Goal: Task Accomplishment & Management: Manage account settings

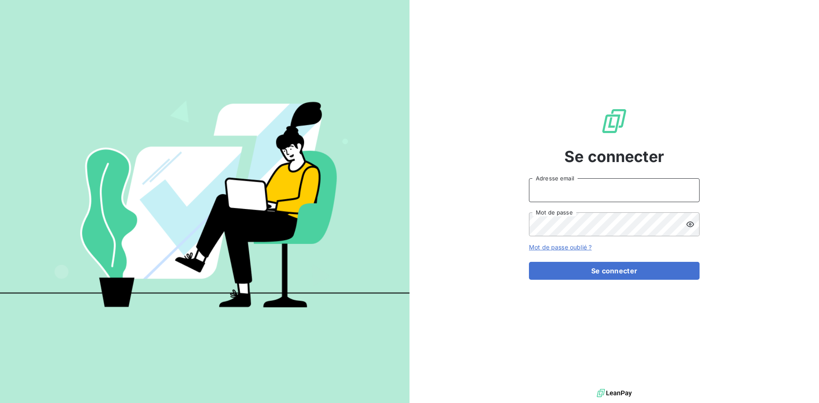
click at [593, 194] on input "Adresse email" at bounding box center [614, 190] width 171 height 24
type input "[EMAIL_ADDRESS][DOMAIN_NAME]"
click at [529, 262] on button "Se connecter" at bounding box center [614, 271] width 171 height 18
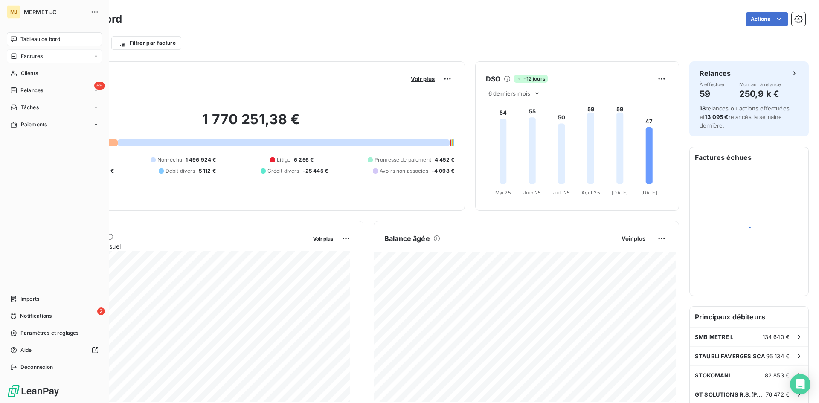
click at [25, 56] on span "Factures" at bounding box center [32, 56] width 22 height 8
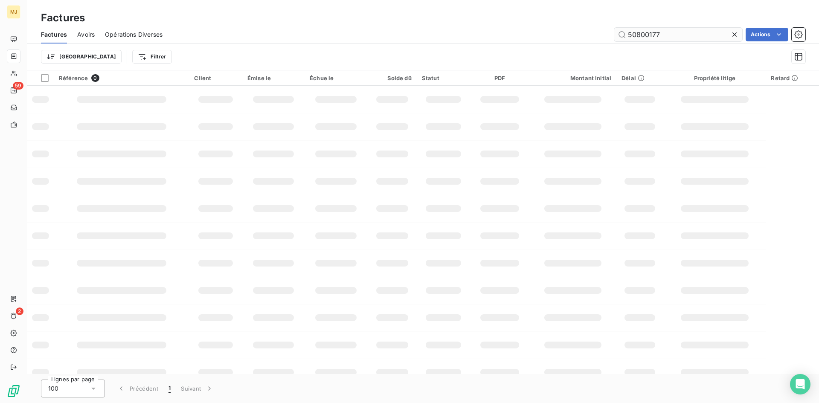
click at [670, 32] on input "50800177" at bounding box center [678, 35] width 128 height 14
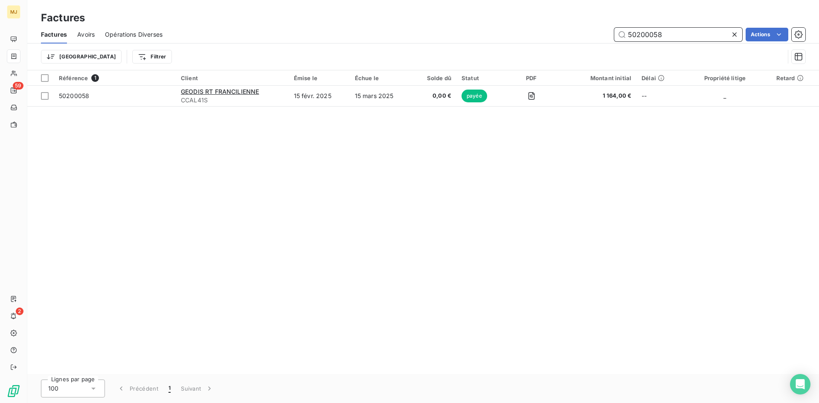
click at [680, 35] on input "50200058" at bounding box center [678, 35] width 128 height 14
click at [663, 35] on input "50500609" at bounding box center [678, 35] width 128 height 14
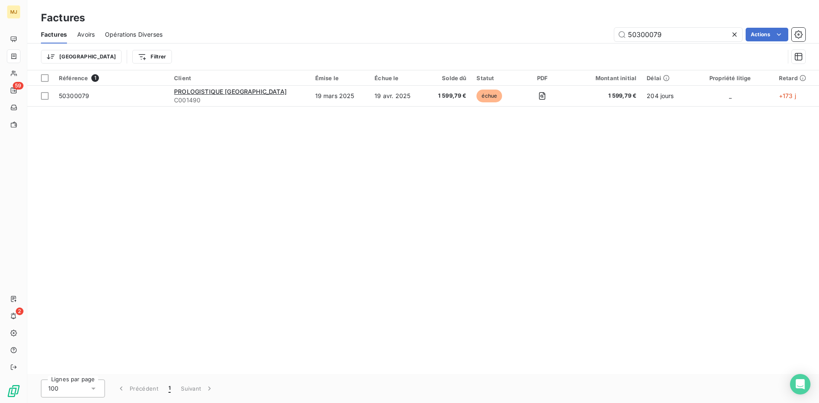
click at [674, 27] on div "Factures Avoirs Opérations Diverses 50300079 Actions" at bounding box center [423, 35] width 792 height 18
click at [672, 36] on input "50300079" at bounding box center [678, 35] width 128 height 14
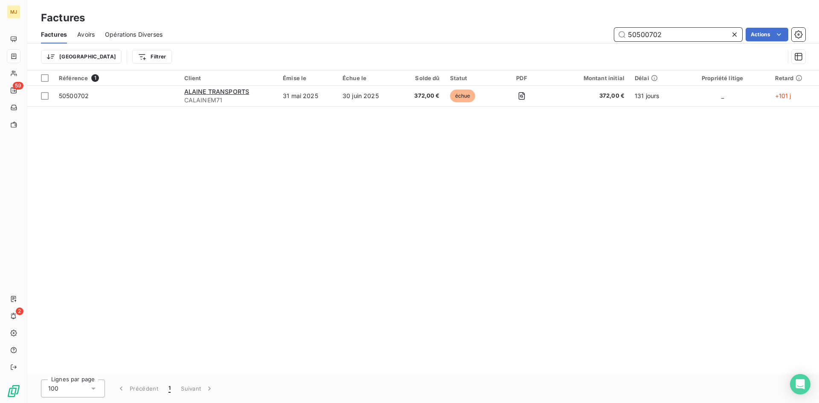
click at [685, 31] on input "50500702" at bounding box center [678, 35] width 128 height 14
click at [698, 34] on input "50500447" at bounding box center [678, 35] width 128 height 14
click at [673, 34] on input "50600148" at bounding box center [678, 35] width 128 height 14
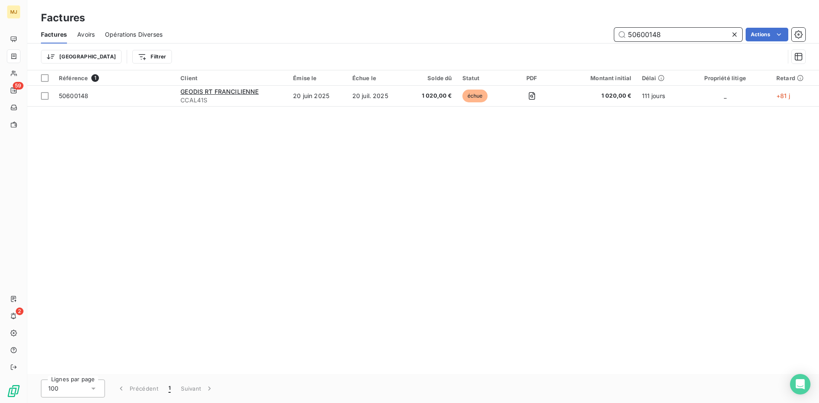
click at [673, 34] on input "50600148" at bounding box center [678, 35] width 128 height 14
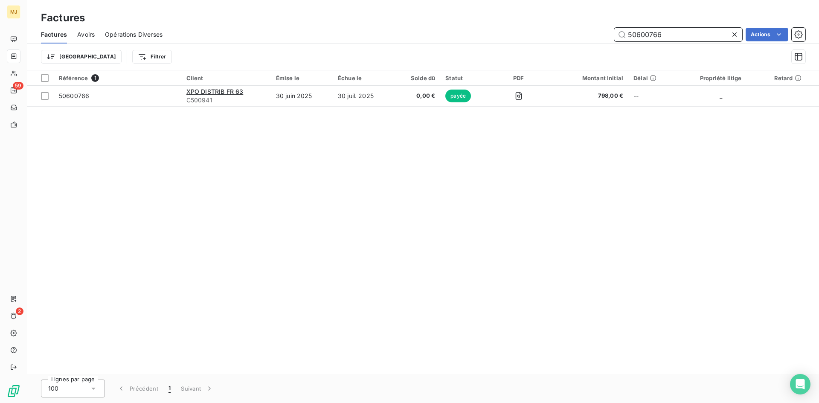
click at [688, 38] on input "50600766" at bounding box center [678, 35] width 128 height 14
click at [678, 37] on input "50600216" at bounding box center [678, 35] width 128 height 14
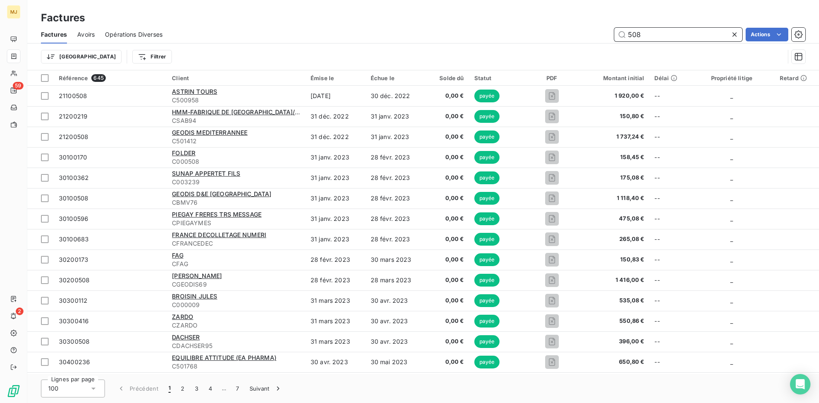
type input "508"
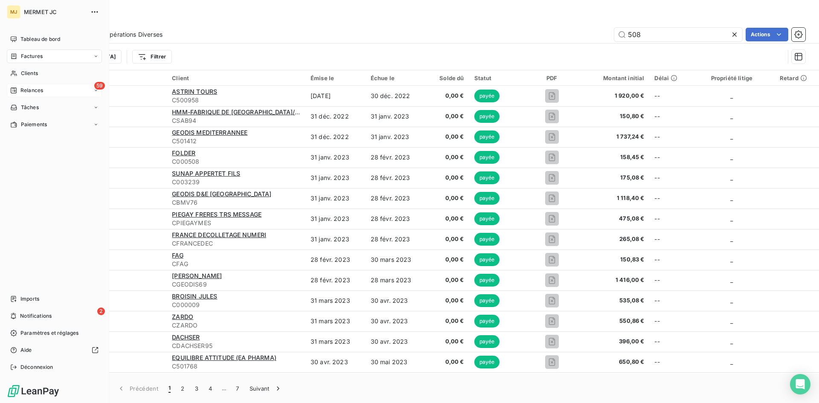
click at [20, 87] on span "Relances" at bounding box center [31, 91] width 23 height 8
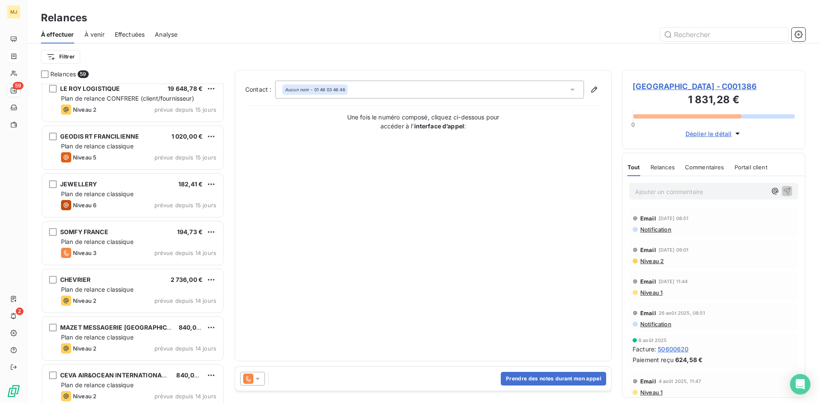
scroll to position [299, 0]
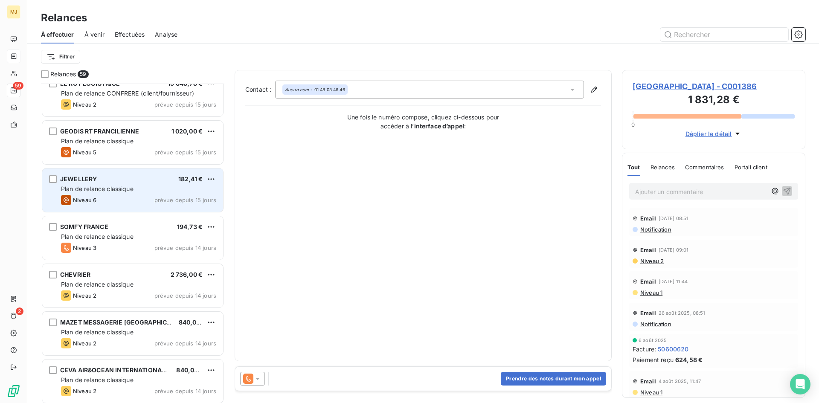
click at [132, 172] on div "JEWELLERY 182,41 € Plan de relance classique Niveau 6 prévue depuis 15 jours" at bounding box center [132, 190] width 181 height 44
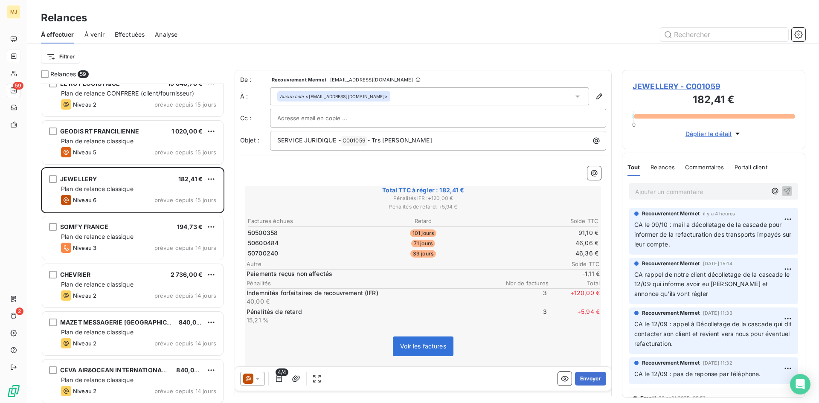
click at [707, 192] on p "Ajouter un commentaire ﻿" at bounding box center [700, 191] width 131 height 11
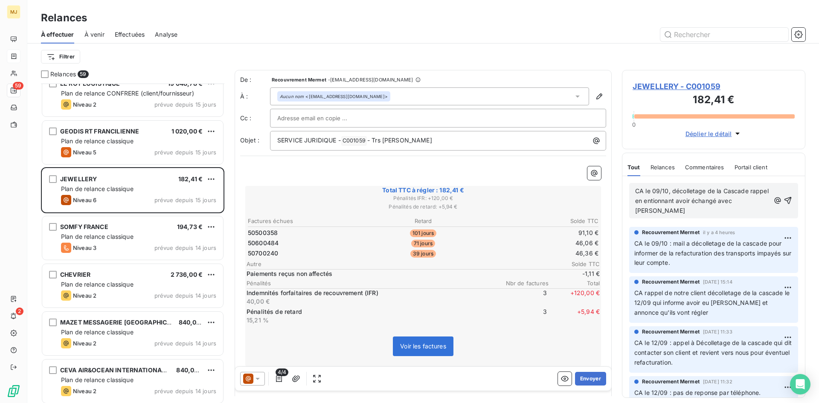
drag, startPoint x: 677, startPoint y: 200, endPoint x: 663, endPoint y: 198, distance: 14.2
click at [663, 198] on span "CA le 09/10, décolletage de la Cascade rappel en entionnant avoir échangé avec …" at bounding box center [702, 200] width 135 height 27
click at [665, 198] on span "CA le 09/10, décolletage de la Cascade rappel en entionnant avoir échangé avec …" at bounding box center [702, 200] width 135 height 27
click at [669, 211] on p "CA le 09/10, décolletage de la Cascade rappel en mentionnant avoir échangé avec…" at bounding box center [702, 200] width 135 height 29
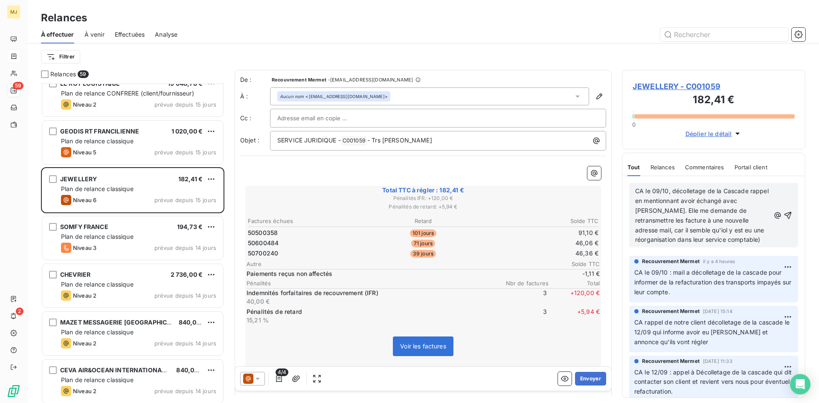
click at [740, 220] on span "CA le 09/10, décolletage de la Cascade rappel en mentionnant avoir échangé avec…" at bounding box center [702, 215] width 135 height 56
click at [673, 230] on span "CA le 09/10, décolletage de la Cascade rappel en mentionnant avoir échangé avec…" at bounding box center [702, 215] width 135 height 56
click at [728, 241] on p "CA le 09/10, décolletage de la Cascade rappel en mentionnant avoir échangé avec…" at bounding box center [702, 215] width 135 height 58
click at [654, 220] on span "CA le 09/10, décolletage de la Cascade rappel en mentionnant avoir échangé avec…" at bounding box center [702, 215] width 135 height 56
click at [725, 241] on p "CA le 09/10, décolletage de la Cascade rappel en mentionnant avoir échangé avec…" at bounding box center [702, 215] width 135 height 58
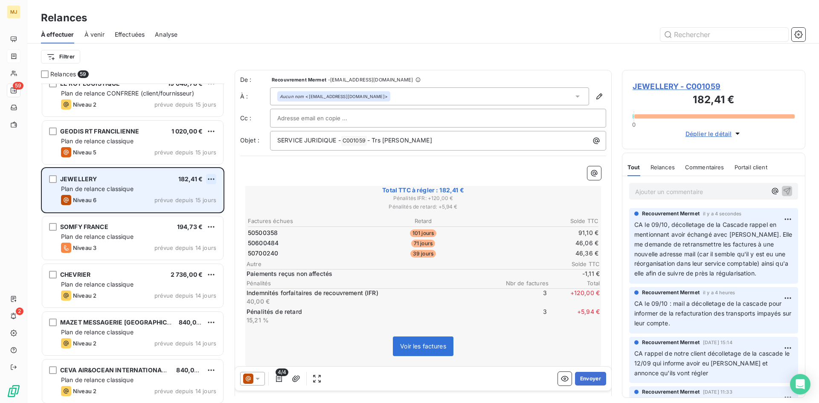
click at [211, 180] on html "MJ 59 2 Relances À effectuer À venir Effectuées Analyse Filtrer Relances 59 LE …" at bounding box center [409, 201] width 819 height 403
click at [157, 193] on div "Replanifier cette action" at bounding box center [174, 196] width 76 height 14
select select "9"
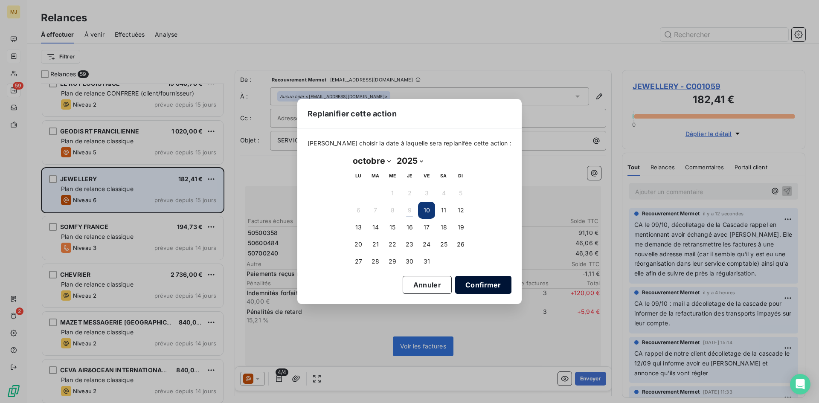
click at [477, 284] on button "Confirmer" at bounding box center [483, 285] width 56 height 18
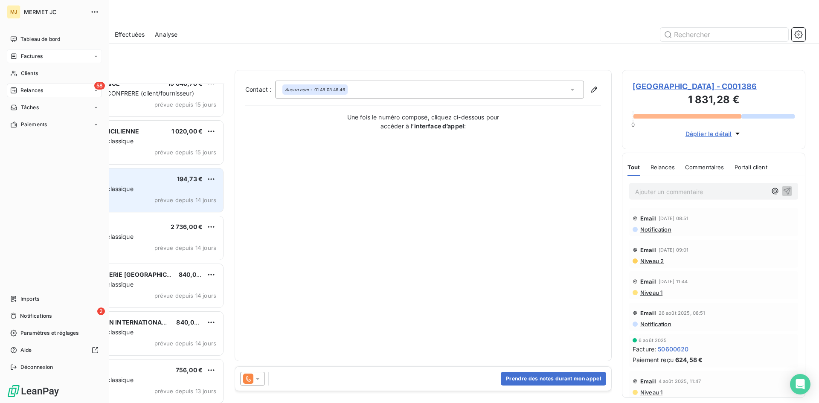
drag, startPoint x: 33, startPoint y: 57, endPoint x: 46, endPoint y: 52, distance: 13.6
click at [33, 57] on span "Factures" at bounding box center [32, 56] width 22 height 8
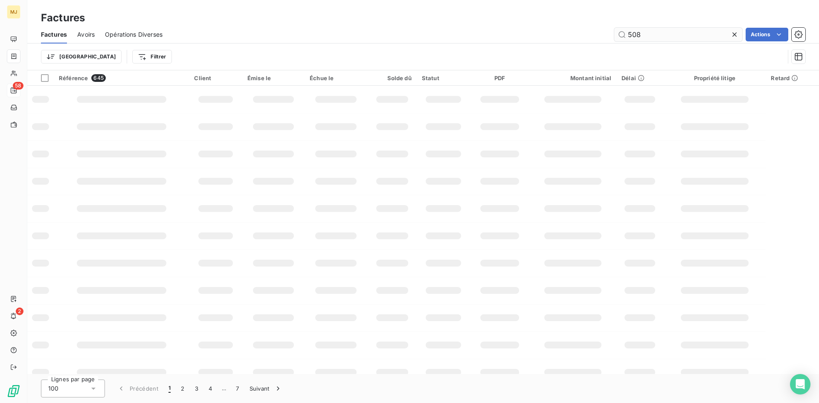
click at [651, 33] on input "508" at bounding box center [678, 35] width 128 height 14
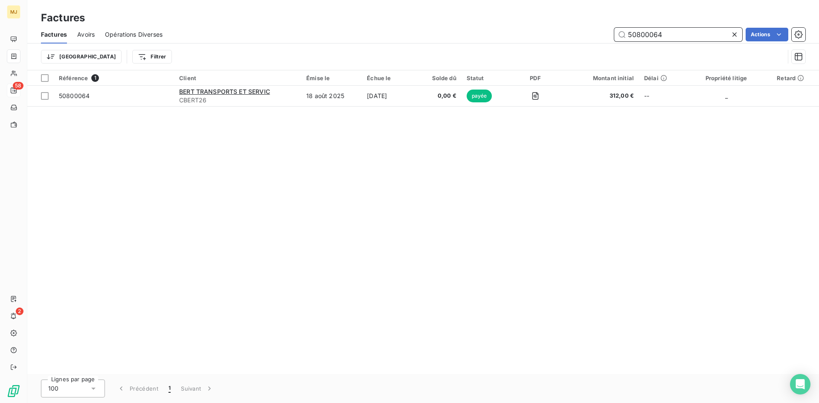
click at [680, 35] on input "50800064" at bounding box center [678, 35] width 128 height 14
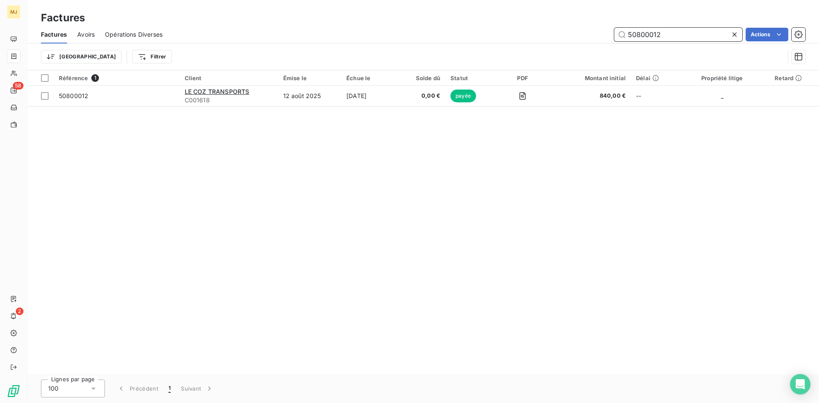
click at [671, 35] on input "50800012" at bounding box center [678, 35] width 128 height 14
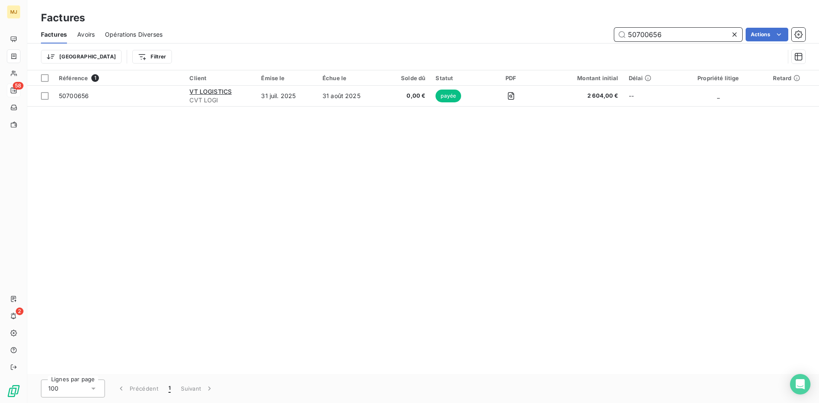
click at [697, 37] on input "50700656" at bounding box center [678, 35] width 128 height 14
click at [697, 35] on input "50800027" at bounding box center [678, 35] width 128 height 14
click at [671, 35] on input "50600049" at bounding box center [678, 35] width 128 height 14
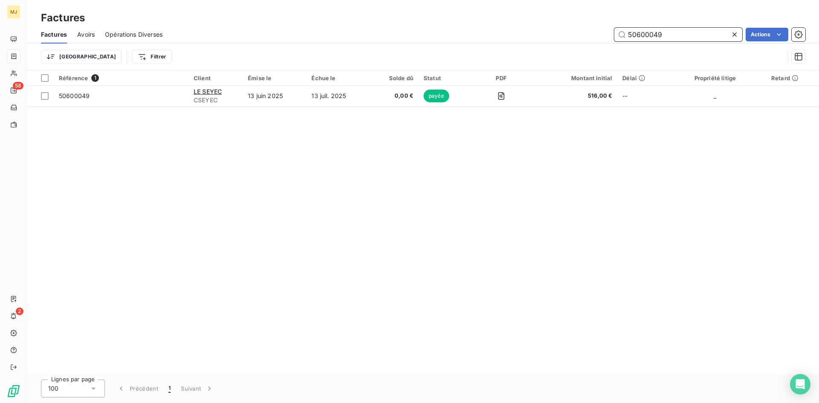
click at [671, 35] on input "50600049" at bounding box center [678, 35] width 128 height 14
click at [677, 34] on input "50600731" at bounding box center [678, 35] width 128 height 14
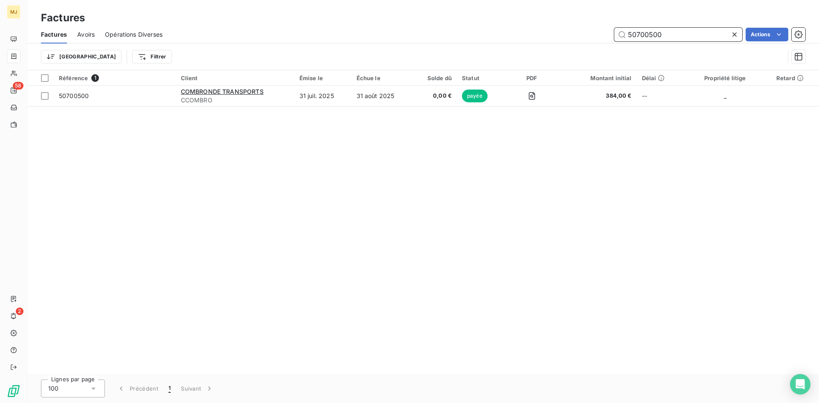
click at [699, 37] on input "50700500" at bounding box center [678, 35] width 128 height 14
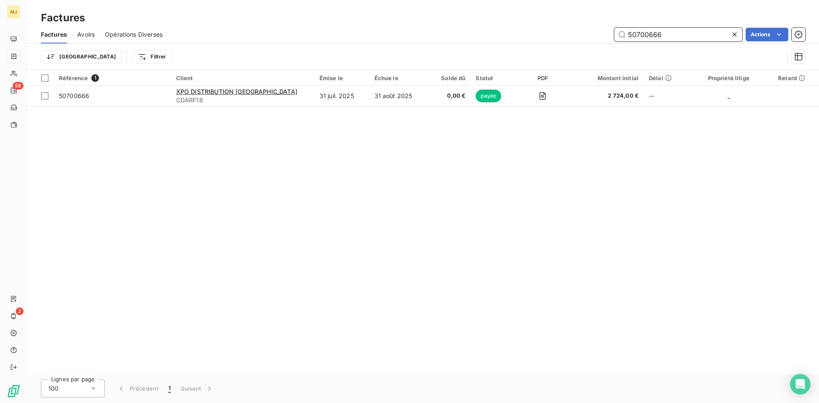
click at [685, 35] on input "50700666" at bounding box center [678, 35] width 128 height 14
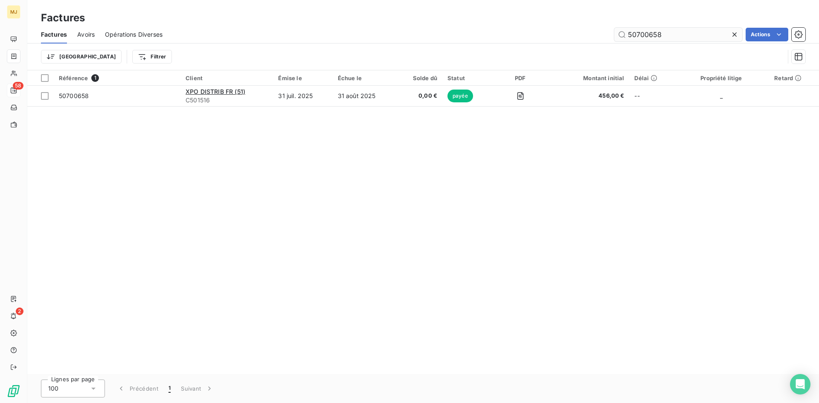
click at [692, 31] on div "Factures Avoirs Opérations Diverses 50700658 Actions" at bounding box center [423, 35] width 792 height 18
click at [692, 32] on input "50700658" at bounding box center [678, 35] width 128 height 14
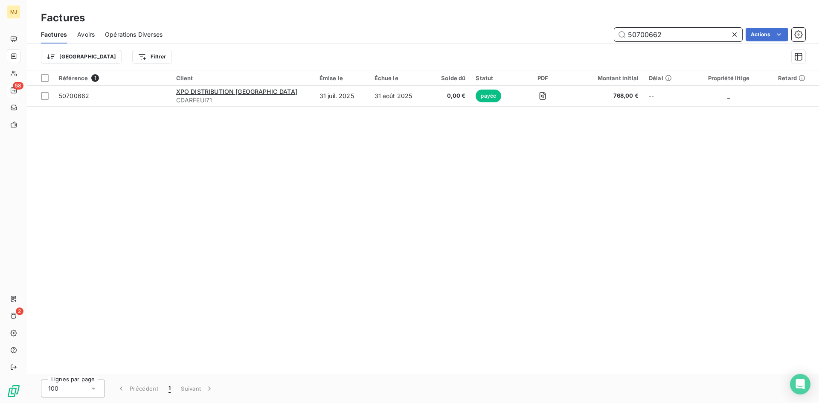
click at [698, 35] on input "50700662" at bounding box center [678, 35] width 128 height 14
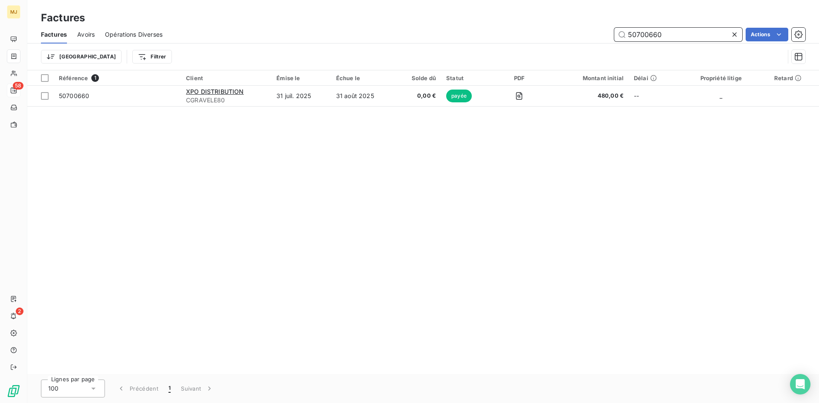
click at [704, 28] on input "50700660" at bounding box center [678, 35] width 128 height 14
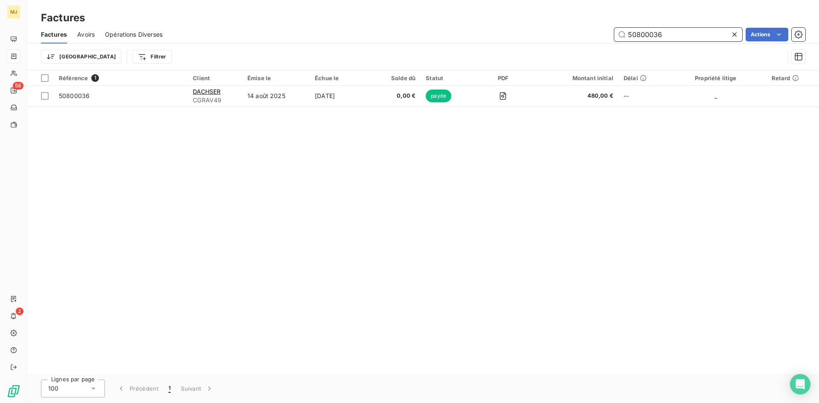
click at [691, 29] on input "50800036" at bounding box center [678, 35] width 128 height 14
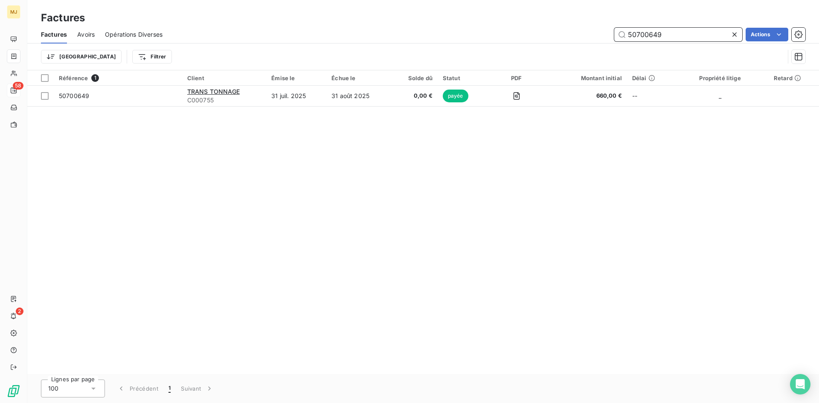
click at [658, 31] on input "50700649" at bounding box center [678, 35] width 128 height 14
click at [669, 36] on input "50700664" at bounding box center [678, 35] width 128 height 14
click at [671, 35] on input "50700664" at bounding box center [678, 35] width 128 height 14
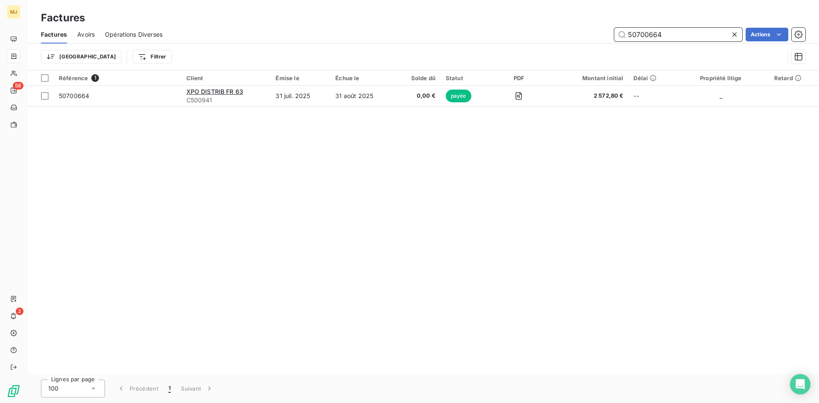
click at [671, 35] on input "50700664" at bounding box center [678, 35] width 128 height 14
click at [686, 32] on input "50700658" at bounding box center [678, 35] width 128 height 14
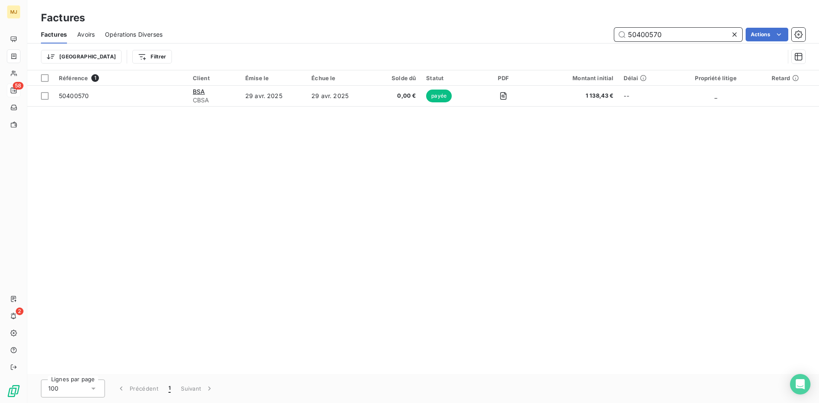
drag, startPoint x: 686, startPoint y: 32, endPoint x: 586, endPoint y: 39, distance: 99.6
click at [586, 39] on div "50400570 Actions" at bounding box center [489, 35] width 633 height 14
drag, startPoint x: 674, startPoint y: 34, endPoint x: 553, endPoint y: 26, distance: 121.9
click at [553, 26] on div "Factures Avoirs Opérations Diverses 50500531 Actions" at bounding box center [423, 35] width 792 height 18
click at [681, 40] on input "50700061" at bounding box center [678, 35] width 128 height 14
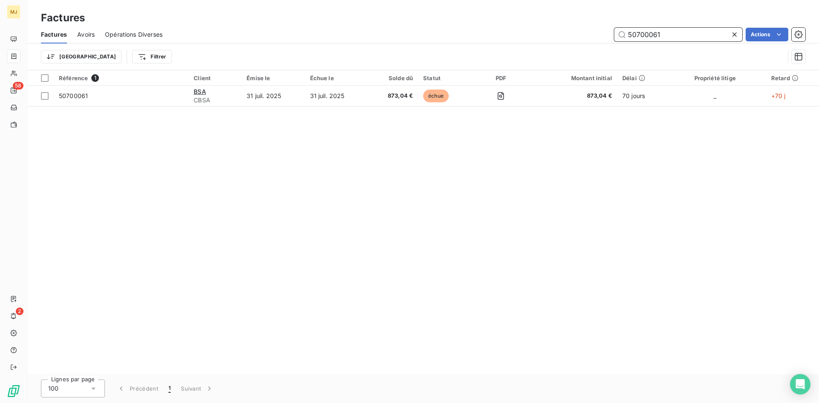
click at [681, 40] on input "50700061" at bounding box center [678, 35] width 128 height 14
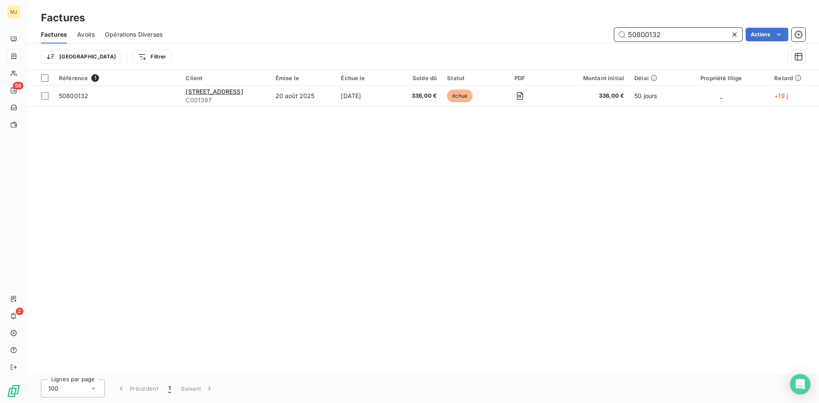
click at [667, 36] on input "50800132" at bounding box center [678, 35] width 128 height 14
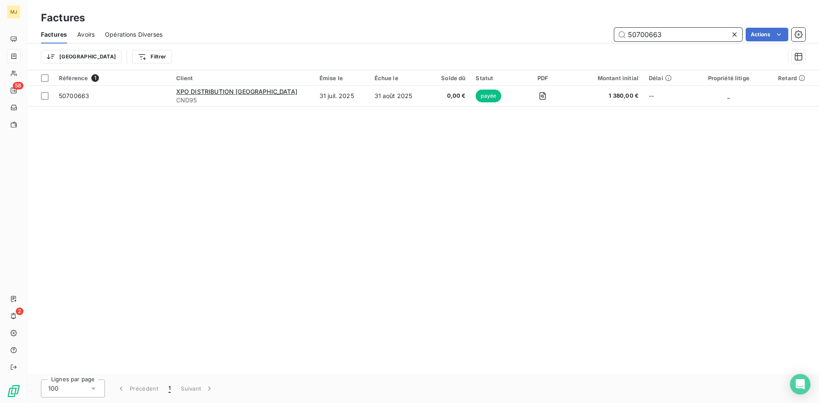
click at [676, 31] on input "50700663" at bounding box center [678, 35] width 128 height 14
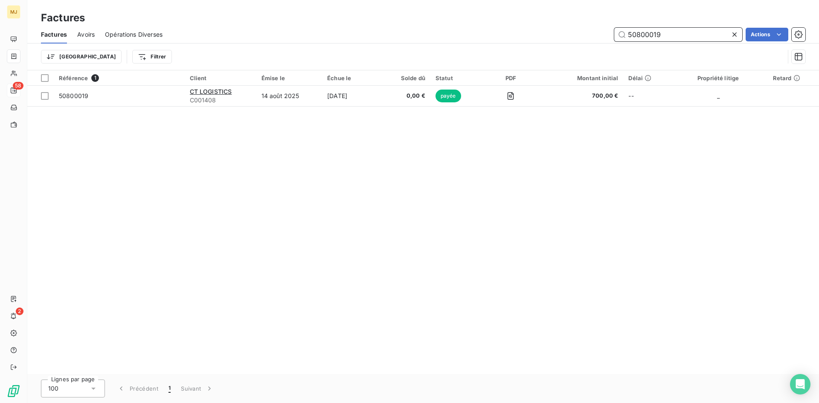
click at [668, 33] on input "50800019" at bounding box center [678, 35] width 128 height 14
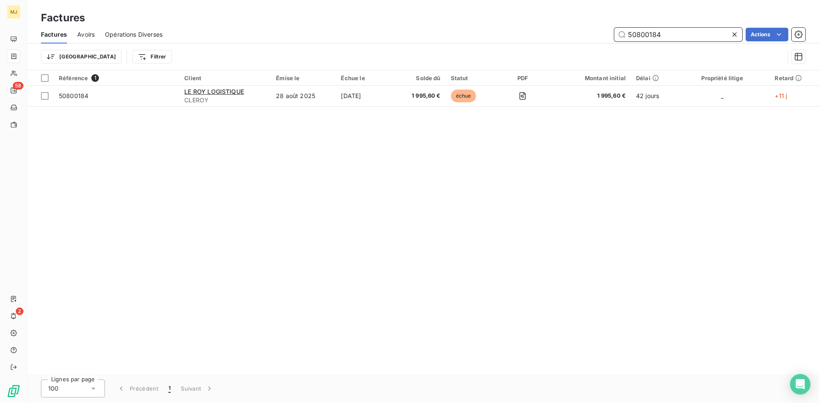
click at [666, 31] on input "50800184" at bounding box center [678, 35] width 128 height 14
click at [705, 22] on div "Factures" at bounding box center [423, 17] width 792 height 15
click at [704, 31] on input "50800132" at bounding box center [678, 35] width 128 height 14
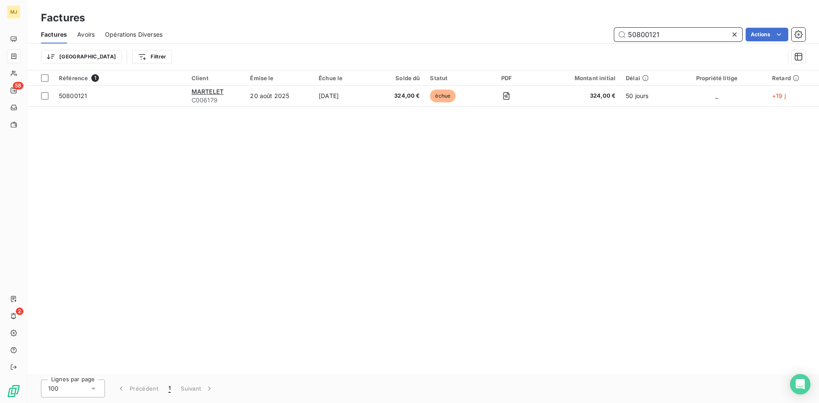
type input "50800121"
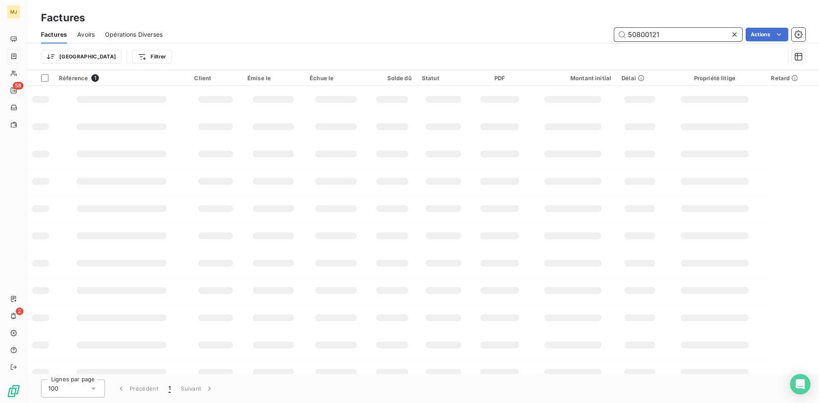
click at [680, 35] on input "50800121" at bounding box center [678, 35] width 128 height 14
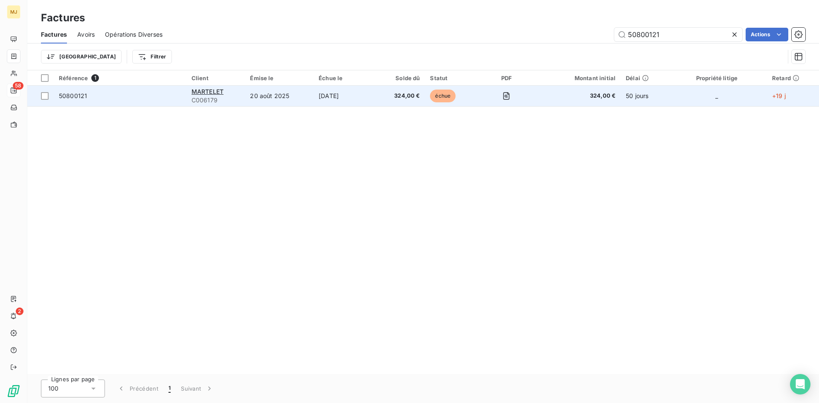
click at [75, 95] on span "50800121" at bounding box center [73, 95] width 28 height 7
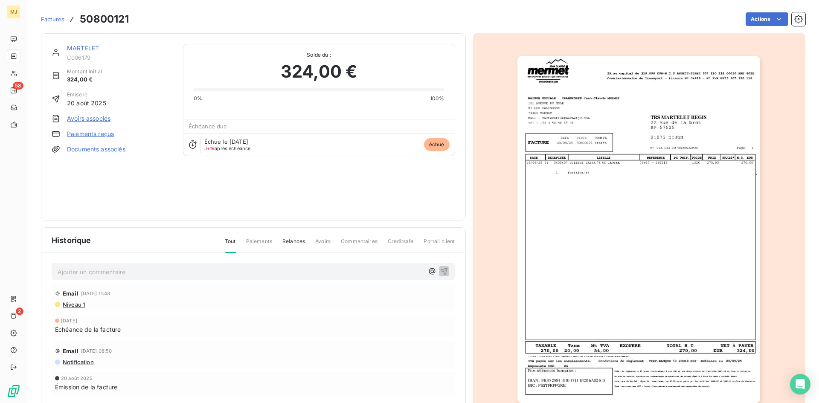
click at [201, 268] on p "Ajouter un commentaire ﻿" at bounding box center [241, 272] width 366 height 11
click at [250, 272] on p "CA retour mail du 25/09 : "" at bounding box center [241, 272] width 366 height 10
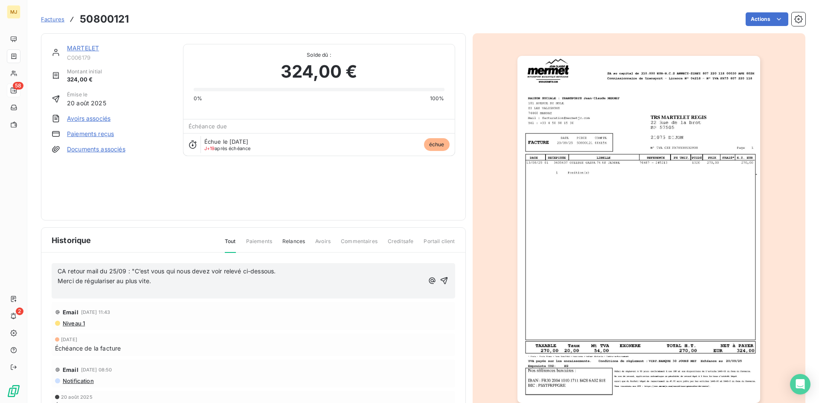
click at [247, 280] on p "Merci de régulariser au plus vite." at bounding box center [241, 281] width 366 height 10
click at [134, 293] on p "﻿" at bounding box center [241, 291] width 366 height 10
click at [151, 293] on p "﻿" at bounding box center [241, 291] width 366 height 10
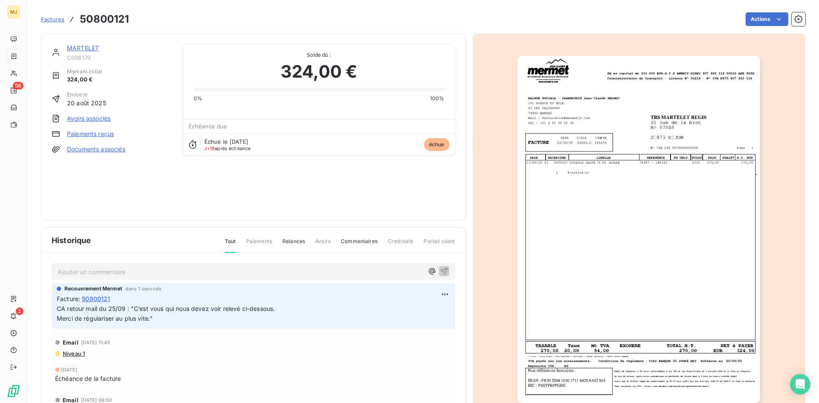
click at [331, 275] on p "Ajouter un commentaire ﻿" at bounding box center [241, 272] width 366 height 11
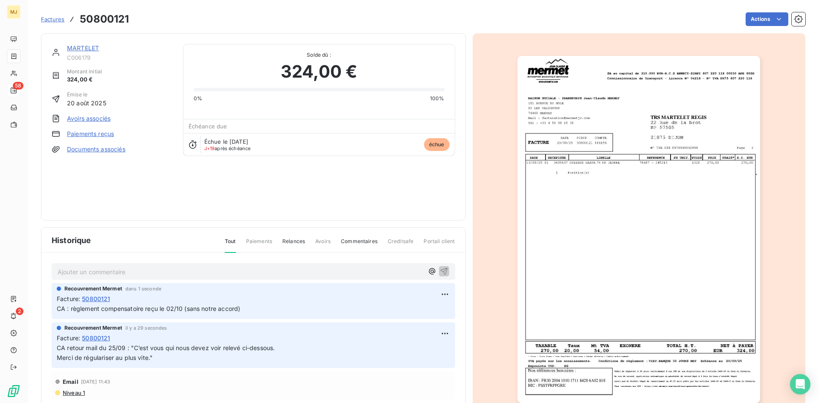
click at [338, 266] on div "Ajouter un commentaire ﻿" at bounding box center [241, 272] width 366 height 12
click at [343, 267] on p "Ajouter un commentaire ﻿" at bounding box center [241, 272] width 366 height 11
click at [197, 270] on p "CA : mail de [PERSON_NAME]" at bounding box center [241, 272] width 366 height 10
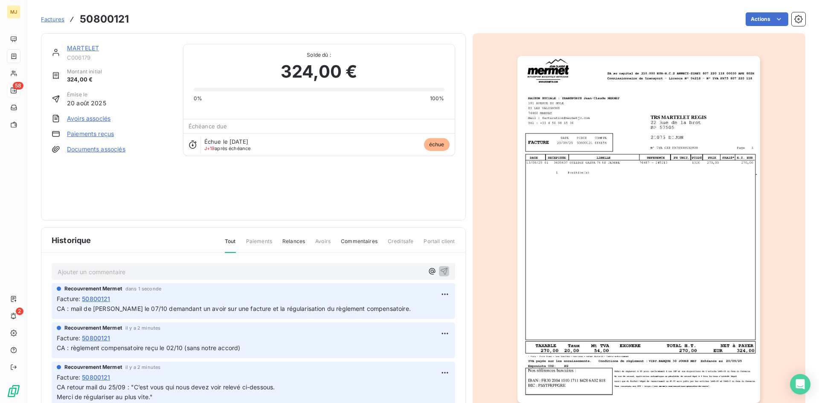
click at [43, 19] on span "Factures" at bounding box center [52, 19] width 23 height 7
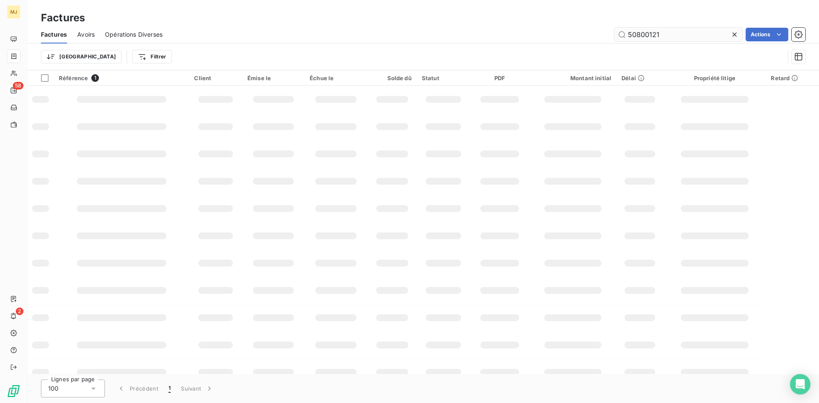
click at [679, 38] on input "50800121" at bounding box center [678, 35] width 128 height 14
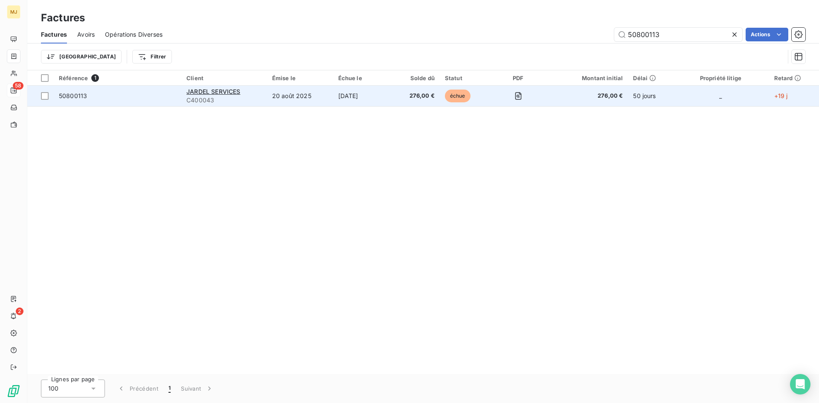
type input "50800113"
click at [58, 98] on td "50800113" at bounding box center [118, 96] width 128 height 20
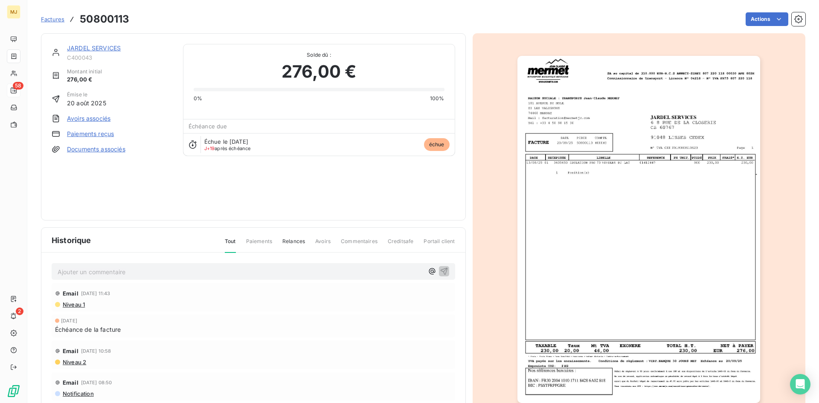
click at [184, 273] on p "Ajouter un commentaire ﻿" at bounding box center [241, 272] width 366 height 11
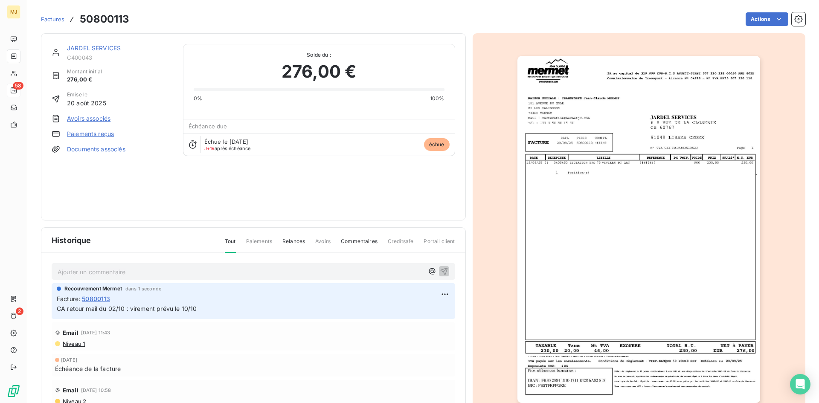
click at [84, 47] on link "JARDEL SERVICES" at bounding box center [94, 47] width 54 height 7
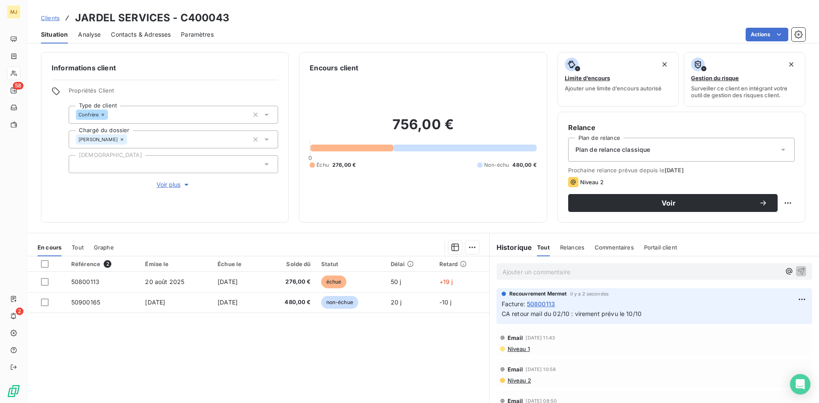
click at [155, 35] on span "Contacts & Adresses" at bounding box center [141, 34] width 60 height 9
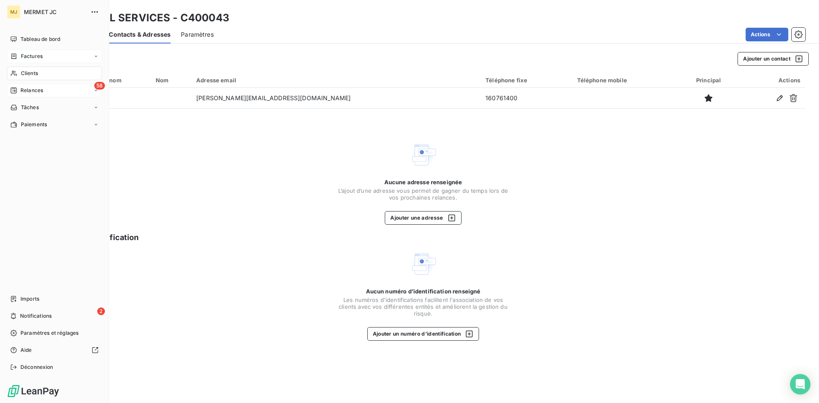
click at [31, 52] on div "Factures" at bounding box center [54, 56] width 95 height 14
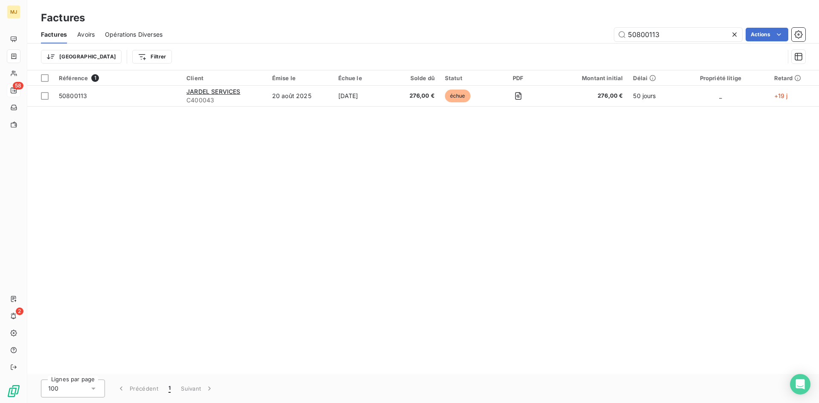
click at [662, 27] on div "Factures Avoirs Opérations Diverses 50800113 Actions" at bounding box center [423, 35] width 792 height 18
click at [662, 37] on input "50800113" at bounding box center [678, 35] width 128 height 14
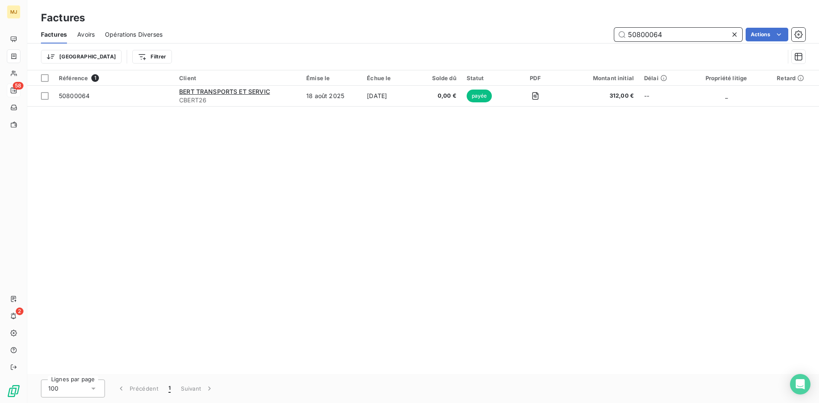
click at [688, 33] on input "50800064" at bounding box center [678, 35] width 128 height 14
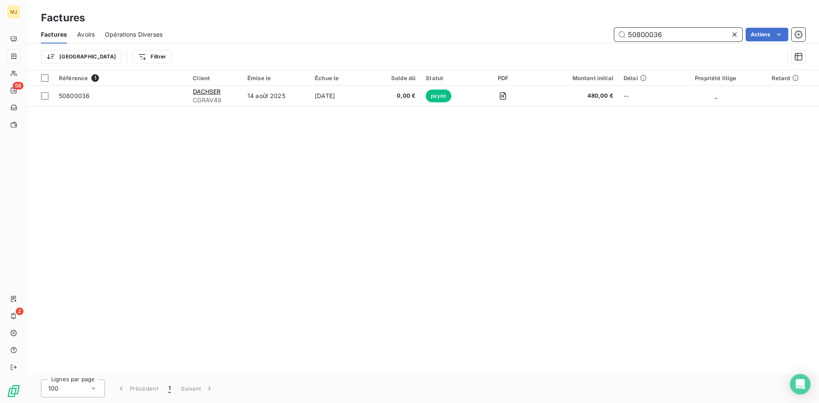
click at [681, 32] on input "50800036" at bounding box center [678, 35] width 128 height 14
click at [667, 34] on input "50800157" at bounding box center [678, 35] width 128 height 14
click at [668, 31] on input "50800158" at bounding box center [678, 35] width 128 height 14
click at [668, 32] on input "50800159" at bounding box center [678, 35] width 128 height 14
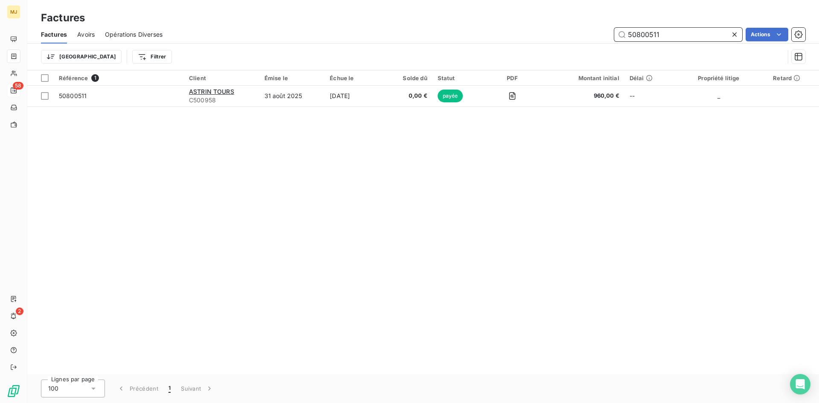
click at [679, 31] on input "50800511" at bounding box center [678, 35] width 128 height 14
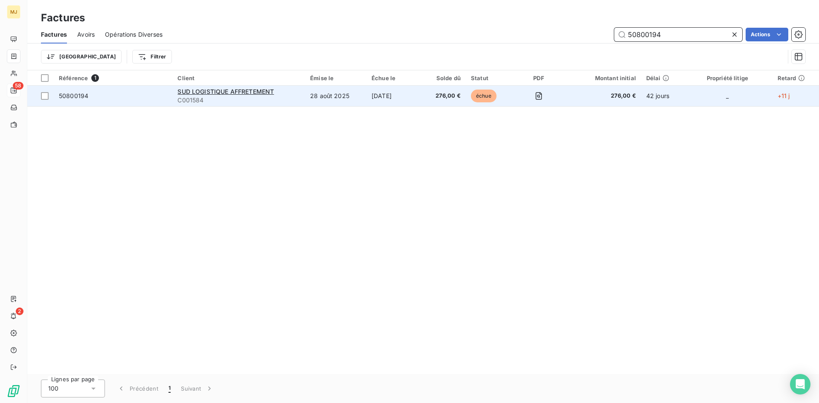
type input "50800194"
click at [73, 96] on span "50800194" at bounding box center [73, 95] width 29 height 7
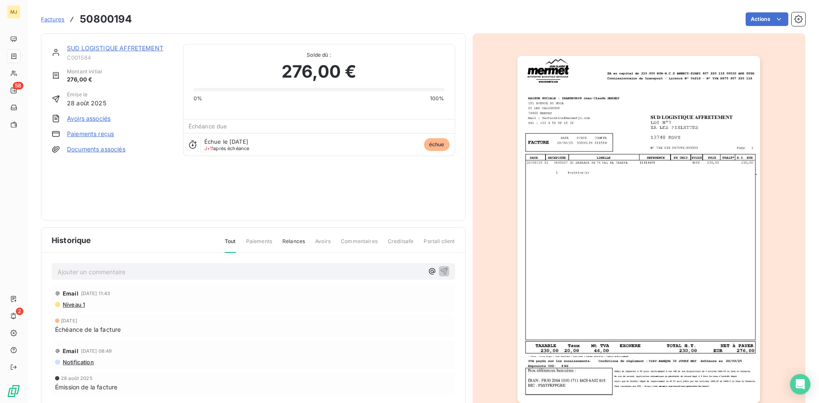
click at [121, 272] on p "Ajouter un commentaire ﻿" at bounding box center [241, 272] width 366 height 11
click at [182, 270] on p "CA retour mail du 03/10 "" at bounding box center [241, 272] width 366 height 10
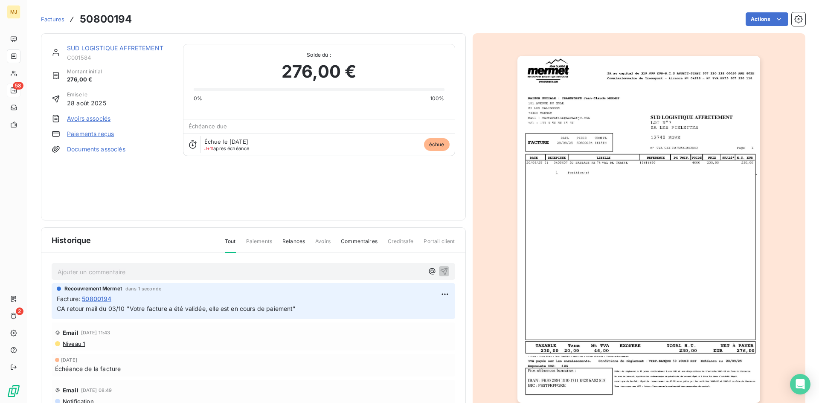
click at [51, 18] on span "Factures" at bounding box center [52, 19] width 23 height 7
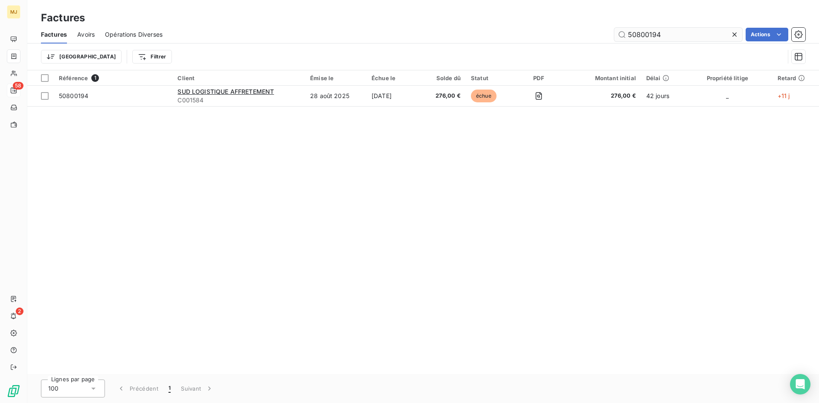
click at [689, 32] on input "50800194" at bounding box center [678, 35] width 128 height 14
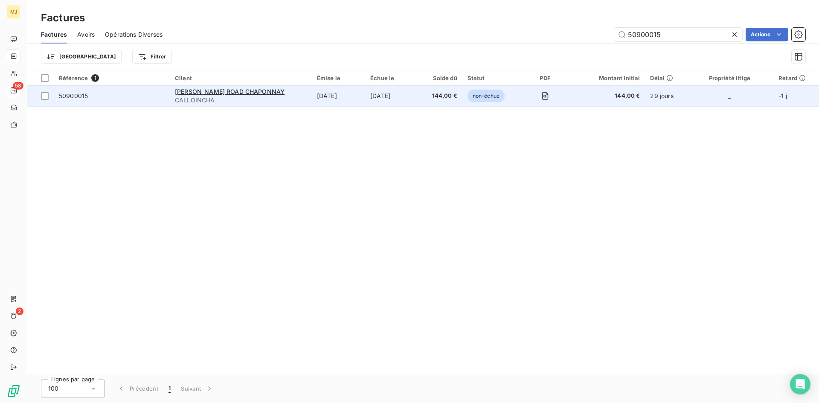
type input "50900015"
click at [84, 97] on span "50900015" at bounding box center [73, 95] width 29 height 7
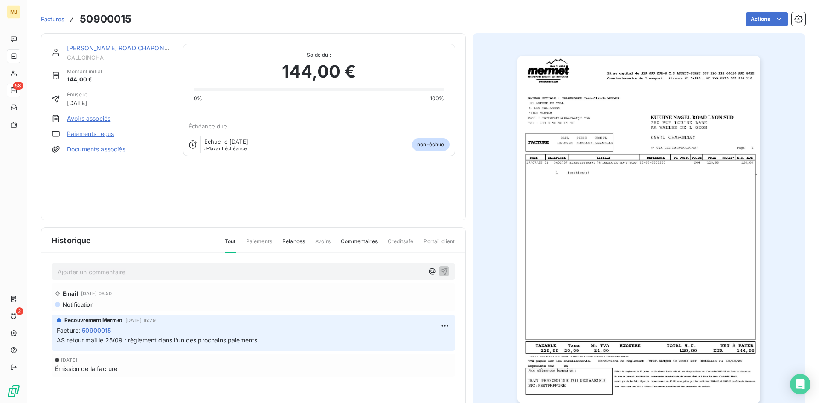
click at [156, 271] on p "Ajouter un commentaire ﻿" at bounding box center [241, 272] width 366 height 11
drag, startPoint x: 262, startPoint y: 338, endPoint x: 66, endPoint y: 342, distance: 195.8
click at [66, 342] on p "AS retour mail le 25/09 : règlement dans l'un des prochains paiements" at bounding box center [253, 341] width 393 height 10
copy span "retour mail le 25/09 : règlement dans l'un des prochains paiements"
click at [78, 275] on p "Ajouter un commentaire ﻿" at bounding box center [241, 272] width 366 height 11
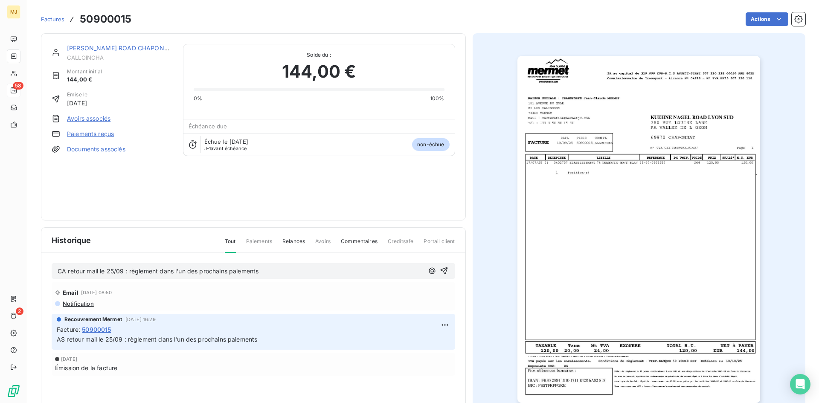
click at [122, 270] on span "CA retour mail le 25/09 : règlement dans l'un des prochains paiements" at bounding box center [158, 270] width 201 height 7
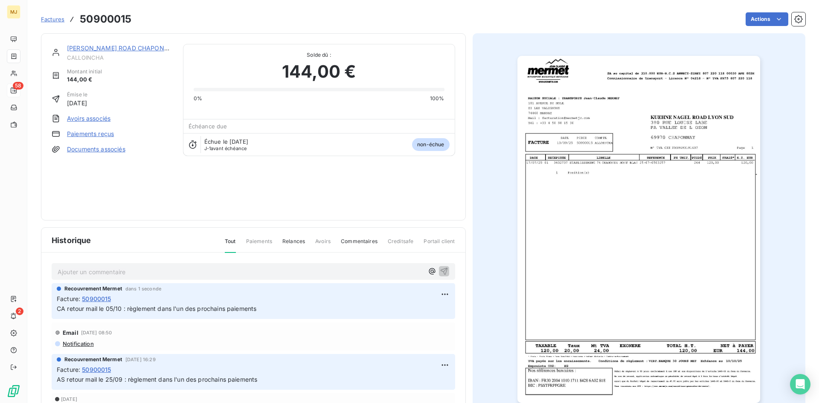
click at [54, 20] on span "Factures" at bounding box center [52, 19] width 23 height 7
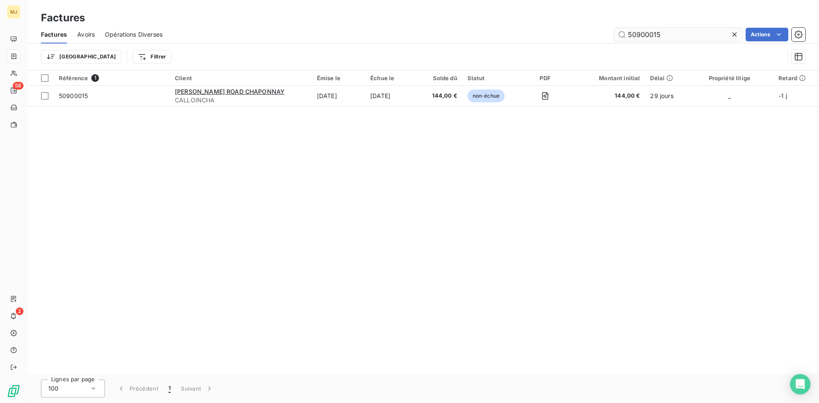
click at [682, 34] on input "50900015" at bounding box center [678, 35] width 128 height 14
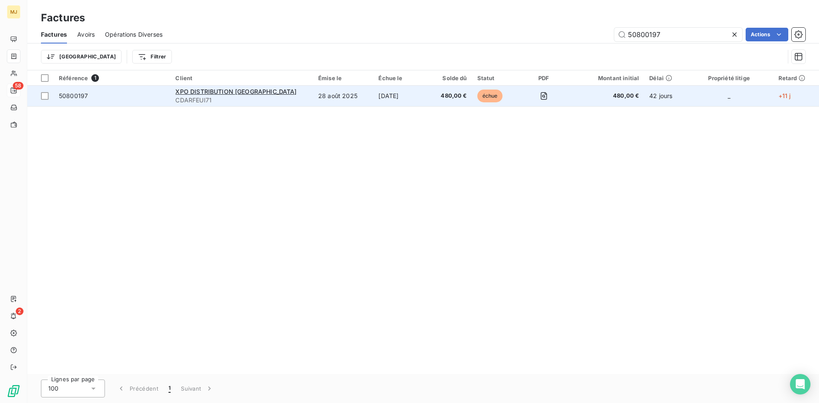
type input "50800197"
click at [75, 97] on span "50800197" at bounding box center [73, 95] width 29 height 7
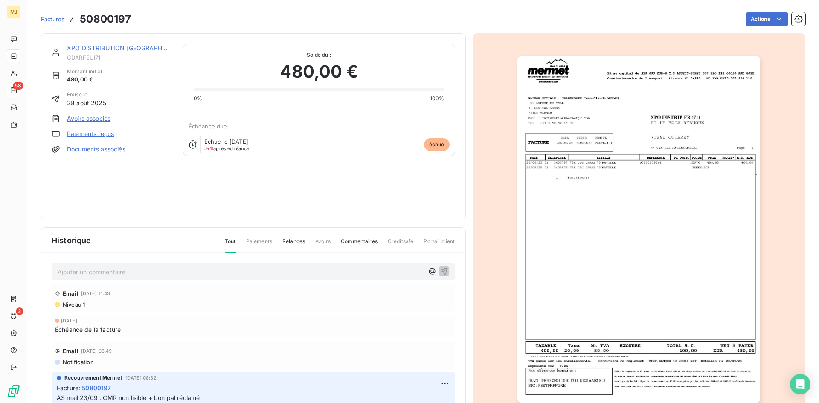
click at [239, 273] on p "Ajouter un commentaire ﻿" at bounding box center [241, 272] width 366 height 11
click at [283, 273] on p "CA retour mail du 06/10 : facture bloquée par mail." at bounding box center [241, 272] width 366 height 10
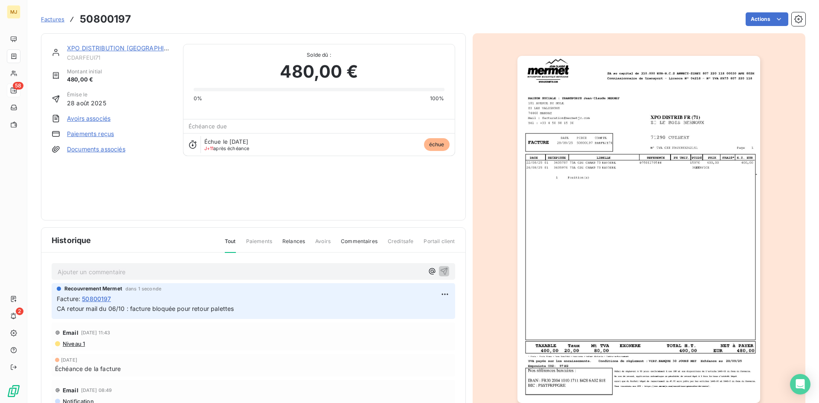
click at [63, 20] on span "Factures" at bounding box center [52, 19] width 23 height 7
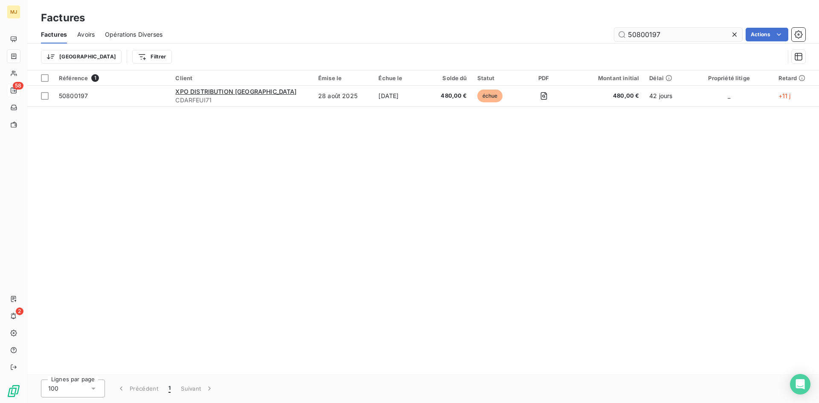
click at [680, 33] on input "50800197" at bounding box center [678, 35] width 128 height 14
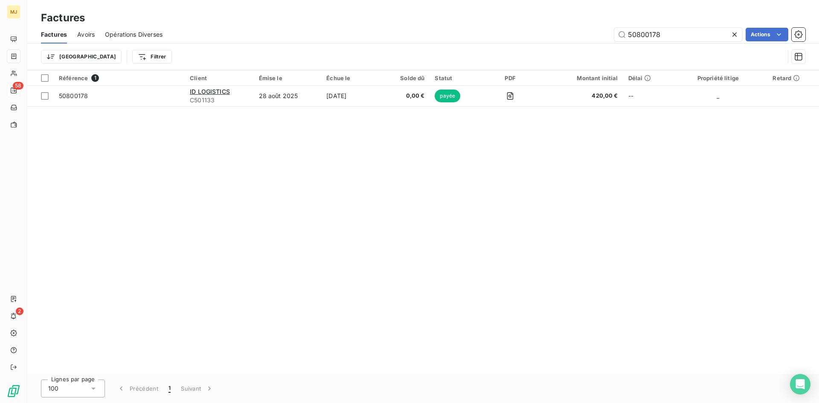
type input "50800178"
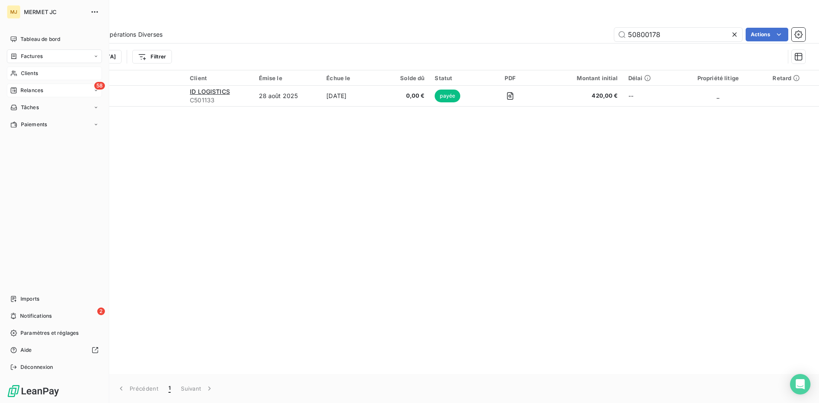
click at [26, 73] on span "Clients" at bounding box center [29, 74] width 17 height 8
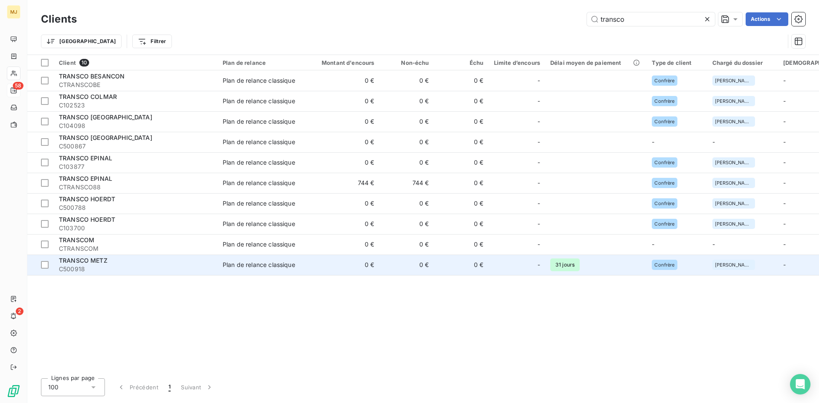
type input "transco"
click at [75, 268] on span "C500918" at bounding box center [136, 269] width 154 height 9
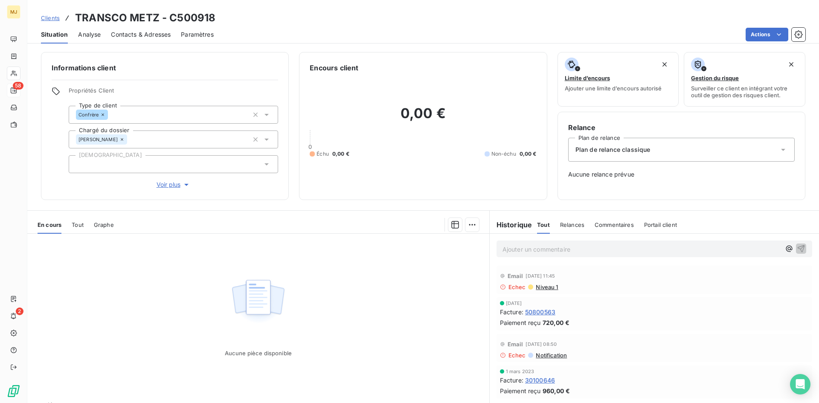
click at [133, 33] on span "Contacts & Adresses" at bounding box center [141, 34] width 60 height 9
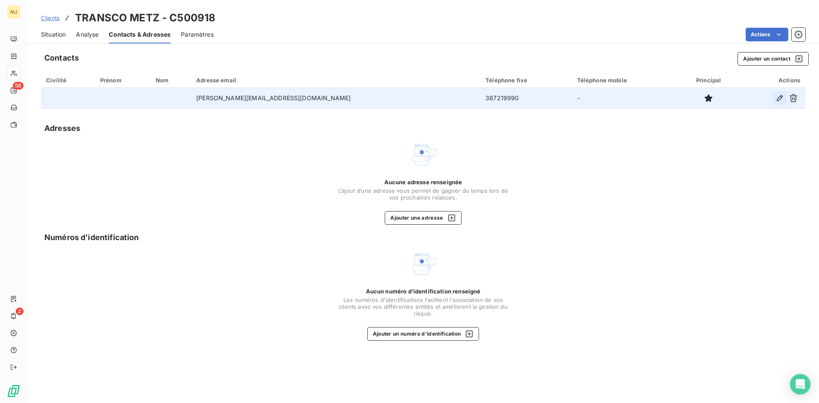
click at [778, 97] on icon "button" at bounding box center [779, 98] width 9 height 9
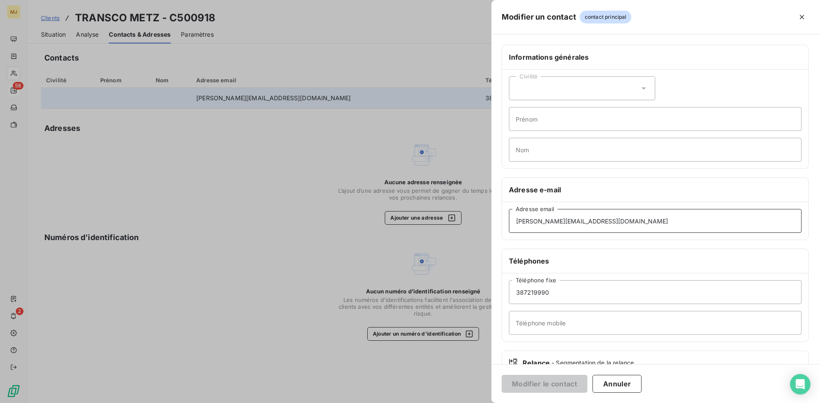
click at [576, 221] on input "[PERSON_NAME][EMAIL_ADDRESS][DOMAIN_NAME]" at bounding box center [655, 221] width 293 height 24
type input "[PERSON_NAME][EMAIL_ADDRESS][DOMAIN_NAME]"
click at [525, 385] on button "Modifier le contact" at bounding box center [545, 384] width 86 height 18
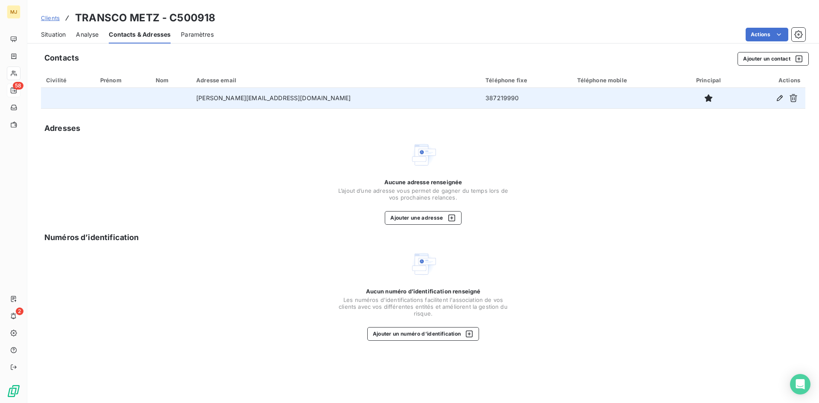
click at [52, 33] on span "Situation" at bounding box center [53, 34] width 25 height 9
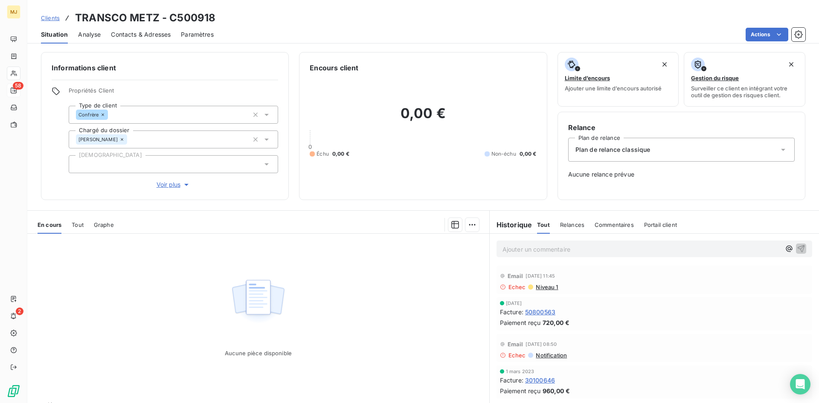
click at [779, 151] on icon at bounding box center [783, 149] width 9 height 9
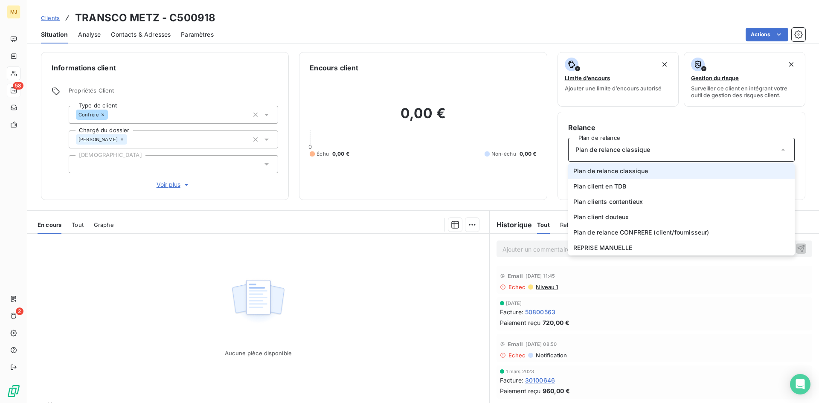
click at [85, 33] on span "Analyse" at bounding box center [89, 34] width 23 height 9
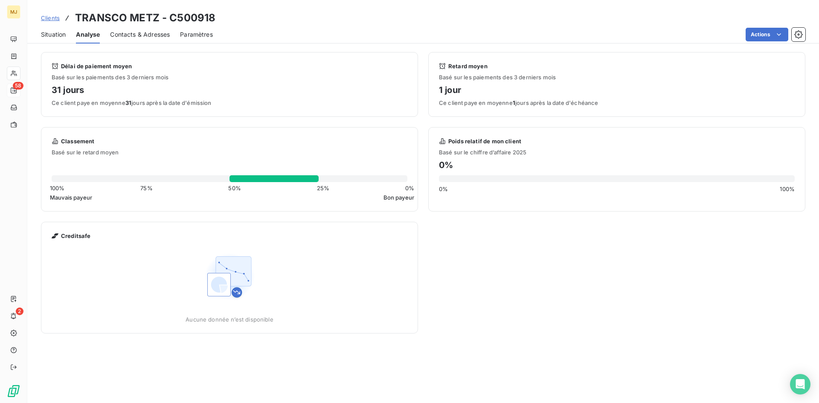
click at [52, 34] on span "Situation" at bounding box center [53, 34] width 25 height 9
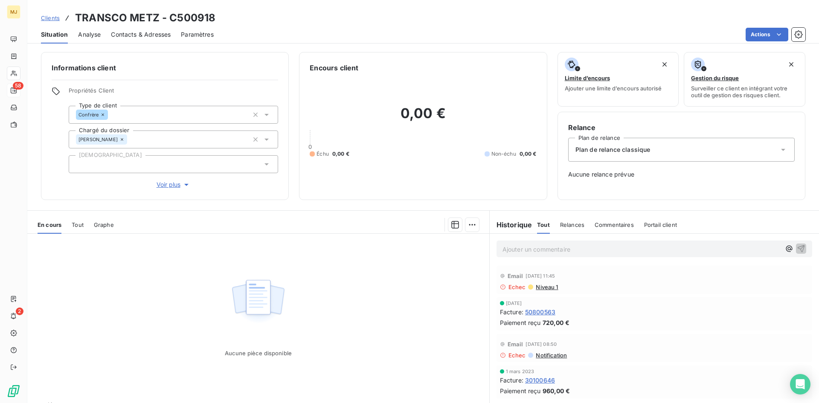
click at [137, 33] on span "Contacts & Adresses" at bounding box center [141, 34] width 60 height 9
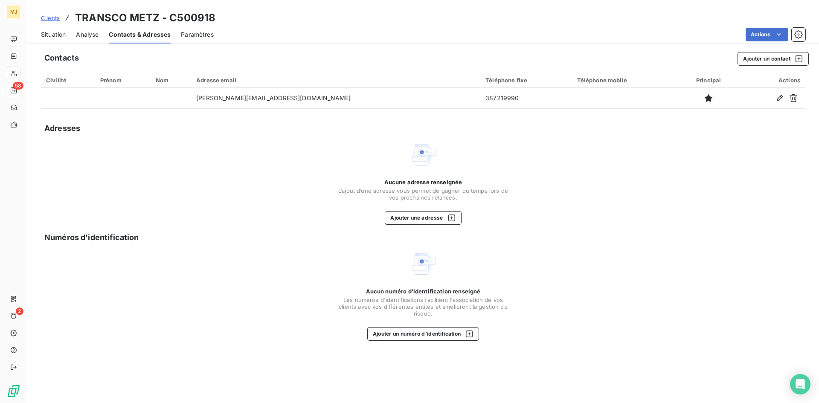
click at [49, 20] on span "Clients" at bounding box center [50, 18] width 19 height 7
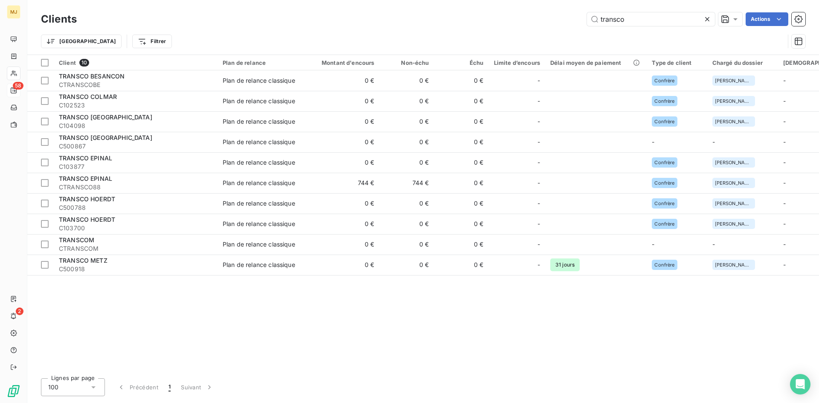
drag, startPoint x: 612, startPoint y: 18, endPoint x: 362, endPoint y: 20, distance: 250.8
click at [371, 18] on div "transco Actions" at bounding box center [446, 19] width 718 height 14
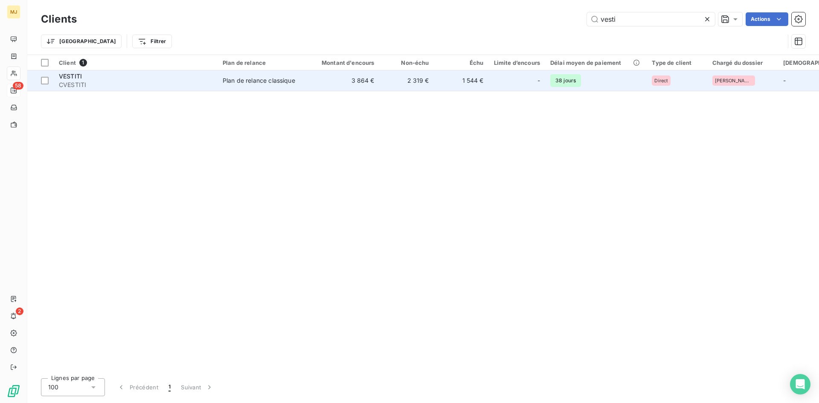
type input "vesti"
click at [72, 81] on span "CVESTITI" at bounding box center [136, 85] width 154 height 9
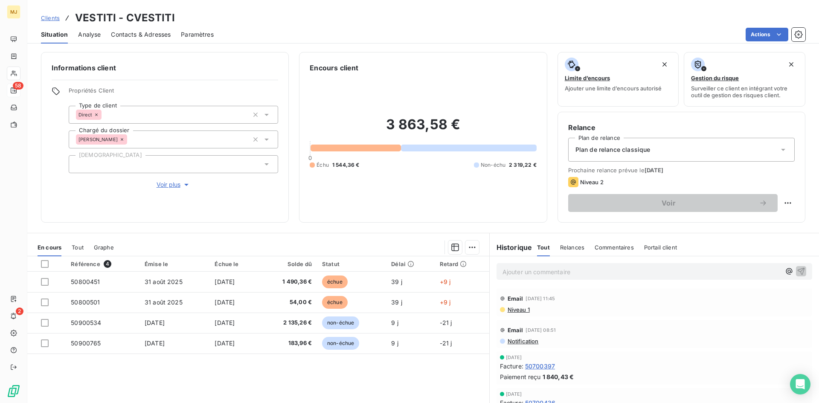
click at [160, 35] on span "Contacts & Adresses" at bounding box center [141, 34] width 60 height 9
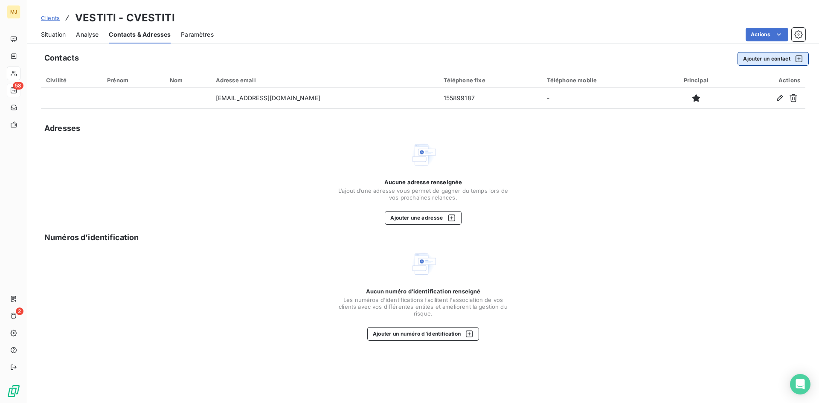
click at [753, 59] on button "Ajouter un contact" at bounding box center [772, 59] width 71 height 14
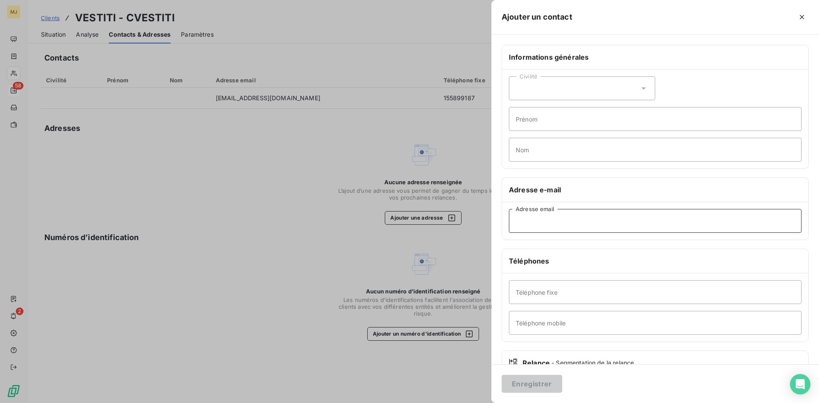
click at [554, 221] on input "Adresse email" at bounding box center [655, 221] width 293 height 24
paste input "[EMAIL_ADDRESS][DOMAIN_NAME]"
type input "[EMAIL_ADDRESS][DOMAIN_NAME]"
click at [546, 291] on input "Téléphone fixe" at bounding box center [655, 292] width 293 height 24
type input "0155899184"
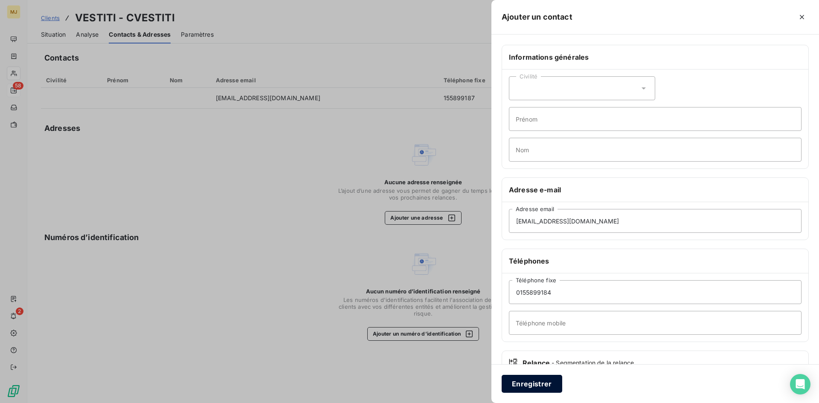
click at [542, 381] on button "Enregistrer" at bounding box center [532, 384] width 61 height 18
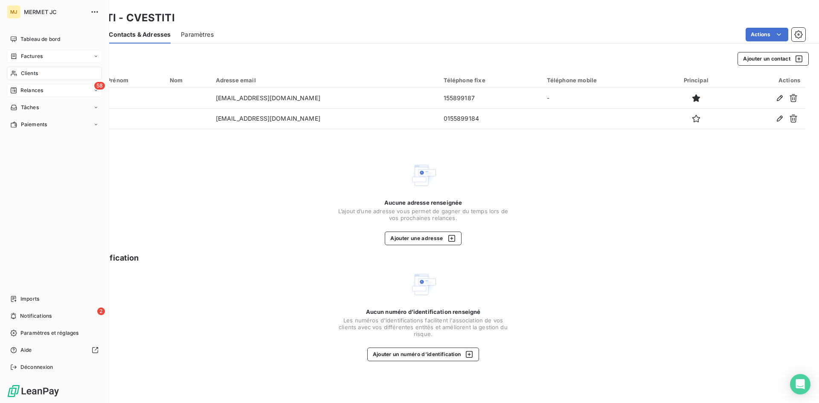
click at [41, 52] on span "Factures" at bounding box center [32, 56] width 22 height 8
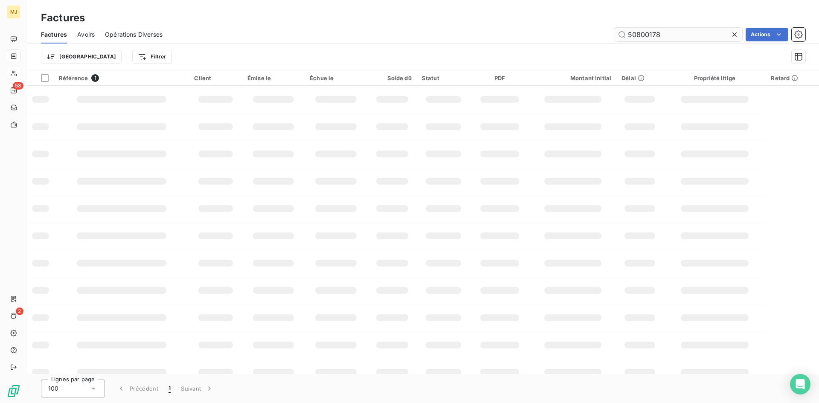
click at [668, 32] on input "50800178" at bounding box center [678, 35] width 128 height 14
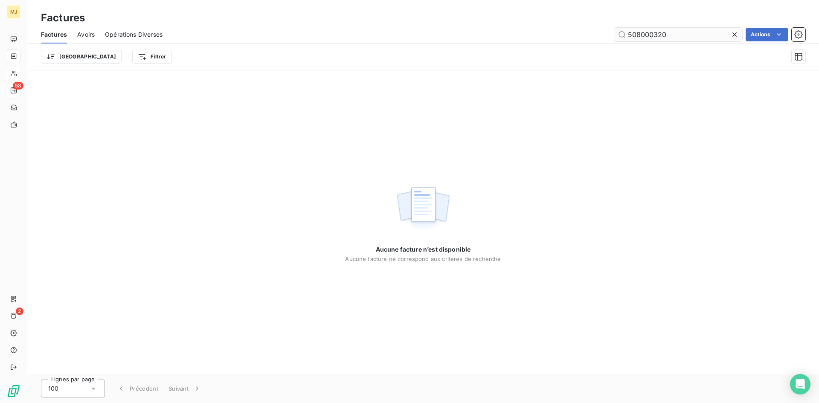
click at [650, 35] on input "508000320" at bounding box center [678, 35] width 128 height 14
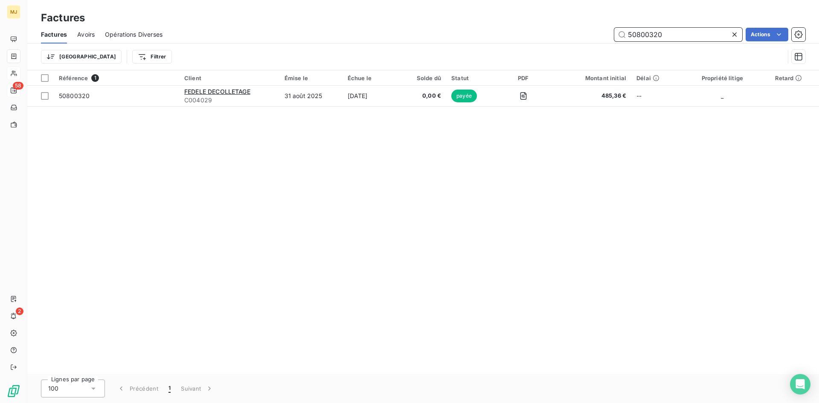
click at [683, 35] on input "50800320" at bounding box center [678, 35] width 128 height 14
click at [698, 38] on input "50800249" at bounding box center [678, 35] width 128 height 14
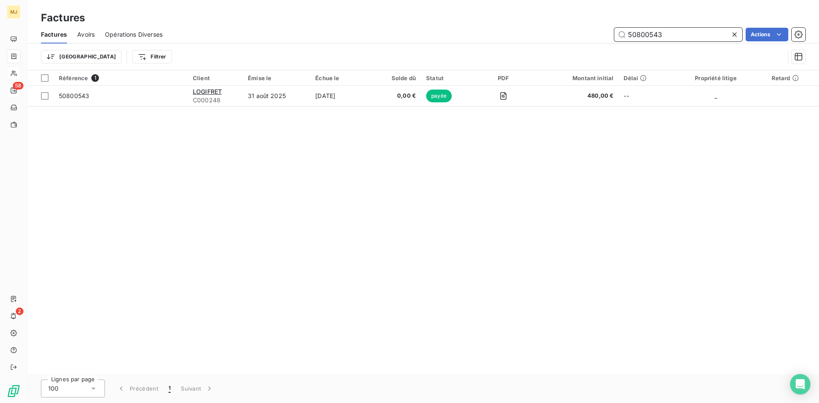
click at [705, 29] on input "50800543" at bounding box center [678, 35] width 128 height 14
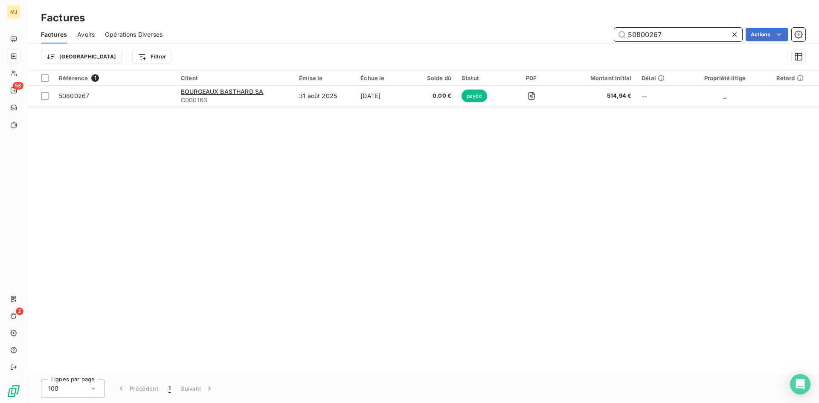
click at [670, 34] on input "50800267" at bounding box center [678, 35] width 128 height 14
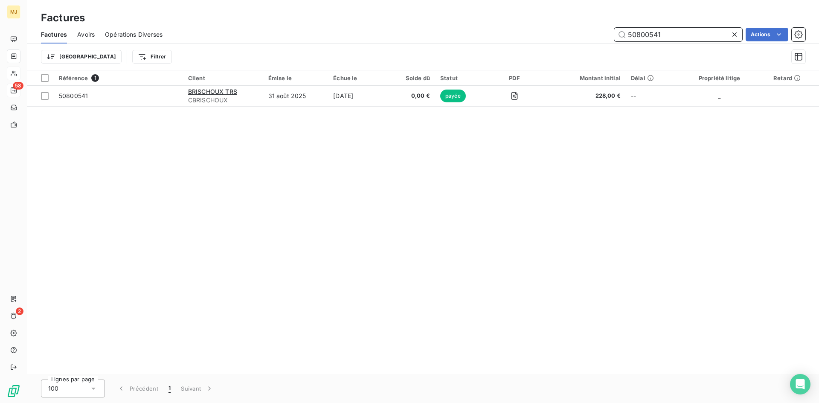
click at [688, 35] on input "50800541" at bounding box center [678, 35] width 128 height 14
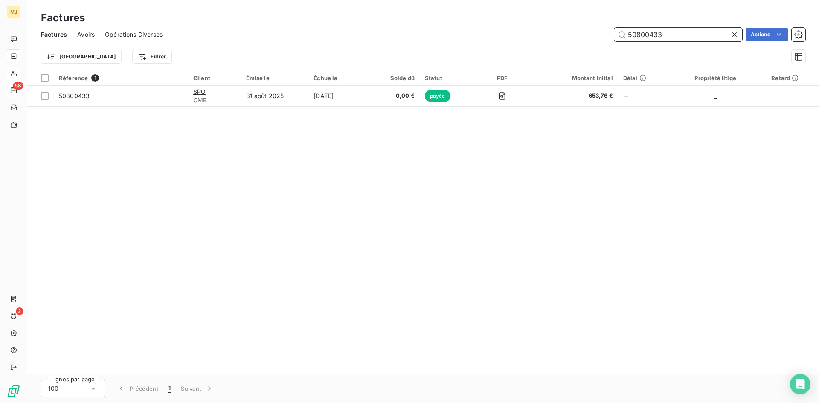
click at [677, 33] on input "50800433" at bounding box center [678, 35] width 128 height 14
click at [674, 33] on input "50800295" at bounding box center [678, 35] width 128 height 14
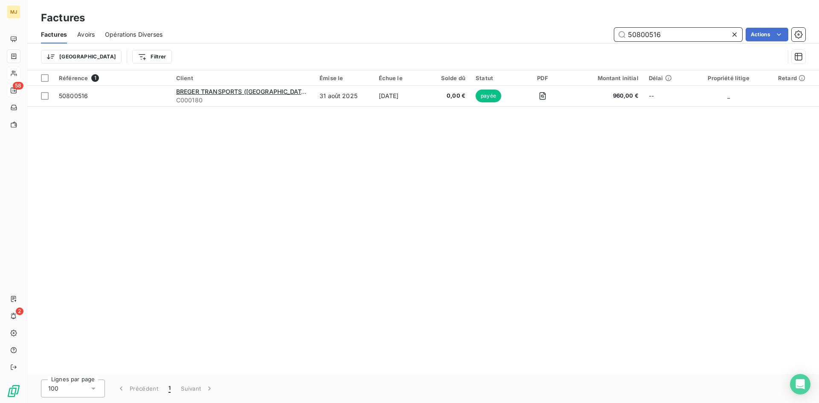
click at [672, 34] on input "50800516" at bounding box center [678, 35] width 128 height 14
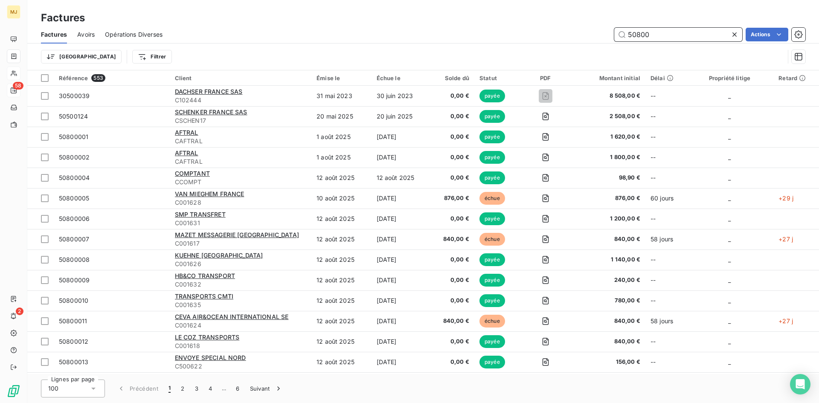
click at [660, 36] on input "50800" at bounding box center [678, 35] width 128 height 14
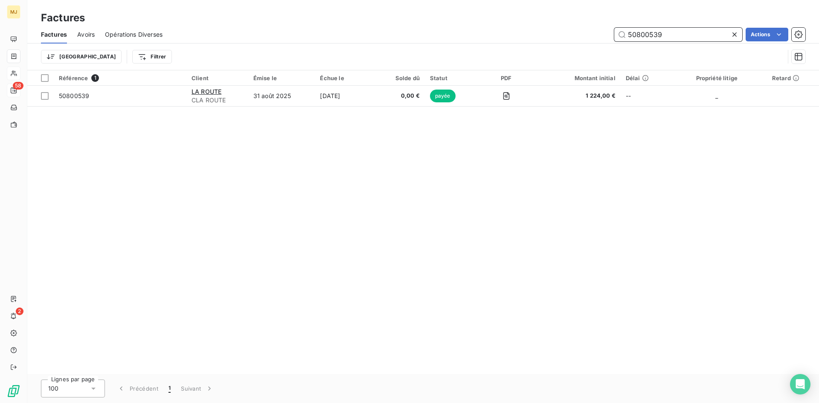
click at [698, 36] on input "50800539" at bounding box center [678, 35] width 128 height 14
click at [665, 32] on input "50800236" at bounding box center [678, 35] width 128 height 14
click at [681, 36] on input "50800390" at bounding box center [678, 35] width 128 height 14
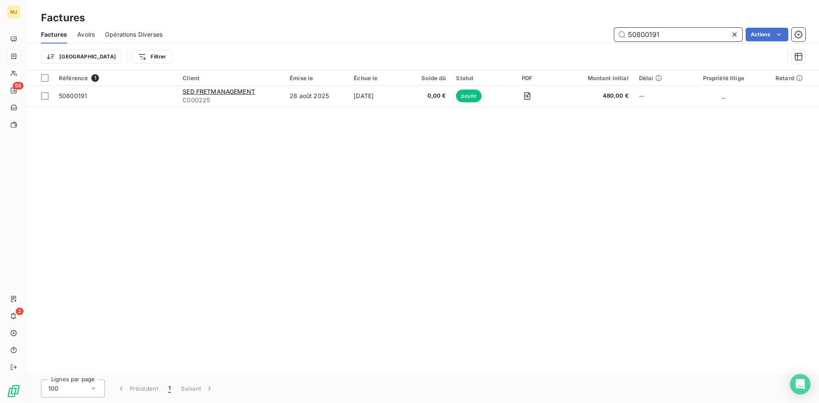
click at [696, 31] on input "50800191" at bounding box center [678, 35] width 128 height 14
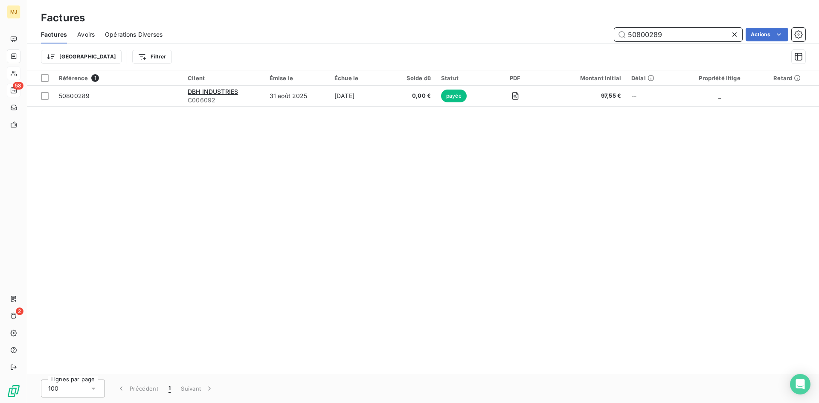
click at [692, 30] on input "50800289" at bounding box center [678, 35] width 128 height 14
click at [666, 32] on input "50800289" at bounding box center [678, 35] width 128 height 14
click at [674, 34] on input "50800321" at bounding box center [678, 35] width 128 height 14
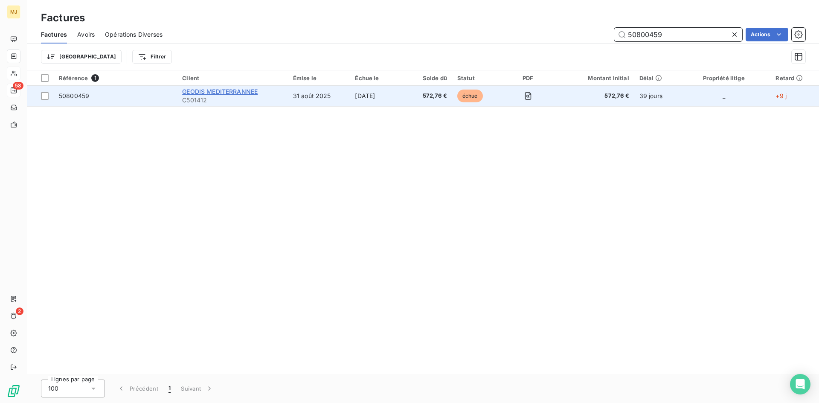
type input "50800459"
click at [199, 92] on span "GEODIS MEDITERRANNEE" at bounding box center [219, 91] width 75 height 7
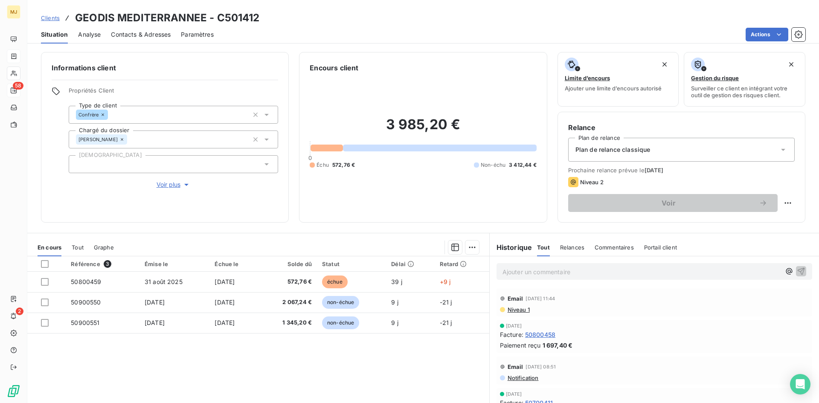
click at [158, 35] on span "Contacts & Adresses" at bounding box center [141, 34] width 60 height 9
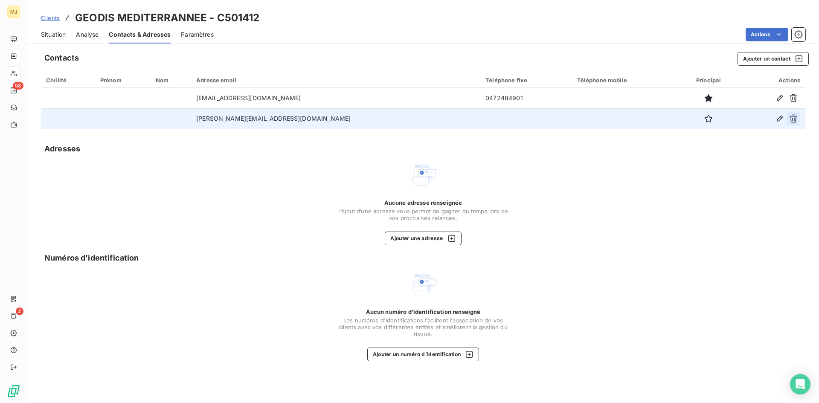
click at [793, 119] on icon "button" at bounding box center [793, 118] width 9 height 9
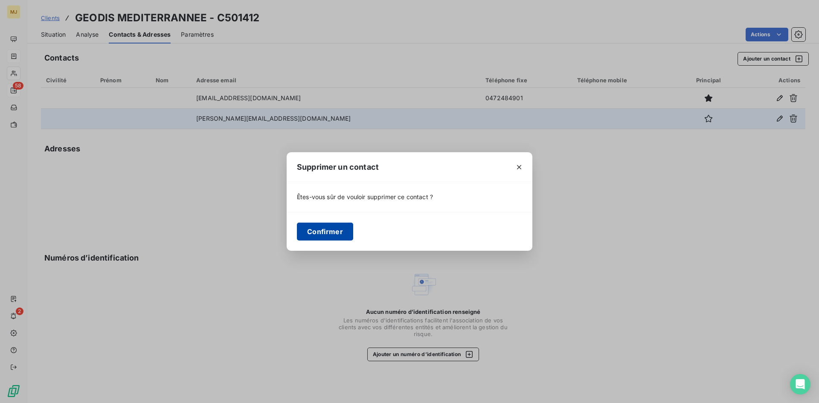
click at [316, 228] on button "Confirmer" at bounding box center [325, 232] width 56 height 18
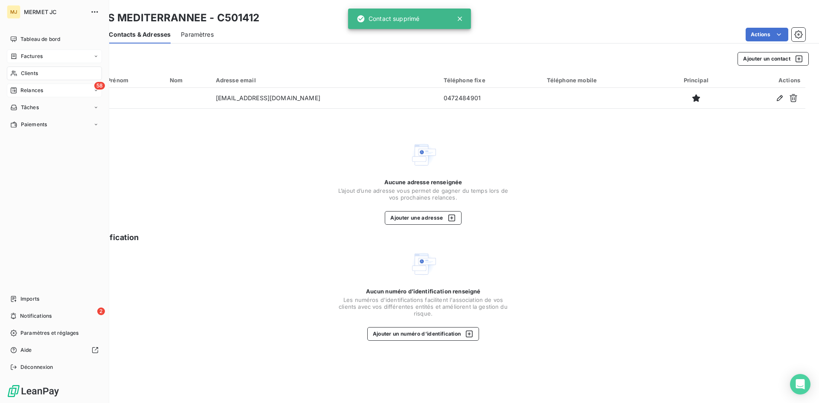
click at [28, 55] on span "Factures" at bounding box center [32, 56] width 22 height 8
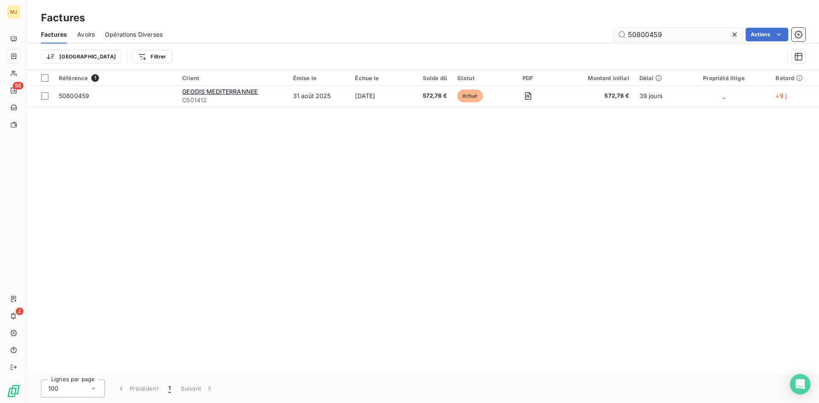
click at [668, 37] on input "50800459" at bounding box center [678, 35] width 128 height 14
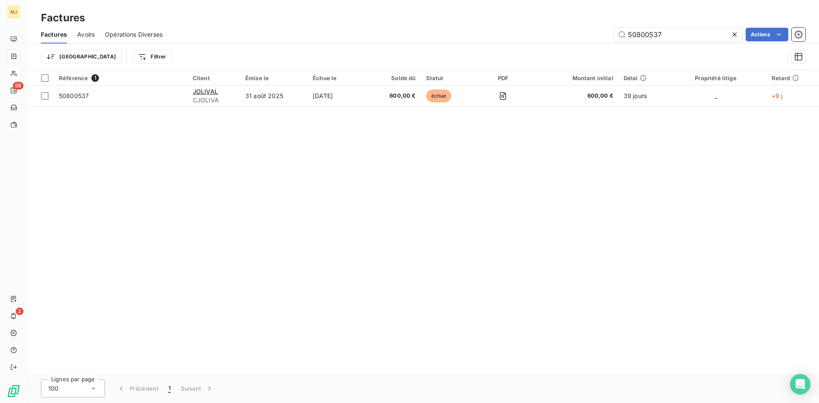
type input "50800537"
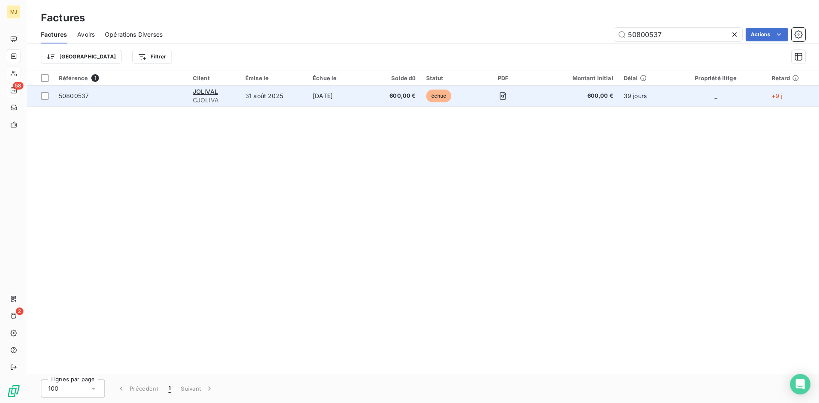
click at [75, 99] on span "50800537" at bounding box center [74, 95] width 30 height 7
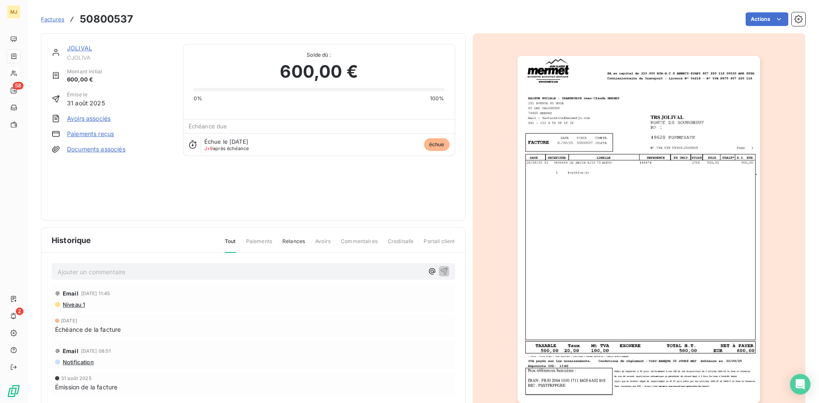
click at [177, 270] on p "Ajouter un commentaire ﻿" at bounding box center [241, 272] width 366 height 11
click at [407, 273] on p "CA retour mail du 07/10 mentionnant avoir effectué un virement le 01/10 => tout…" at bounding box center [241, 272] width 366 height 10
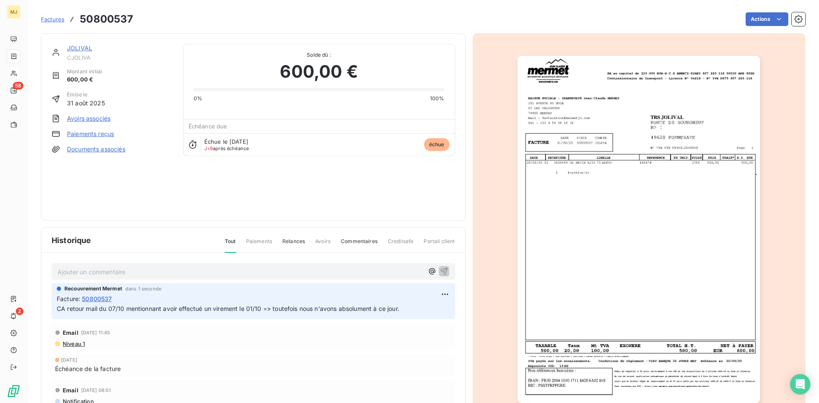
click at [55, 18] on span "Factures" at bounding box center [52, 19] width 23 height 7
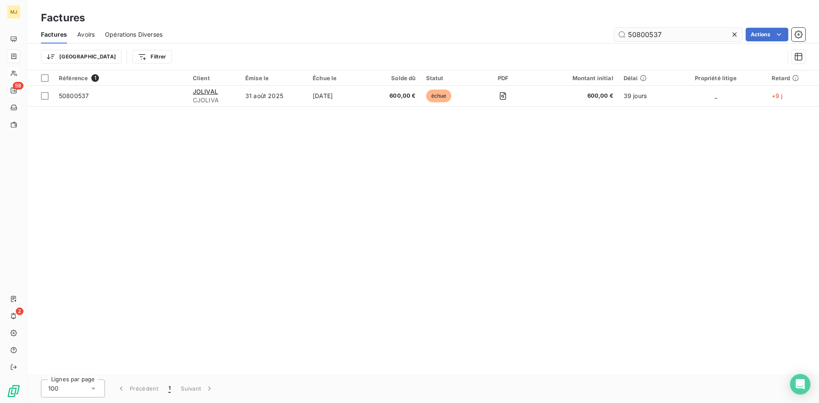
click at [689, 34] on input "50800537" at bounding box center [678, 35] width 128 height 14
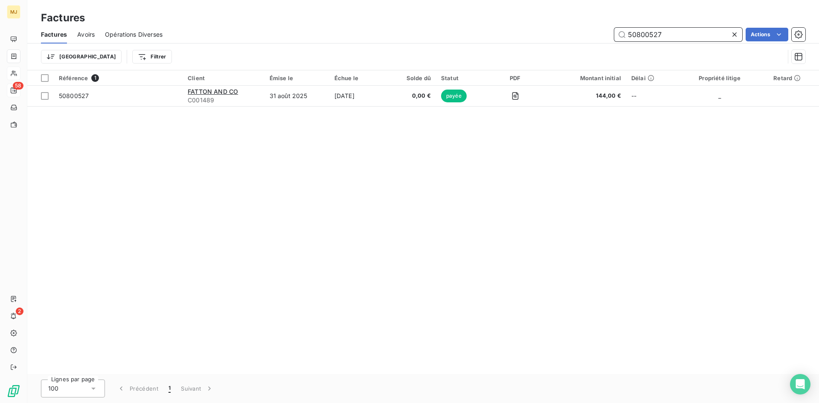
click at [663, 32] on input "50800527" at bounding box center [678, 35] width 128 height 14
type input "50800132"
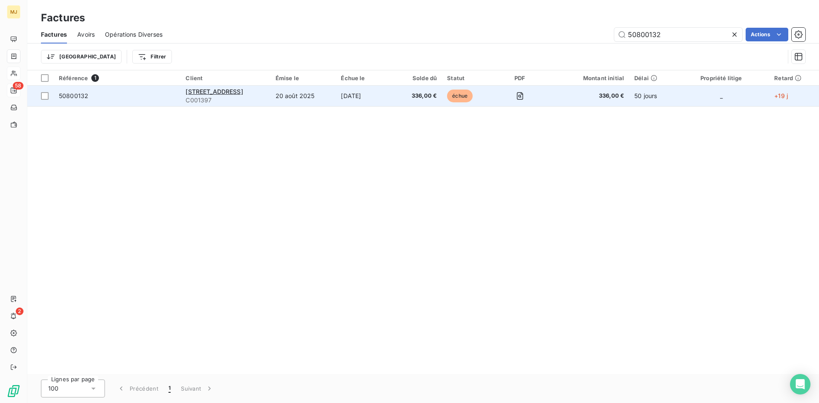
click at [74, 95] on span "50800132" at bounding box center [73, 95] width 29 height 7
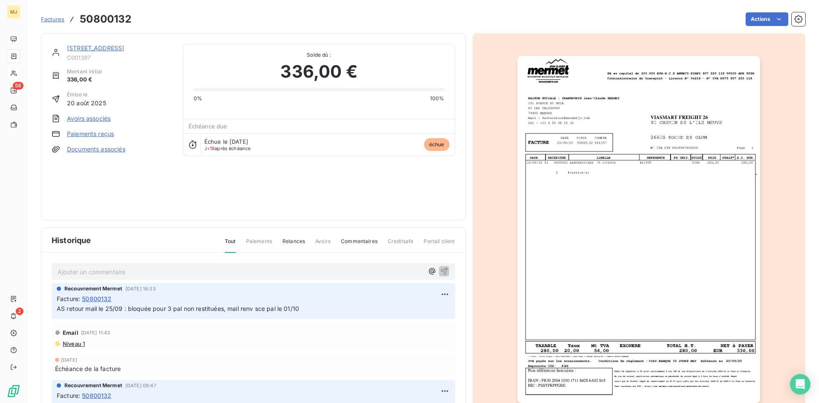
click at [158, 267] on p "Ajouter un commentaire ﻿" at bounding box center [241, 272] width 366 height 11
click at [333, 272] on p "CA retour mail du 07/10 du service palettes mentionnant que le retour à été eff…" at bounding box center [241, 272] width 366 height 10
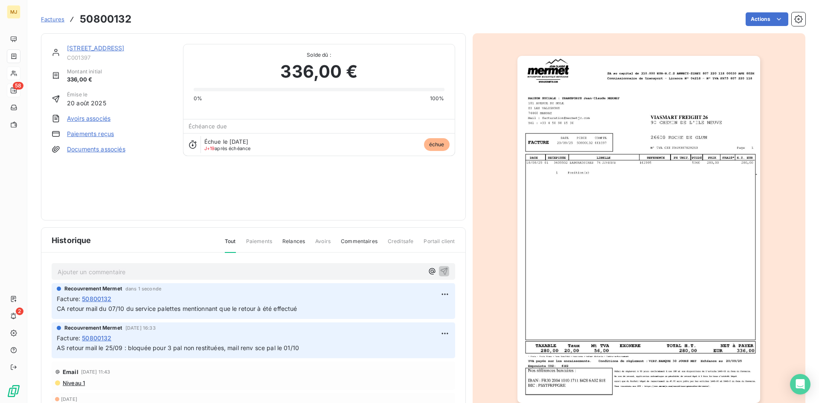
click at [49, 18] on span "Factures" at bounding box center [52, 19] width 23 height 7
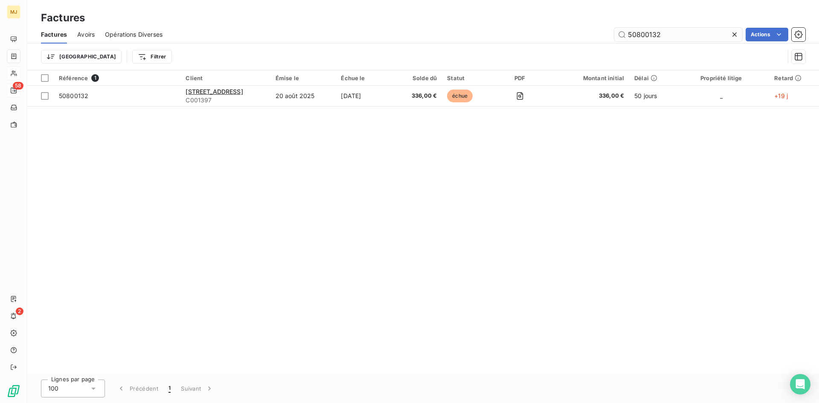
click at [678, 35] on input "50800132" at bounding box center [678, 35] width 128 height 14
click at [666, 32] on input "50800132" at bounding box center [678, 35] width 128 height 14
click at [683, 38] on input "50800485" at bounding box center [678, 35] width 128 height 14
click at [670, 31] on input "50800485" at bounding box center [678, 35] width 128 height 14
click at [686, 33] on input "50800564" at bounding box center [678, 35] width 128 height 14
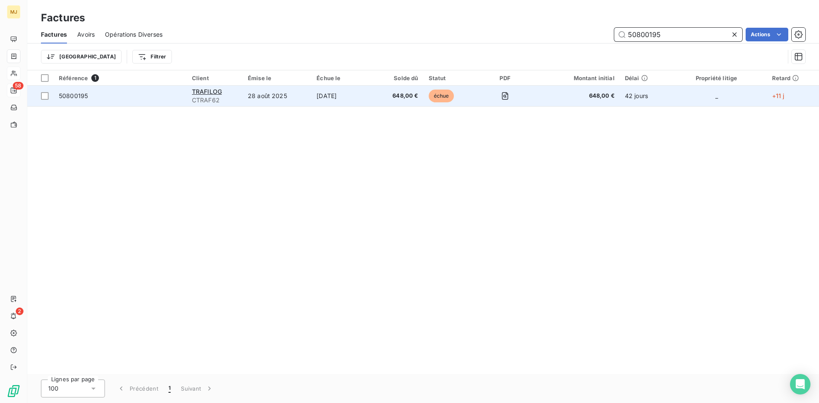
type input "50800195"
click at [72, 100] on div "50800195" at bounding box center [73, 96] width 29 height 9
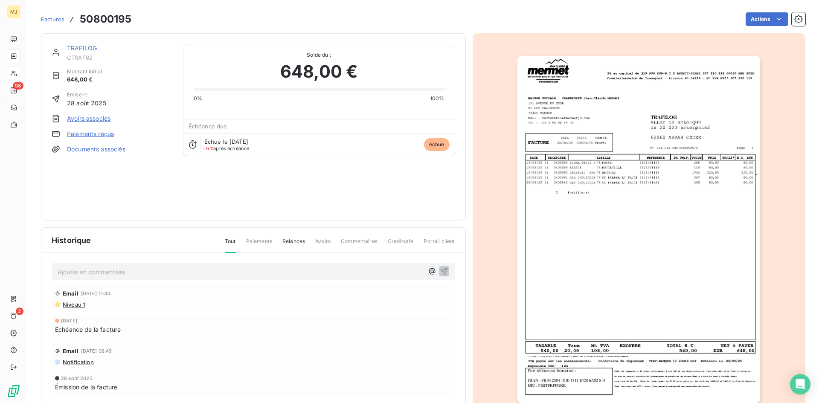
click at [292, 270] on p "Ajouter un commentaire ﻿" at bounding box center [241, 272] width 366 height 11
click at [321, 267] on p "CA retour mail du 08/10 "" at bounding box center [241, 272] width 366 height 10
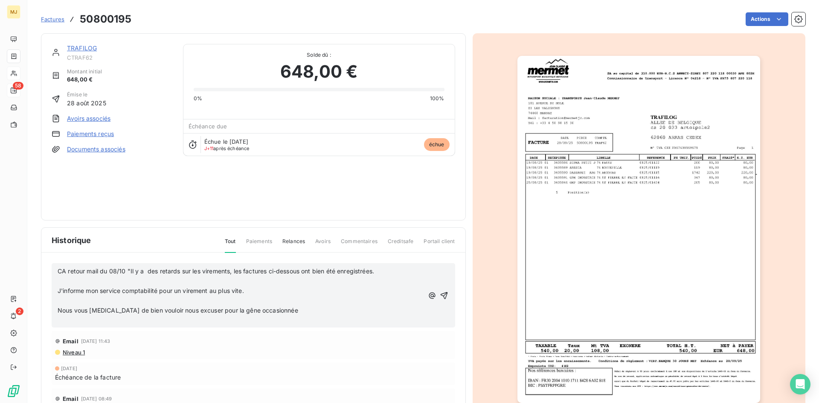
click at [211, 282] on p "﻿" at bounding box center [241, 281] width 366 height 10
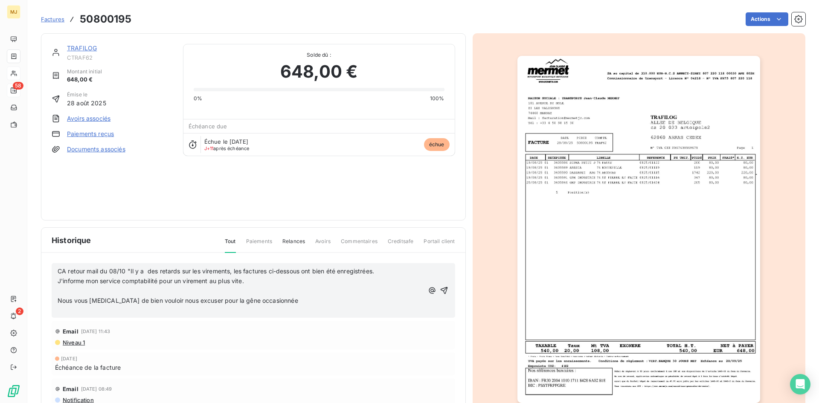
click at [164, 288] on p "﻿" at bounding box center [241, 291] width 366 height 10
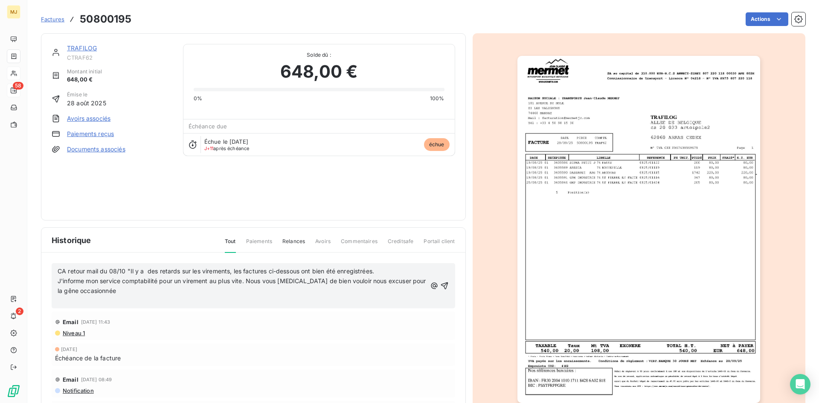
click at [383, 273] on p "CA retour mail du 08/10 "Il y a des retards sur les virements, les factures ci-…" at bounding box center [242, 272] width 369 height 10
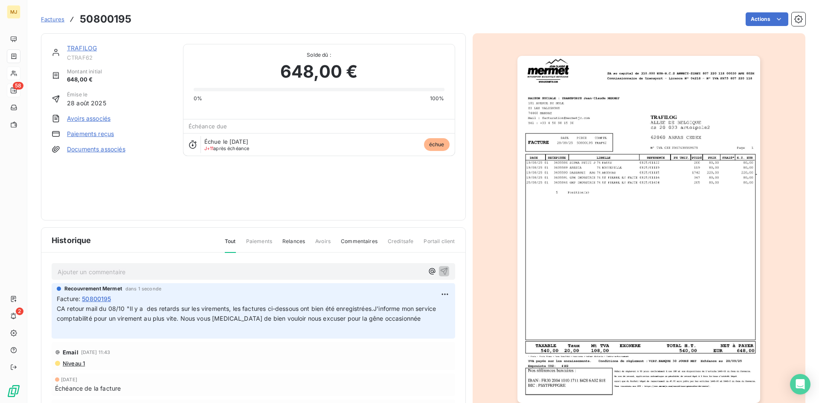
click at [354, 314] on p "CA retour mail du 08/10 "Il y a des retards sur les virements, les factures ci-…" at bounding box center [253, 318] width 393 height 29
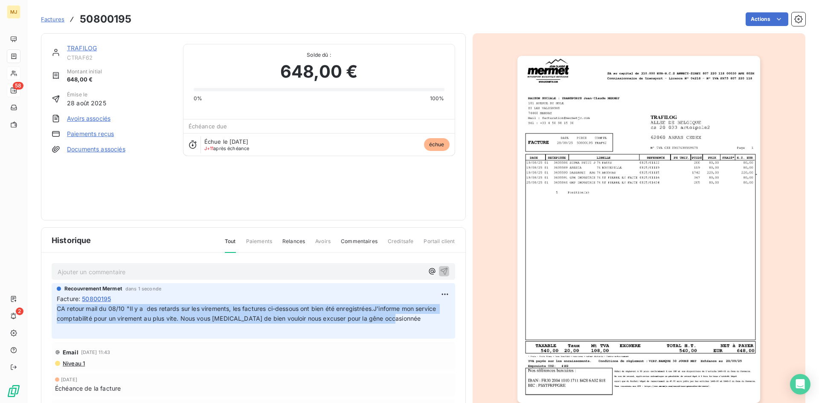
drag, startPoint x: 421, startPoint y: 319, endPoint x: 56, endPoint y: 311, distance: 365.2
click at [56, 311] on div "Recouvrement Mermet dans 1 seconde Facture : 50800195 CA retour mail du 08/10 "…" at bounding box center [253, 310] width 403 height 55
copy span "CA retour mail du 08/10 "Il y a des retards sur les virements, les factures ci-…"
click at [437, 295] on html "MJ 58 2 Factures 50800195 Actions TRAFILOG CTRAF62 Montant initial 648,00 € Émi…" at bounding box center [409, 201] width 819 height 403
click at [407, 331] on div "Supprimer" at bounding box center [415, 329] width 48 height 14
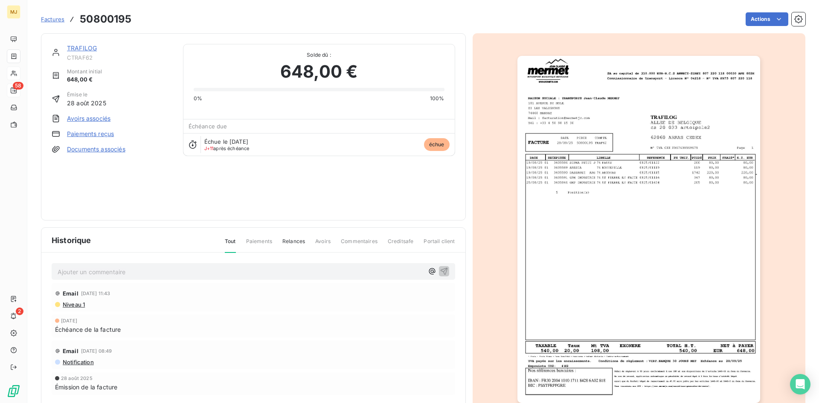
click at [267, 270] on p "Ajouter un commentaire ﻿" at bounding box center [241, 272] width 366 height 11
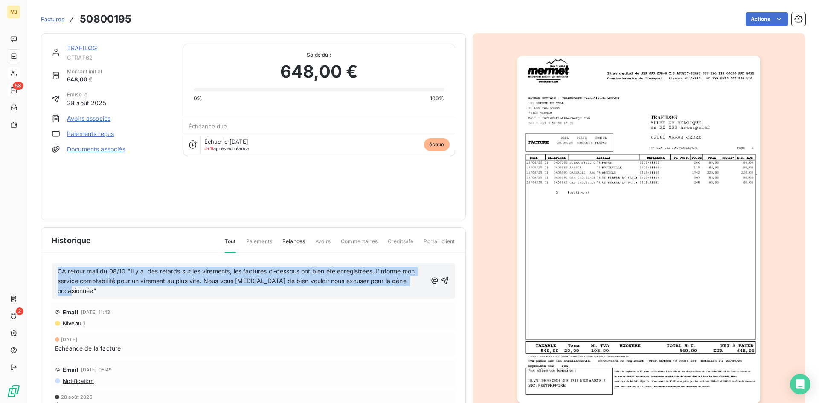
drag, startPoint x: 422, startPoint y: 282, endPoint x: 49, endPoint y: 272, distance: 372.9
click at [49, 272] on div "CA retour mail du 08/10 "Il y a des retards sur les virements, les factures ci-…" at bounding box center [253, 350] width 424 height 195
copy span "CA retour mail du 08/10 "Il y a des retards sur les virements, les factures ci-…"
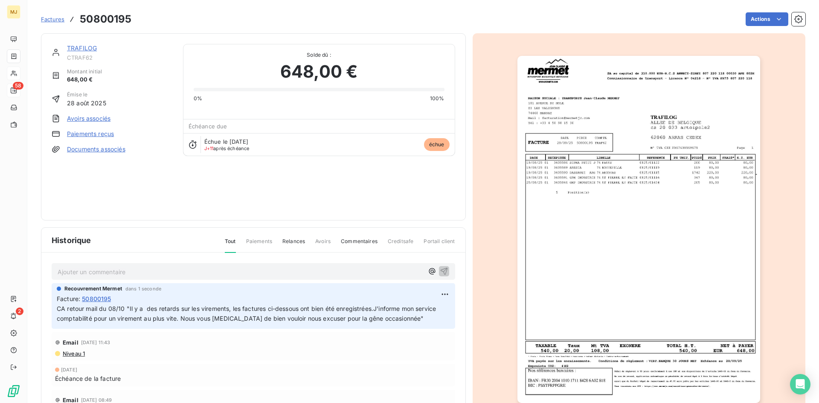
click at [61, 20] on span "Factures" at bounding box center [52, 19] width 23 height 7
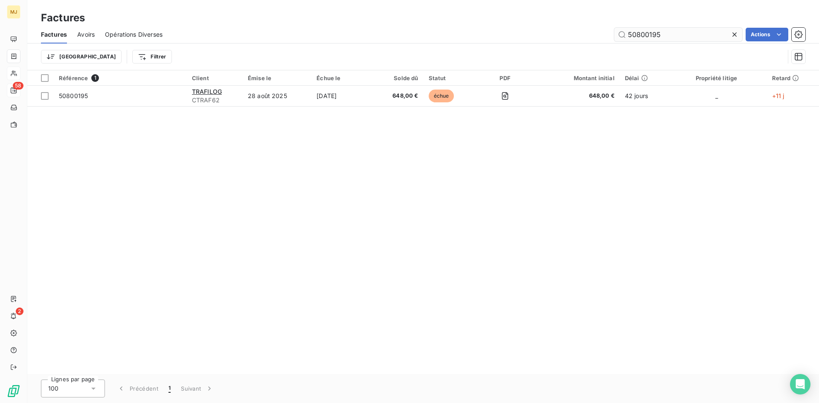
click at [685, 32] on input "50800195" at bounding box center [678, 35] width 128 height 14
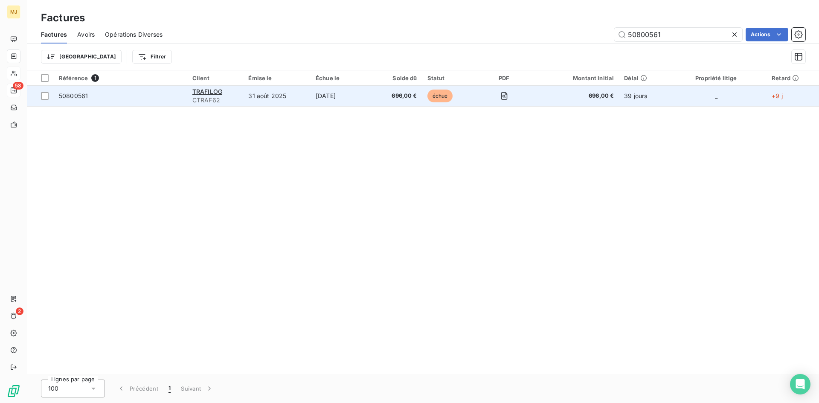
type input "50800561"
click at [71, 95] on span "50800561" at bounding box center [73, 95] width 29 height 7
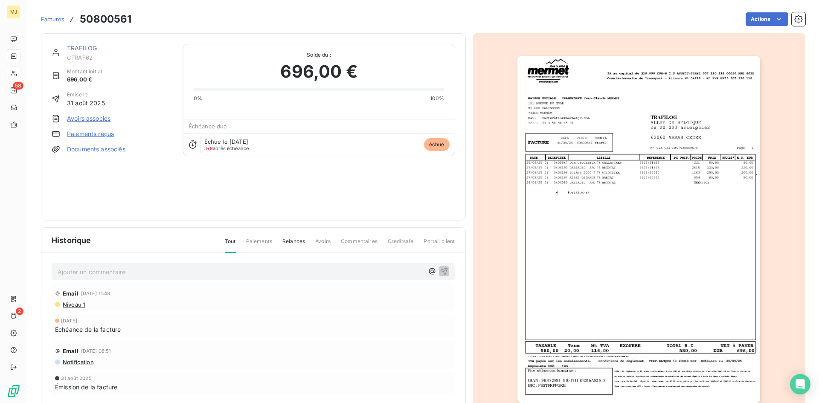
click at [87, 270] on p "Ajouter un commentaire ﻿" at bounding box center [241, 272] width 366 height 11
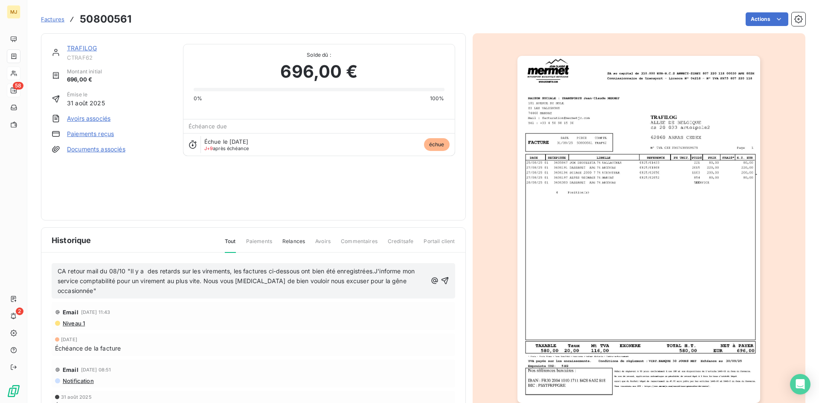
click at [374, 270] on span "CA retour mail du 08/10 "Il y a des retards sur les virements, les factures ci-…" at bounding box center [237, 280] width 359 height 27
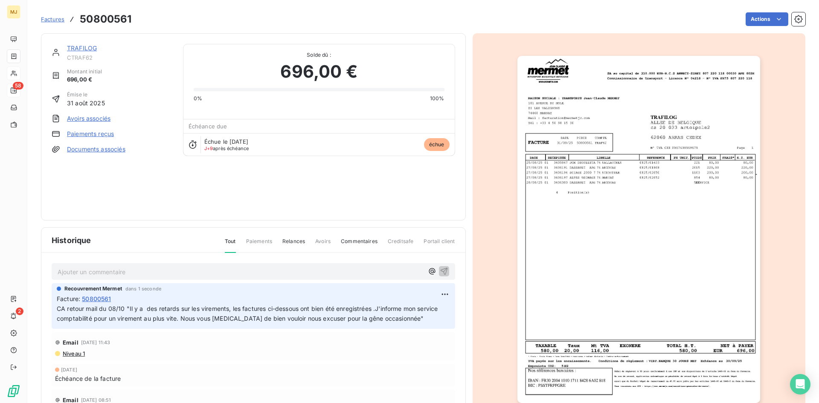
click at [53, 21] on span "Factures" at bounding box center [52, 19] width 23 height 7
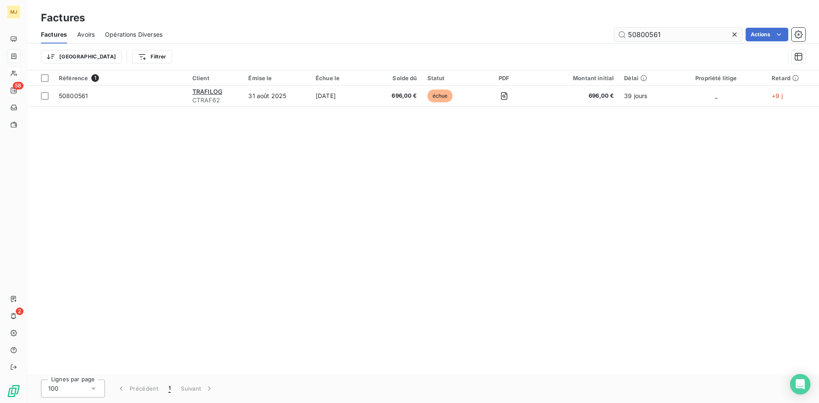
click at [684, 36] on input "50800561" at bounding box center [678, 35] width 128 height 14
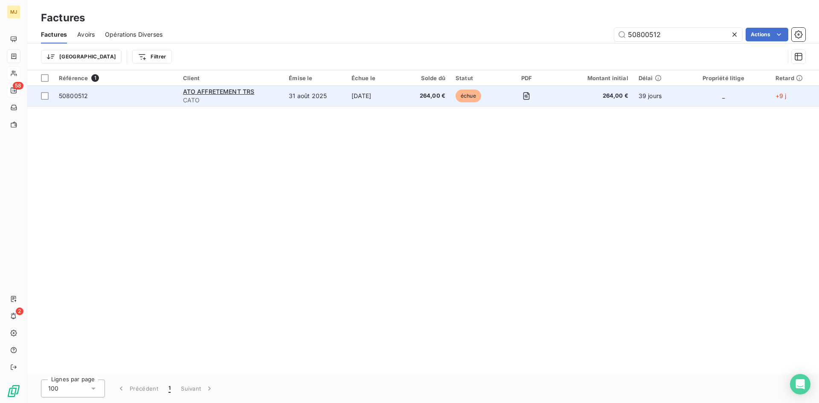
type input "50800512"
click at [84, 97] on span "50800512" at bounding box center [73, 95] width 29 height 7
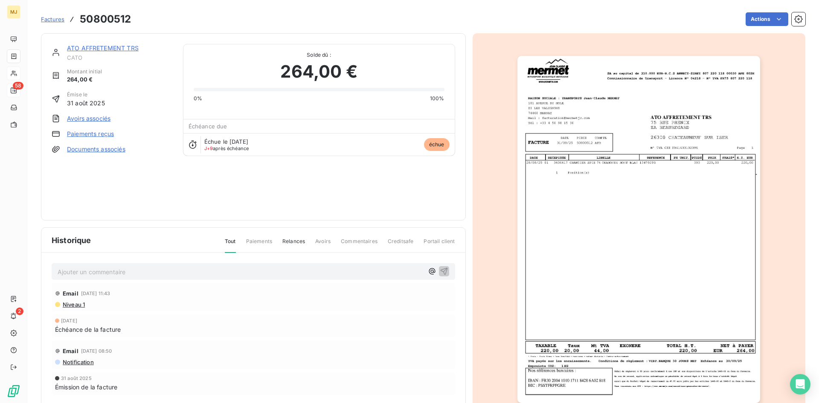
click at [115, 266] on div "Ajouter un commentaire ﻿" at bounding box center [241, 272] width 366 height 12
click at [119, 273] on p "Ajouter un commentaire ﻿" at bounding box center [241, 272] width 366 height 11
click at [270, 273] on p "CA retour mail du 08/10 "" at bounding box center [241, 272] width 366 height 10
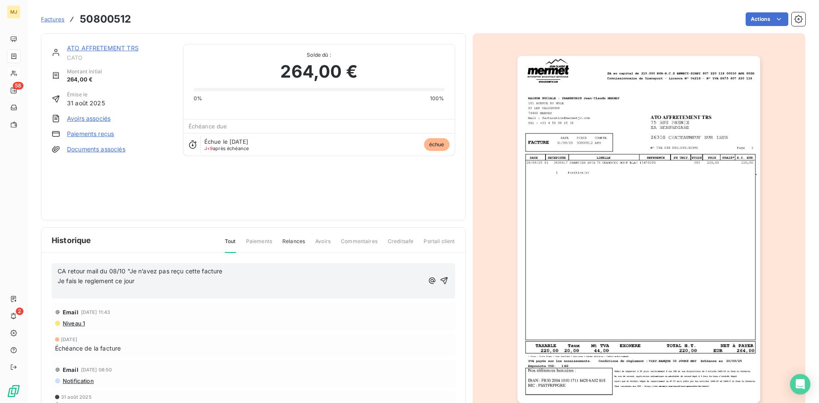
click at [221, 278] on p "Je fais le reglement ce jour" at bounding box center [241, 281] width 366 height 10
click at [218, 292] on p "﻿" at bounding box center [241, 291] width 366 height 10
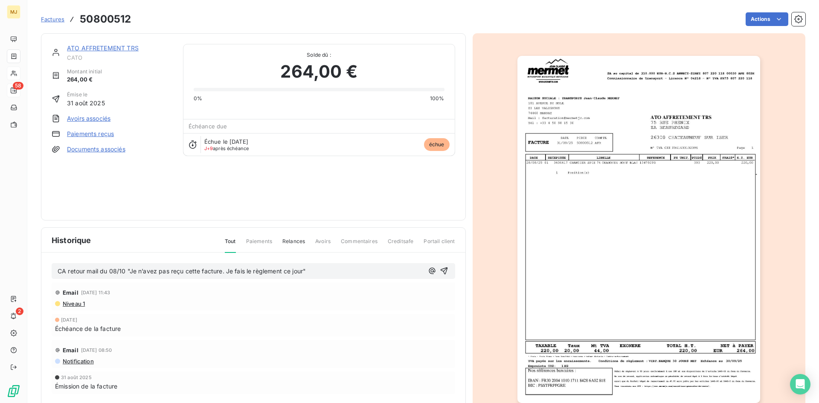
click at [333, 274] on p "CA retour mail du 08/10 "Je n’avez pas reçu cette facture. Je fais le règlement…" at bounding box center [241, 272] width 366 height 10
click at [318, 276] on p "CA retour mail du 08/10 "Je n’avez pas reçu cette facture. Je fais le règlement…" at bounding box center [241, 272] width 366 height 10
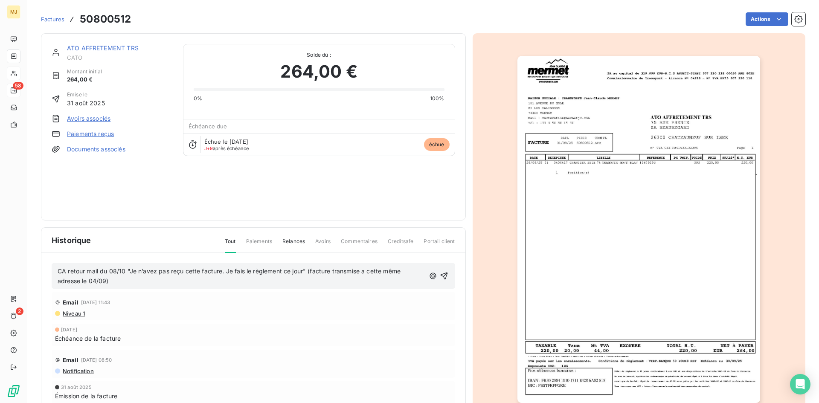
click at [145, 281] on p "CA retour mail du 08/10 "Je n’avez pas reçu cette facture. Je fais le règlement…" at bounding box center [241, 277] width 367 height 20
click at [164, 281] on p "CA retour mail du 08/10 "Je n’avez pas reçu cette facture. Je fais le règlement…" at bounding box center [241, 277] width 367 height 20
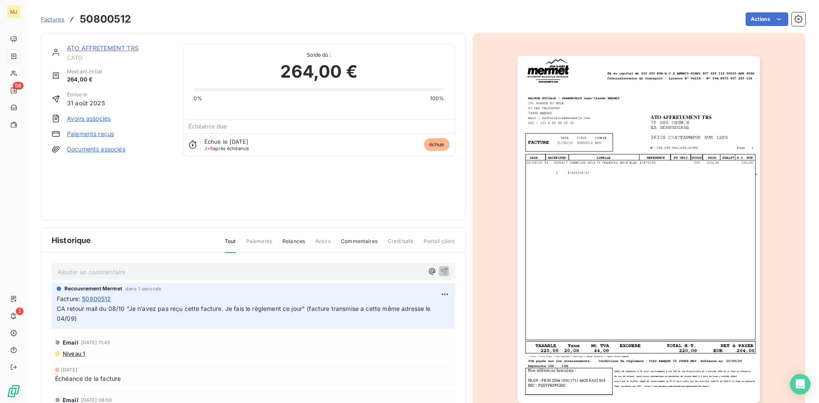
click at [48, 20] on span "Factures" at bounding box center [52, 19] width 23 height 7
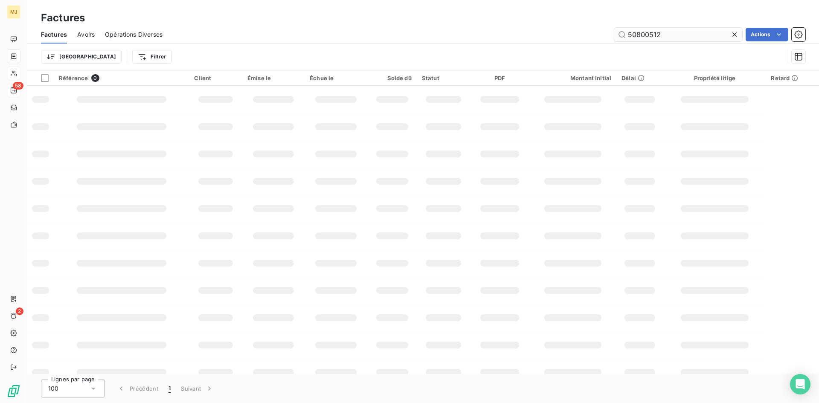
click at [668, 35] on input "50800512" at bounding box center [678, 35] width 128 height 14
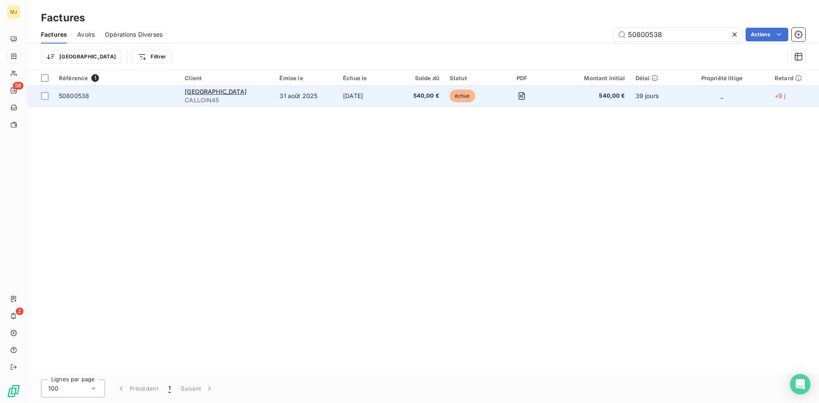
type input "50800538"
click at [61, 92] on span "50800538" at bounding box center [74, 95] width 30 height 7
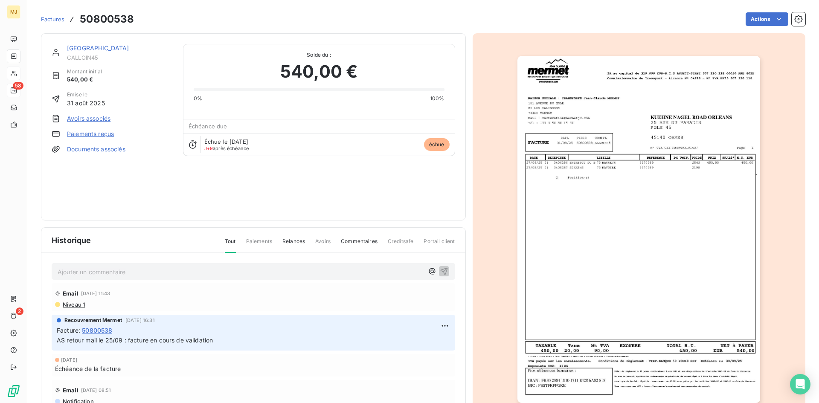
click at [148, 274] on p "Ajouter un commentaire ﻿" at bounding box center [241, 272] width 366 height 11
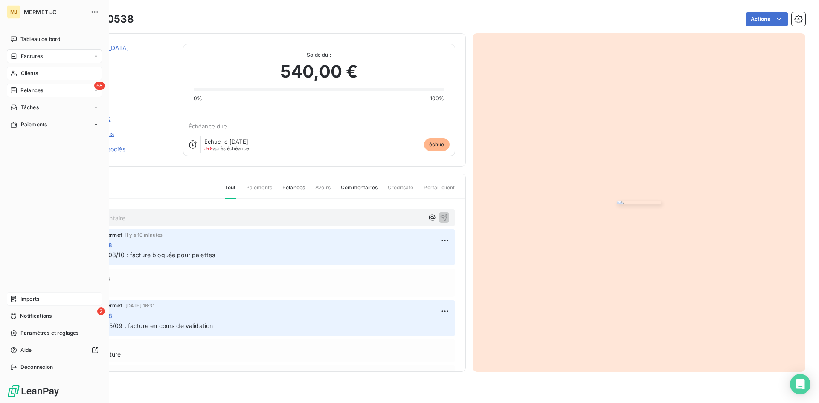
click at [35, 301] on span "Imports" at bounding box center [29, 299] width 19 height 8
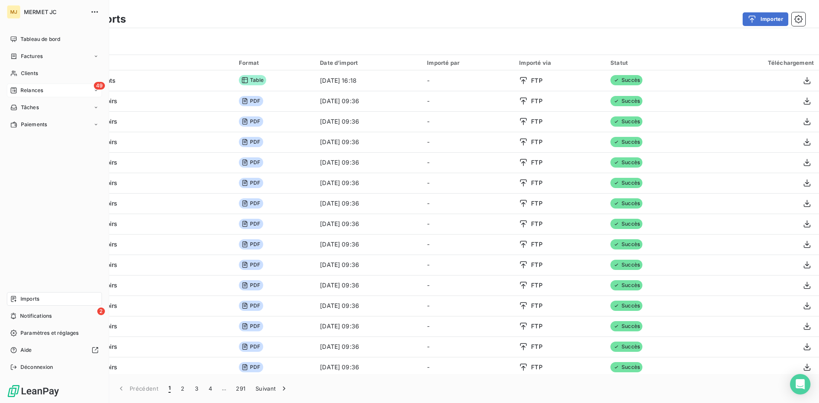
click at [41, 93] on span "Relances" at bounding box center [31, 91] width 23 height 8
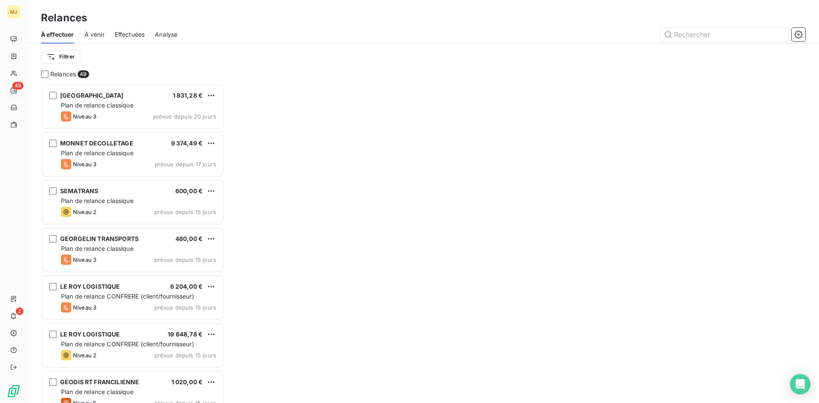
scroll to position [313, 177]
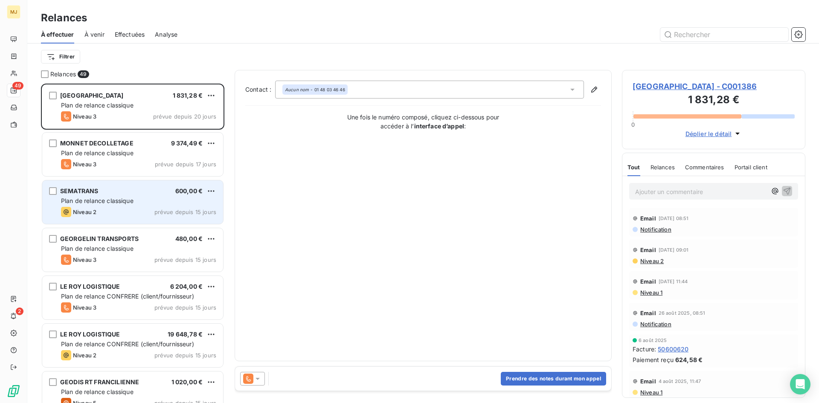
click at [107, 195] on div "SEMATRANS 600,00 € Plan de relance classique Niveau 2 prévue depuis 15 jours" at bounding box center [132, 202] width 181 height 44
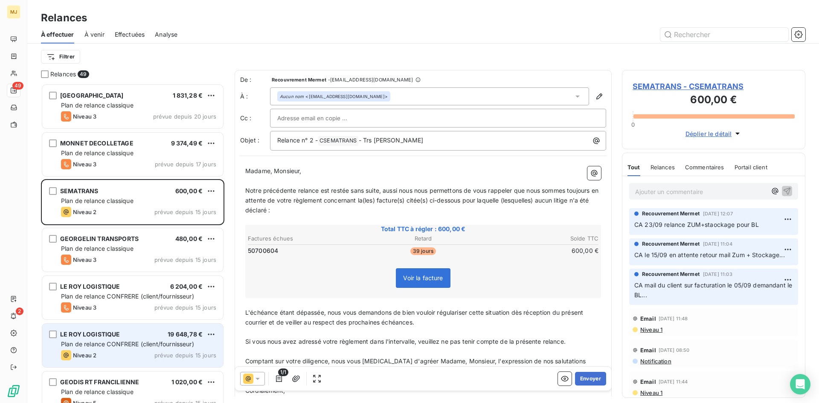
click at [122, 336] on div "LE ROY LOGISTIQUE 19 648,78 €" at bounding box center [138, 335] width 155 height 8
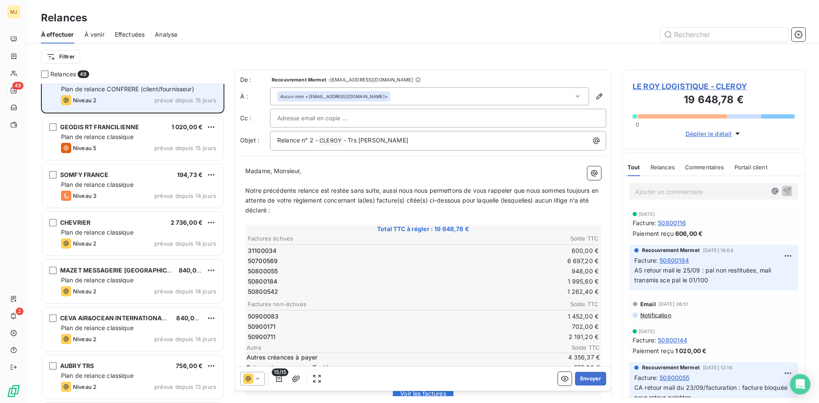
scroll to position [256, 0]
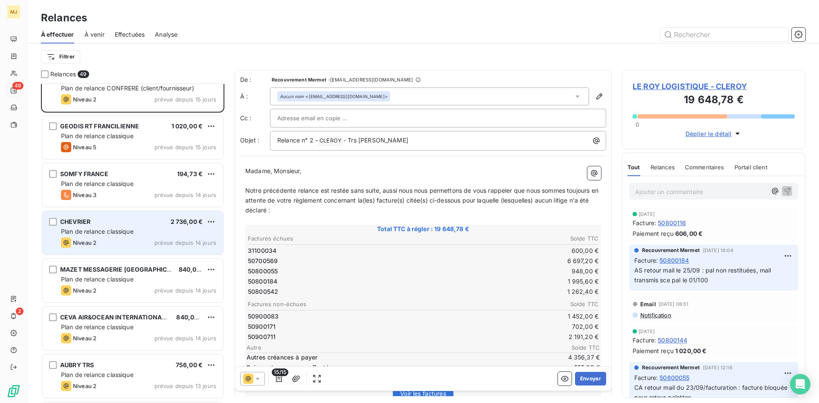
click at [104, 217] on div "CHEVRIER 2 736,00 € Plan de relance classique Niveau 2 prévue depuis 14 jours" at bounding box center [132, 233] width 181 height 44
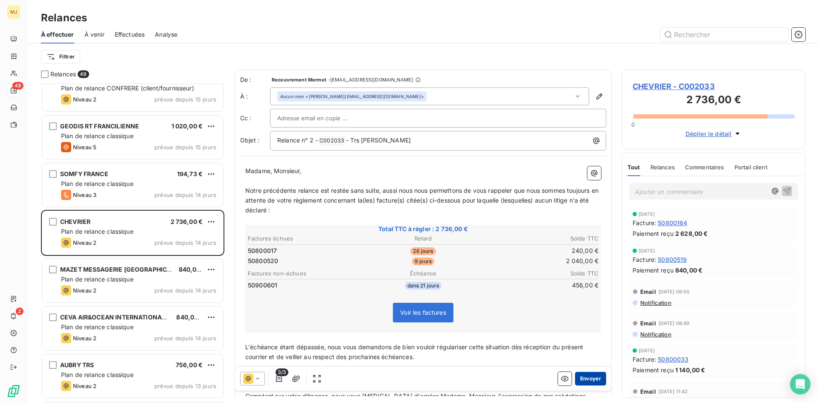
click at [580, 377] on button "Envoyer" at bounding box center [590, 379] width 31 height 14
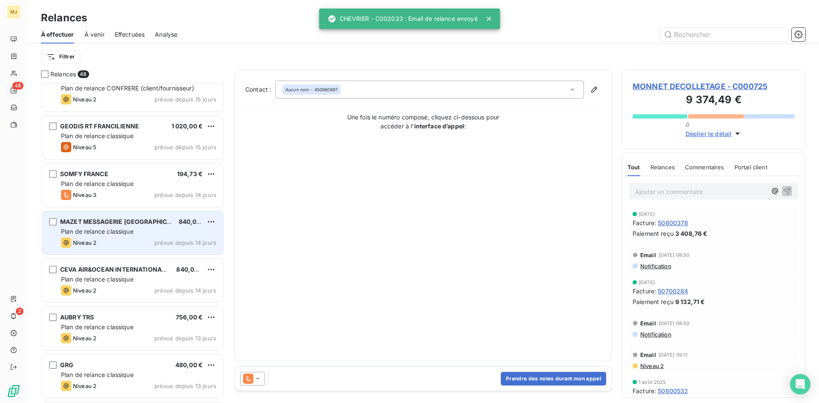
click at [145, 232] on div "Plan de relance classique" at bounding box center [138, 231] width 155 height 9
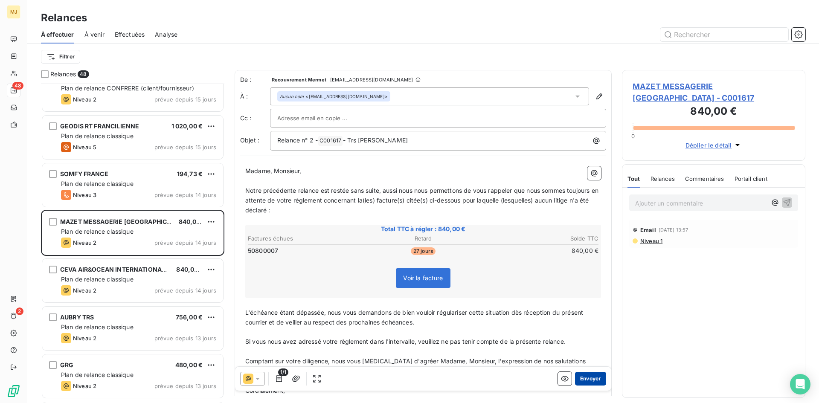
click at [584, 377] on button "Envoyer" at bounding box center [590, 379] width 31 height 14
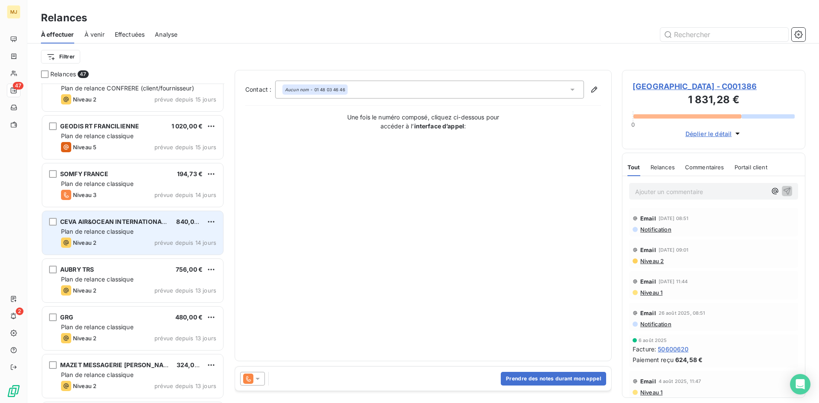
click at [102, 232] on span "Plan de relance classique" at bounding box center [97, 231] width 73 height 7
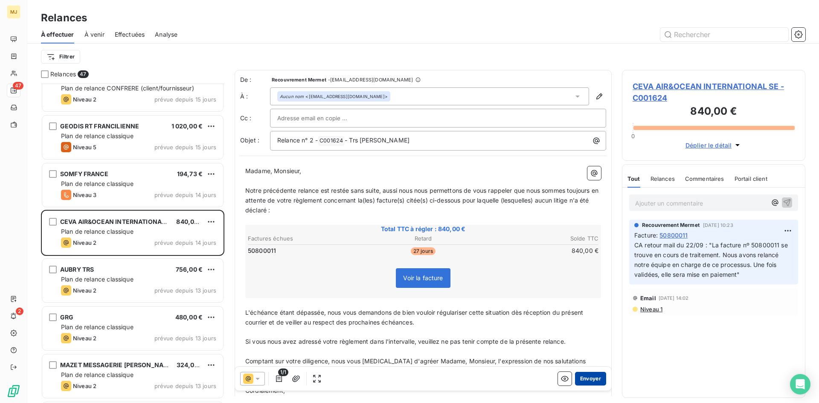
click at [586, 376] on button "Envoyer" at bounding box center [590, 379] width 31 height 14
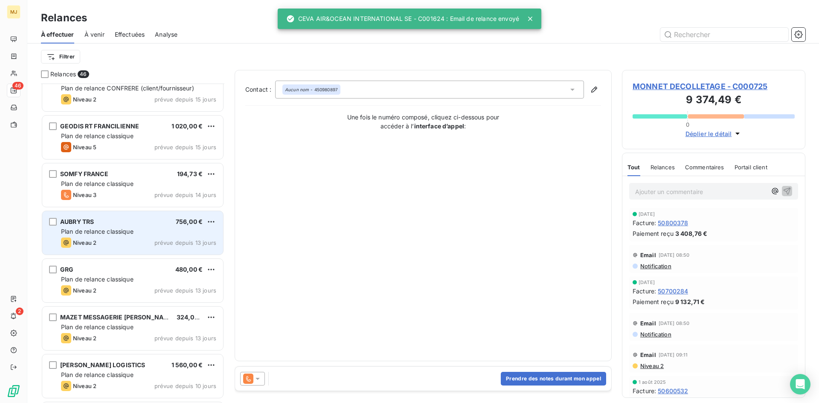
click at [84, 212] on div "AUBRY TRS 756,00 € Plan de relance classique Niveau 2 prévue depuis 13 jours" at bounding box center [132, 233] width 181 height 44
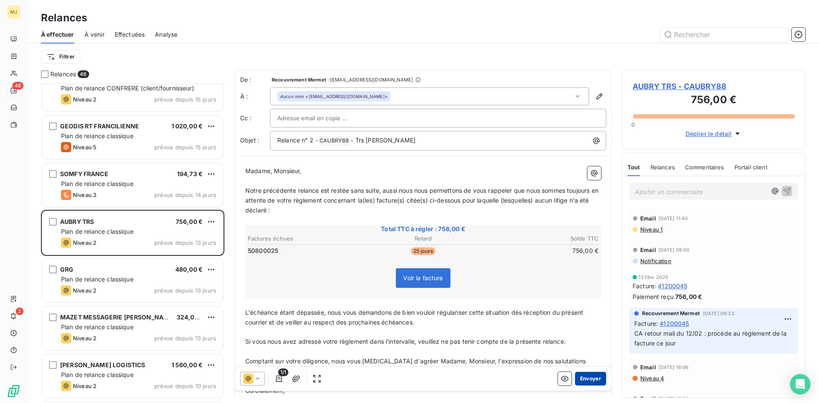
click at [590, 379] on button "Envoyer" at bounding box center [590, 379] width 31 height 14
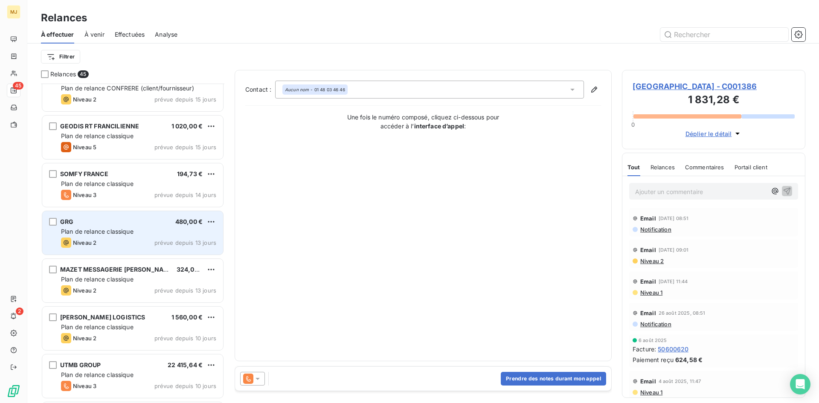
click at [112, 225] on div "GRG 480,00 €" at bounding box center [138, 222] width 155 height 8
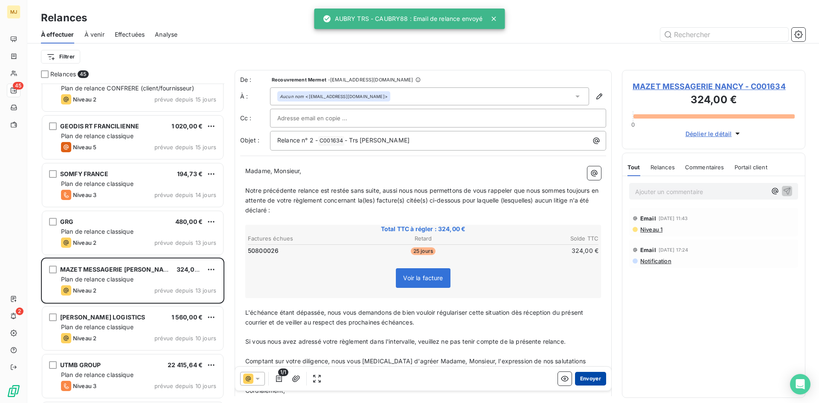
click at [590, 375] on button "Envoyer" at bounding box center [590, 379] width 31 height 14
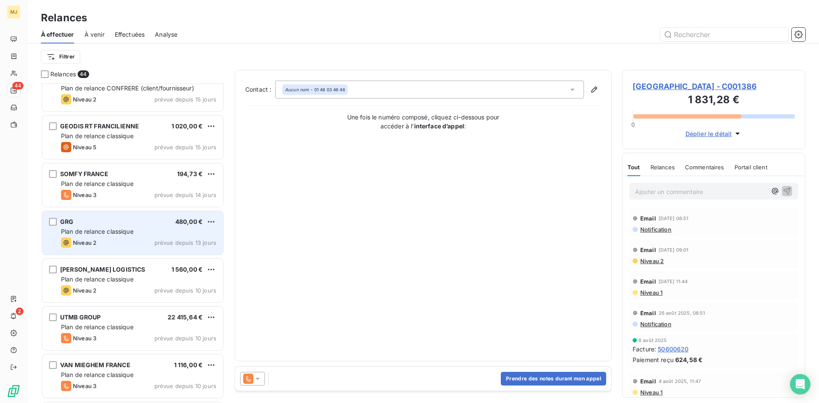
click at [137, 226] on div "GRG 480,00 € Plan de relance classique Niveau 2 prévue depuis 13 jours" at bounding box center [132, 233] width 181 height 44
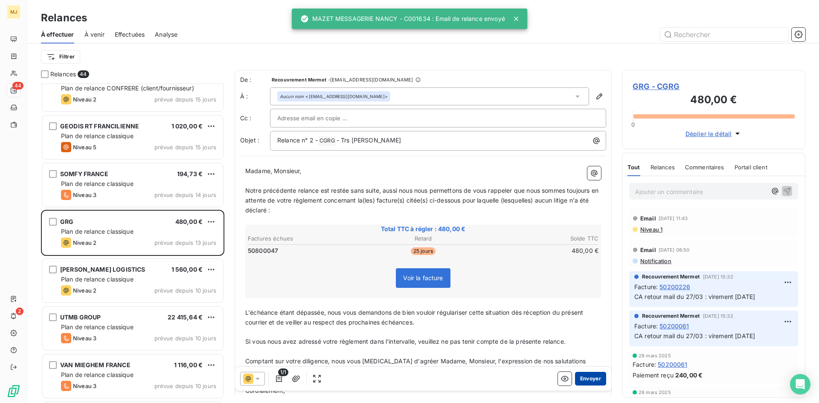
click at [584, 377] on button "Envoyer" at bounding box center [590, 379] width 31 height 14
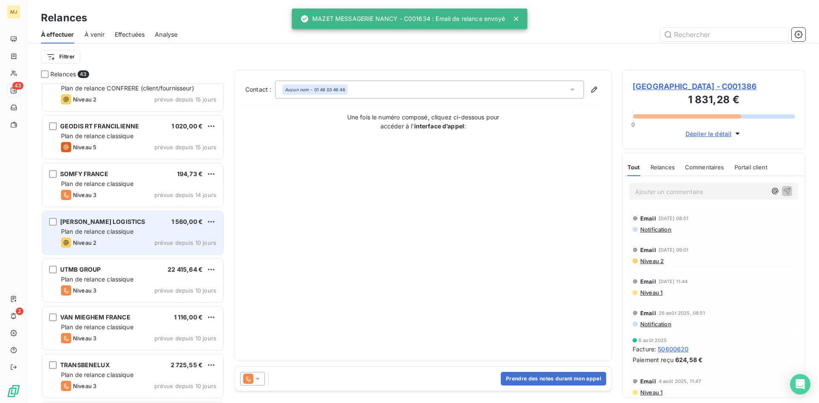
click at [140, 229] on div "Plan de relance classique" at bounding box center [138, 231] width 155 height 9
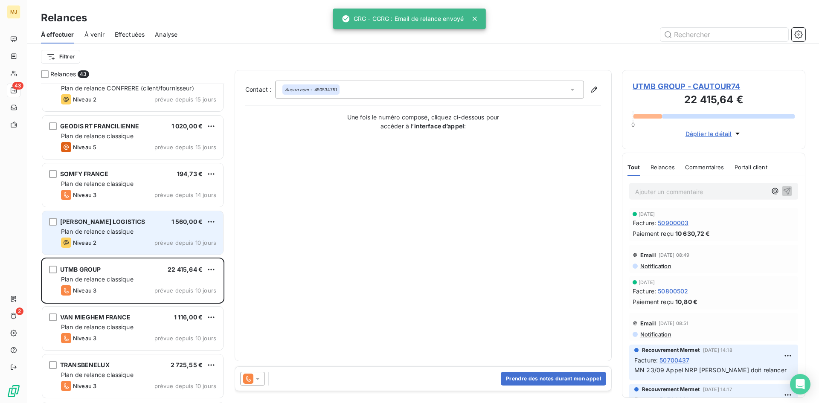
click at [106, 238] on div "Niveau 2 prévue depuis 10 jours" at bounding box center [138, 243] width 155 height 10
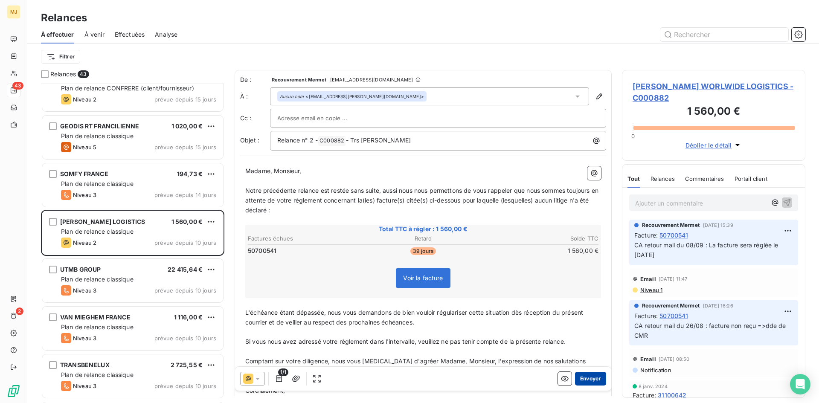
click at [577, 378] on button "Envoyer" at bounding box center [590, 379] width 31 height 14
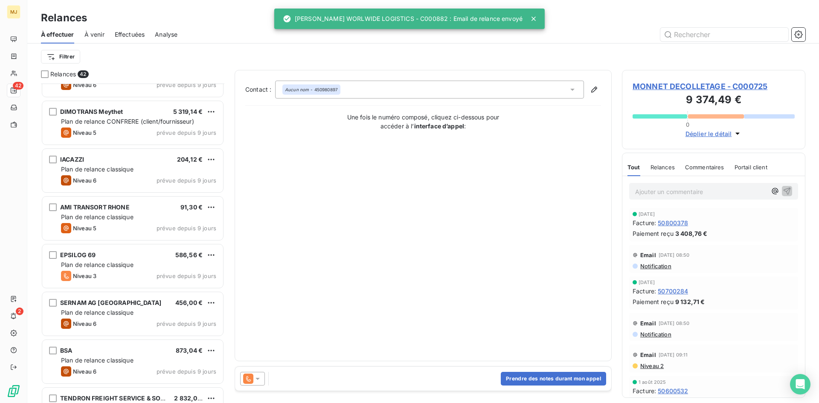
scroll to position [768, 0]
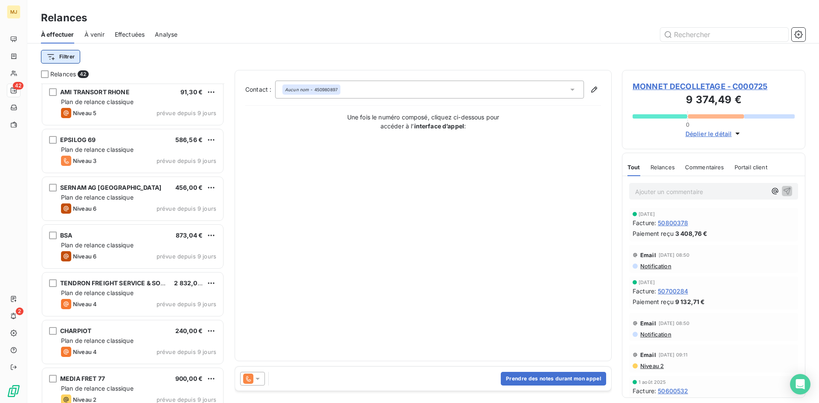
click at [61, 56] on html "MJ 42 2 Relances À effectuer À venir Effectuées Analyse Filtrer Relances 42 IAC…" at bounding box center [409, 201] width 819 height 403
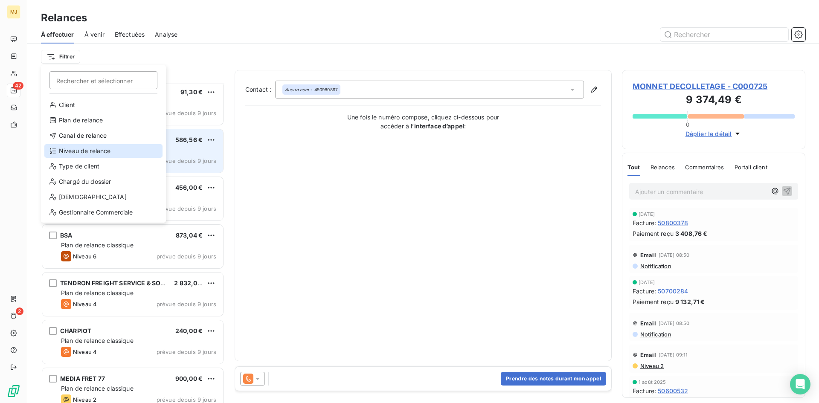
click at [84, 151] on div "Niveau de relance" at bounding box center [103, 151] width 118 height 14
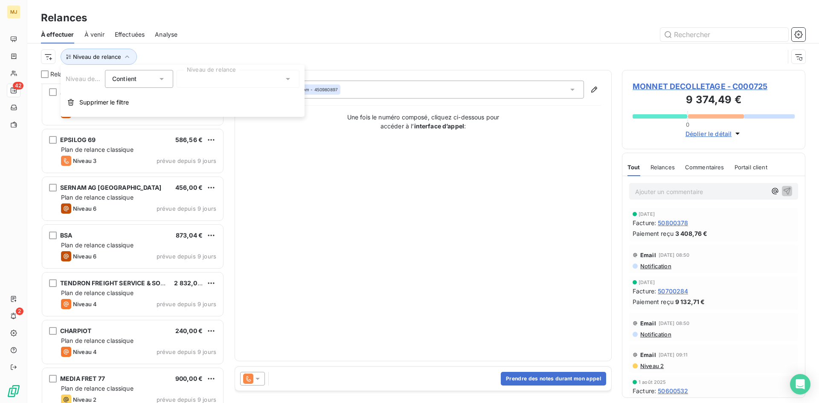
click at [218, 81] on div at bounding box center [238, 79] width 123 height 18
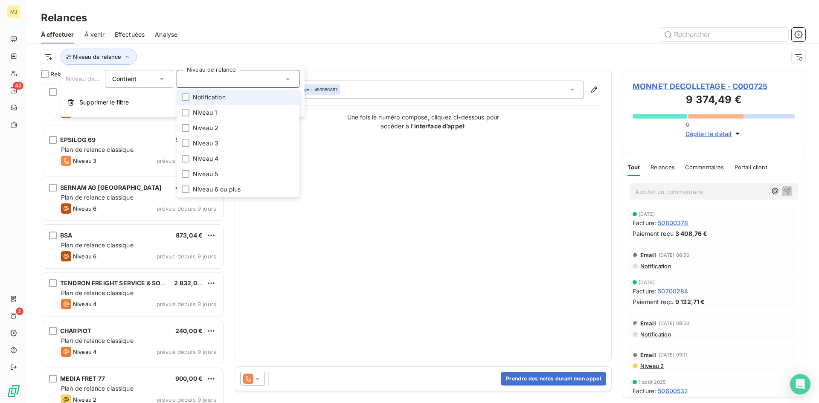
click at [221, 96] on span "Notification" at bounding box center [209, 97] width 33 height 9
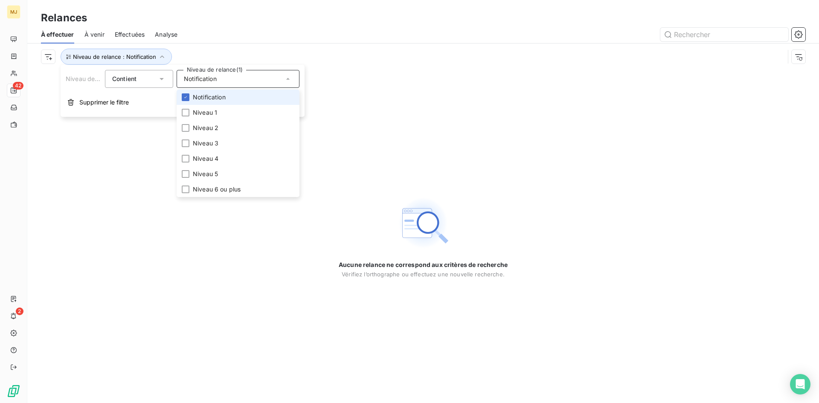
click at [221, 96] on span "Notification" at bounding box center [209, 97] width 33 height 9
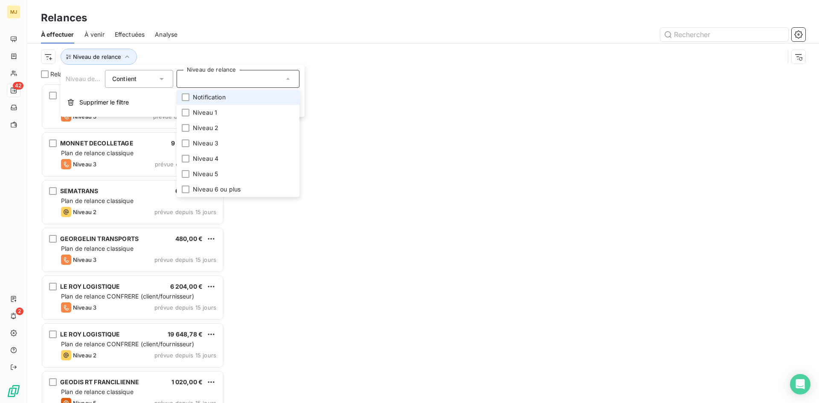
scroll to position [313, 177]
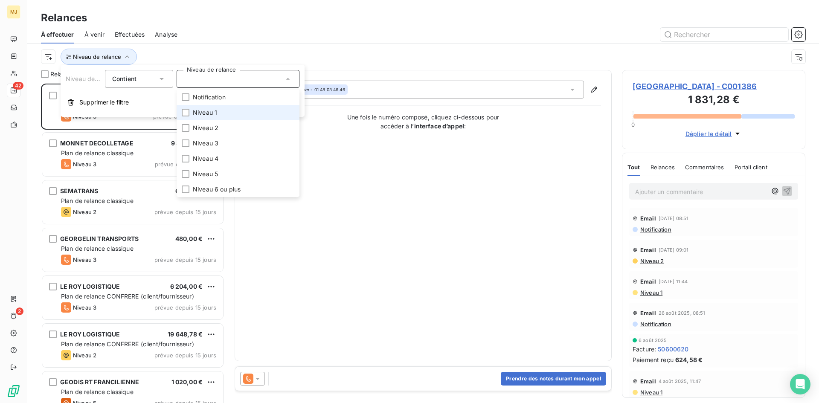
click at [218, 113] on li "Niveau 1" at bounding box center [238, 112] width 123 height 15
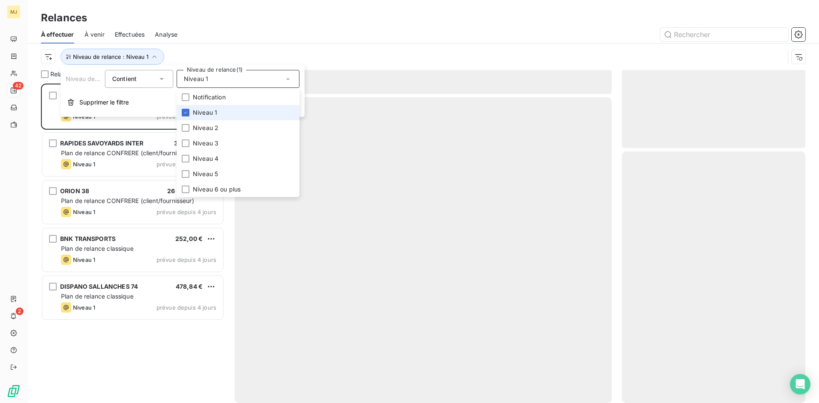
scroll to position [313, 177]
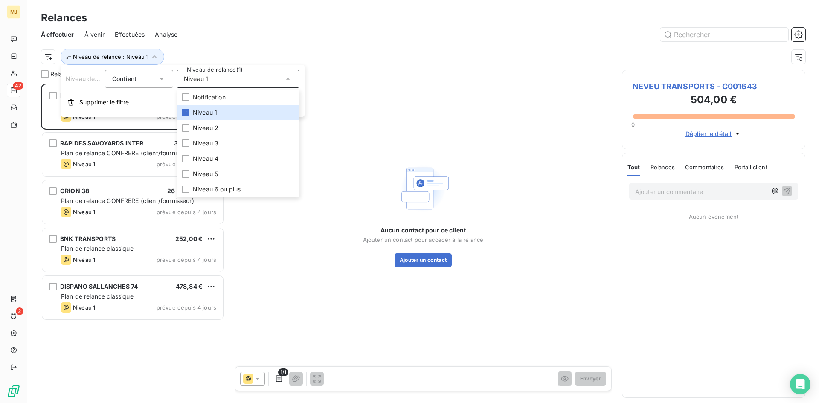
click at [231, 43] on div "À effectuer À venir Effectuées Analyse" at bounding box center [423, 35] width 792 height 18
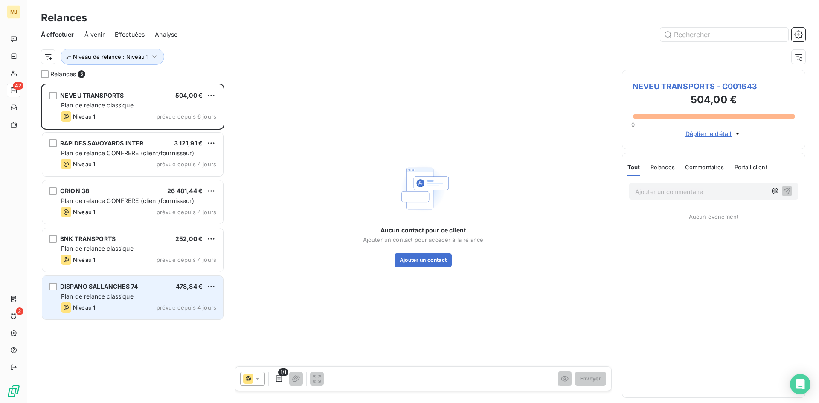
click at [112, 293] on span "Plan de relance classique" at bounding box center [97, 296] width 73 height 7
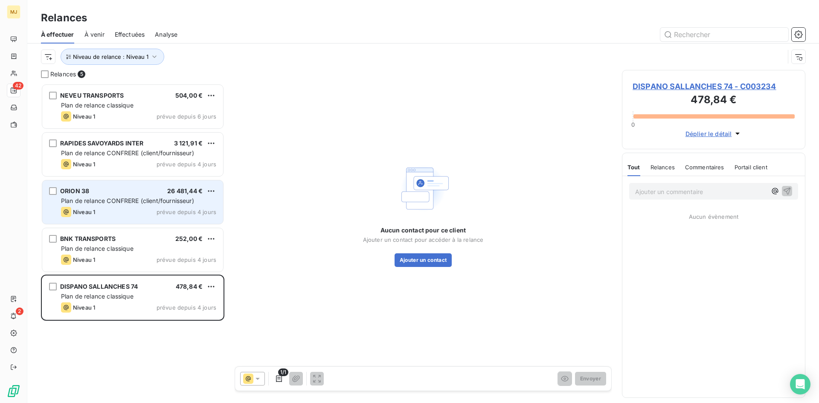
click at [89, 194] on span "ORION 38" at bounding box center [74, 190] width 29 height 7
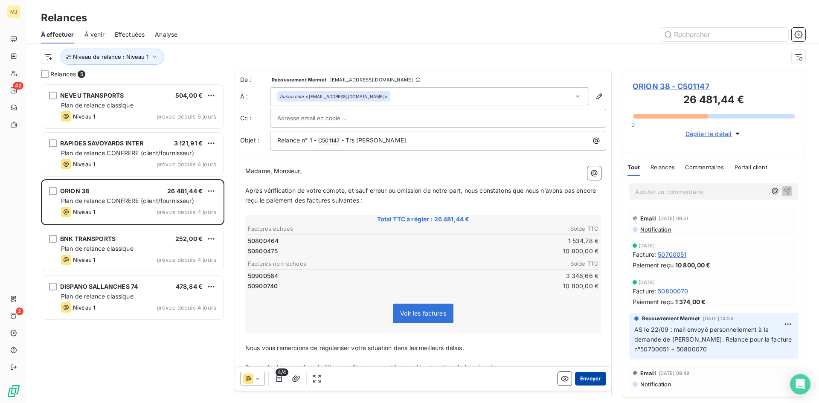
click at [583, 377] on button "Envoyer" at bounding box center [590, 379] width 31 height 14
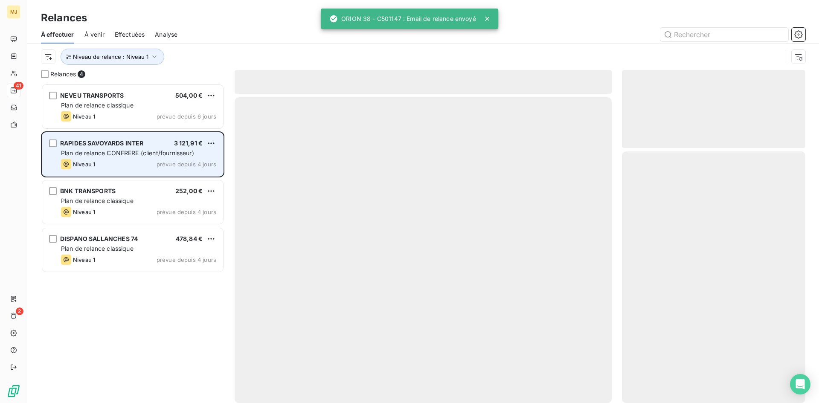
click at [174, 158] on div "RAPIDES SAVOYARDS INTER 3 121,91 € Plan de relance CONFRERE (client/fournisseur…" at bounding box center [132, 155] width 181 height 44
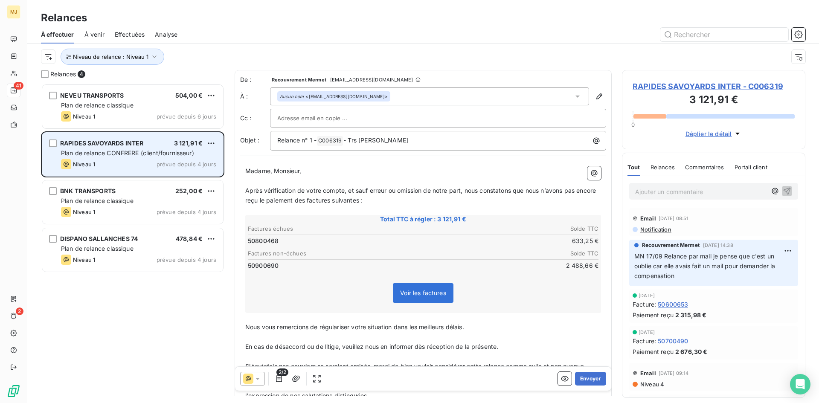
click at [121, 157] on div "Plan de relance CONFRERE (client/fournisseur)" at bounding box center [138, 153] width 155 height 9
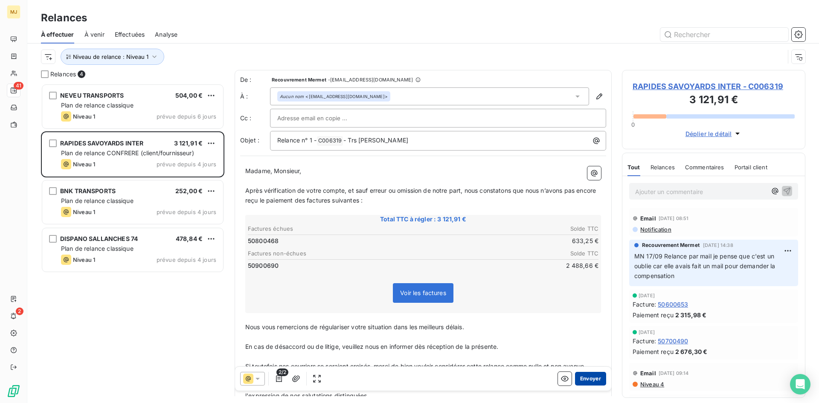
click at [589, 377] on button "Envoyer" at bounding box center [590, 379] width 31 height 14
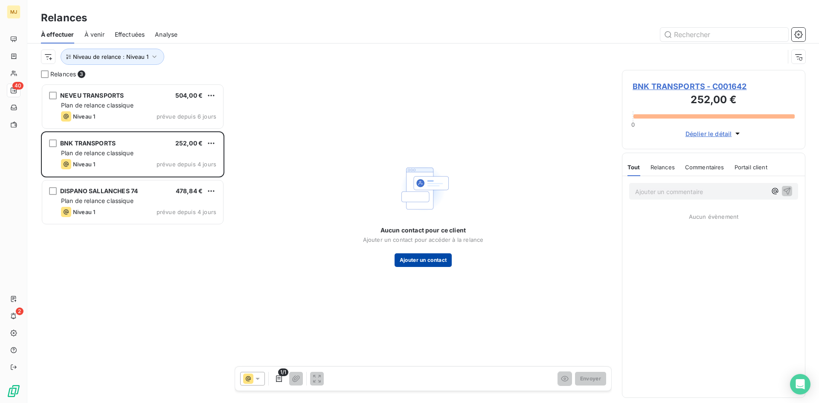
click at [450, 259] on button "Ajouter un contact" at bounding box center [424, 260] width 58 height 14
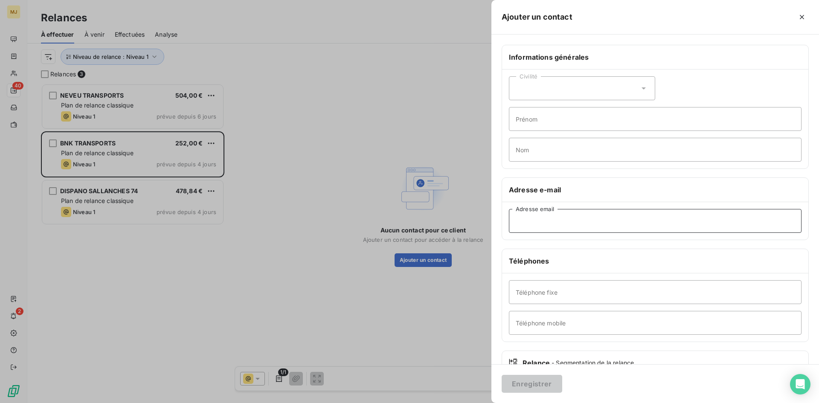
click at [686, 219] on input "Adresse email" at bounding box center [655, 221] width 293 height 24
paste input "facturation@bnk-transports.fr"
type input "facturation@bnk-transports.fr"
click at [532, 387] on button "Enregistrer" at bounding box center [532, 384] width 61 height 18
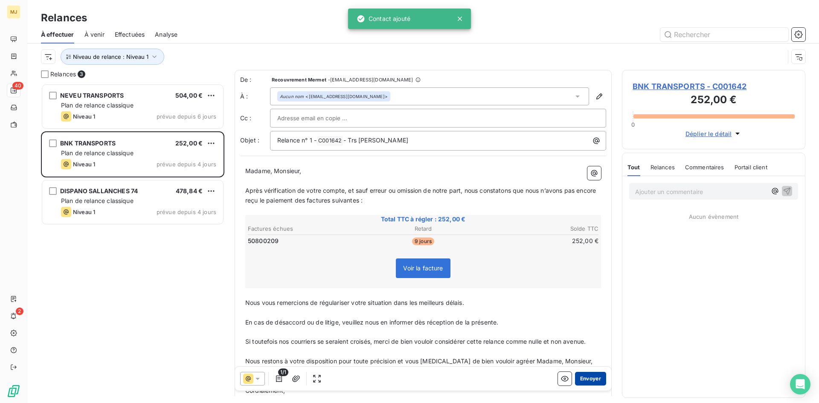
click at [592, 375] on button "Envoyer" at bounding box center [590, 379] width 31 height 14
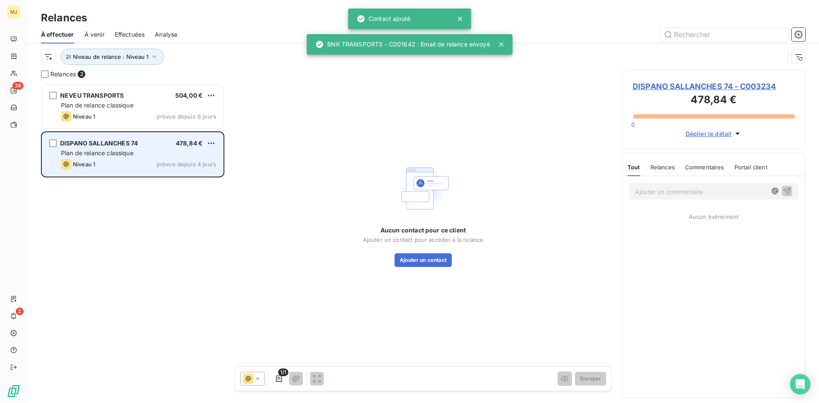
click at [96, 149] on div "Plan de relance classique" at bounding box center [138, 153] width 155 height 9
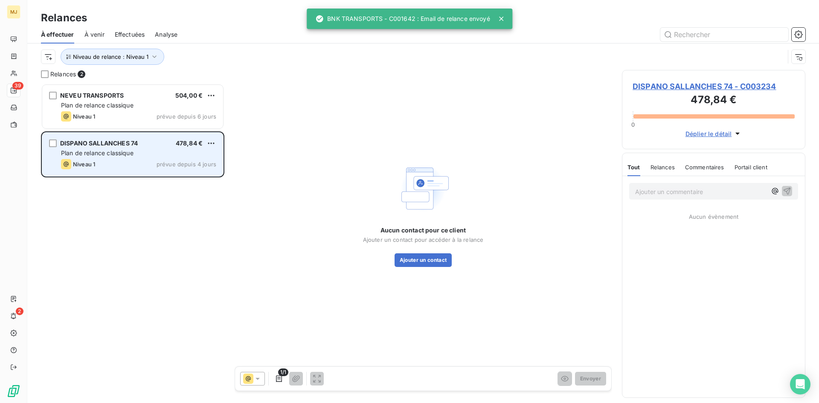
click at [96, 149] on div "Plan de relance classique" at bounding box center [138, 153] width 155 height 9
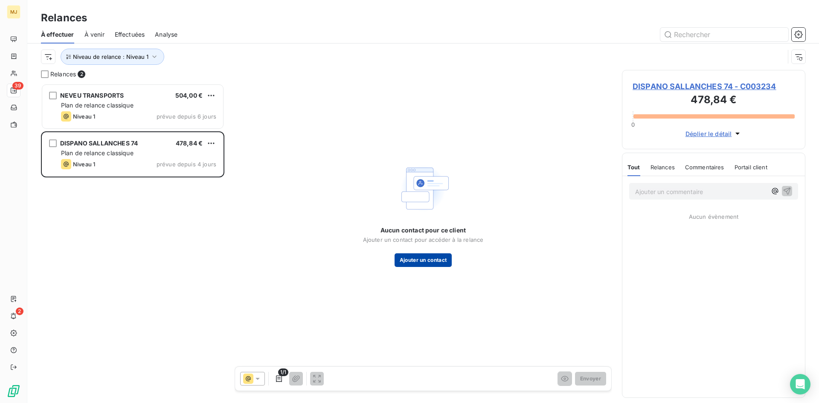
click at [445, 259] on button "Ajouter un contact" at bounding box center [424, 260] width 58 height 14
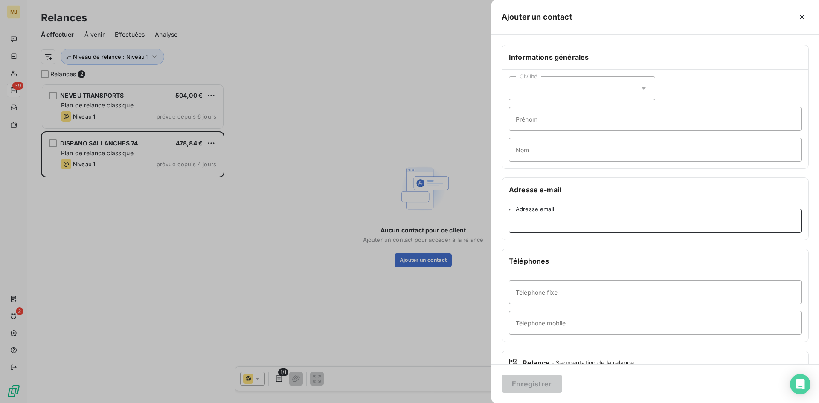
click at [659, 228] on input "Adresse email" at bounding box center [655, 221] width 293 height 24
paste input "lou.payen@dispano.fr"
type input "lou.payen@dispano.fr"
click at [539, 375] on button "Enregistrer" at bounding box center [532, 384] width 61 height 18
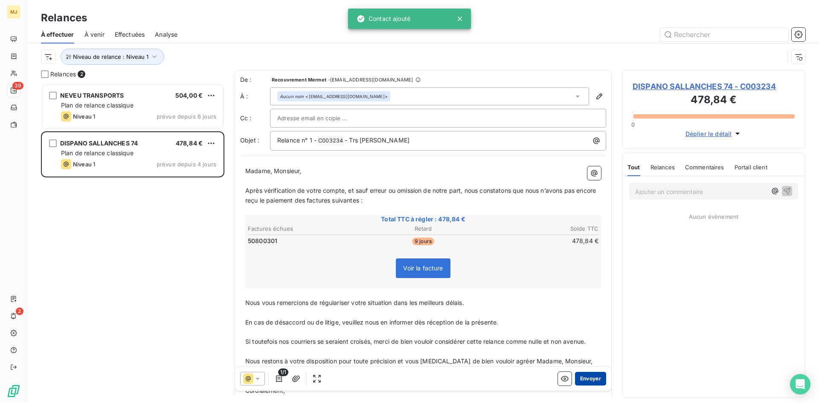
click at [584, 380] on button "Envoyer" at bounding box center [590, 379] width 31 height 14
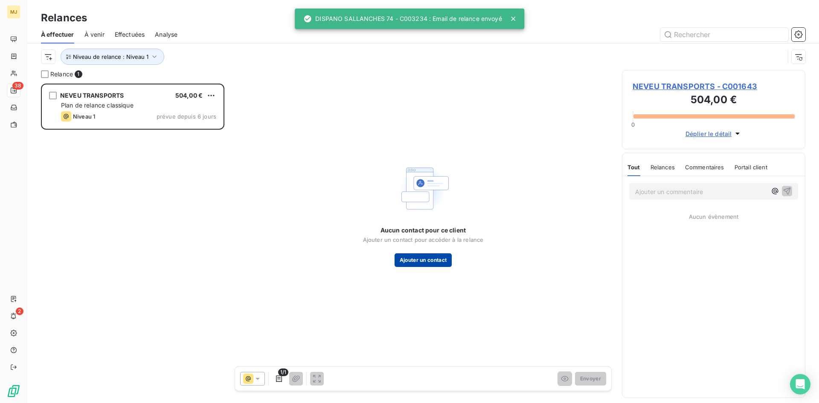
click at [425, 265] on button "Ajouter un contact" at bounding box center [424, 260] width 58 height 14
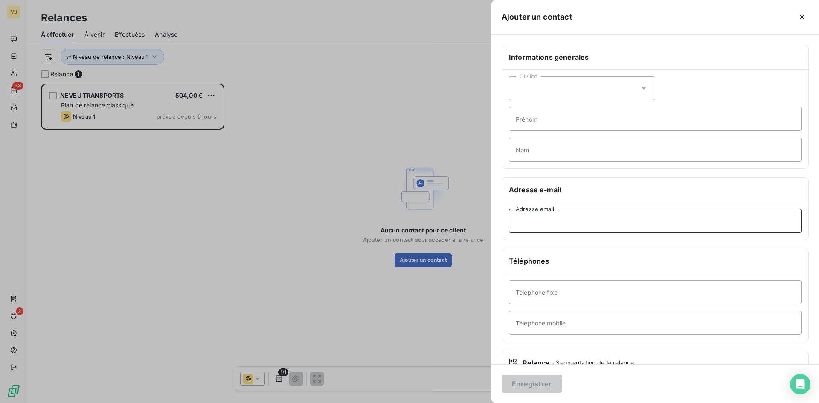
click at [547, 220] on input "Adresse email" at bounding box center [655, 221] width 293 height 24
paste input "facture@neveutransports.fr"
type input "facture@neveutransports.fr"
click at [548, 382] on button "Enregistrer" at bounding box center [532, 384] width 61 height 18
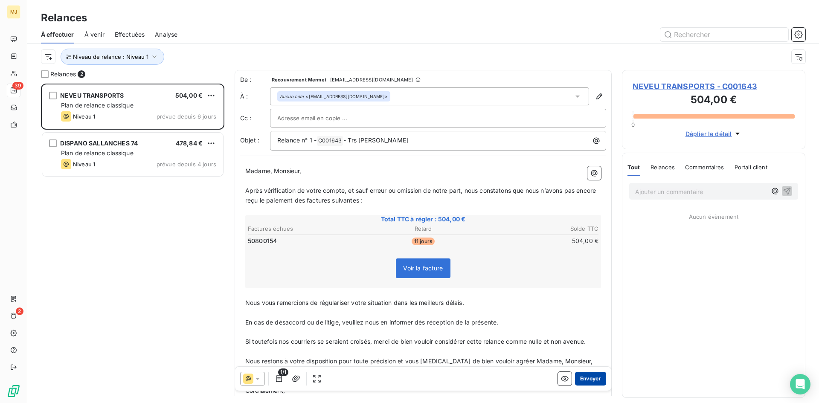
click at [582, 377] on button "Envoyer" at bounding box center [590, 379] width 31 height 14
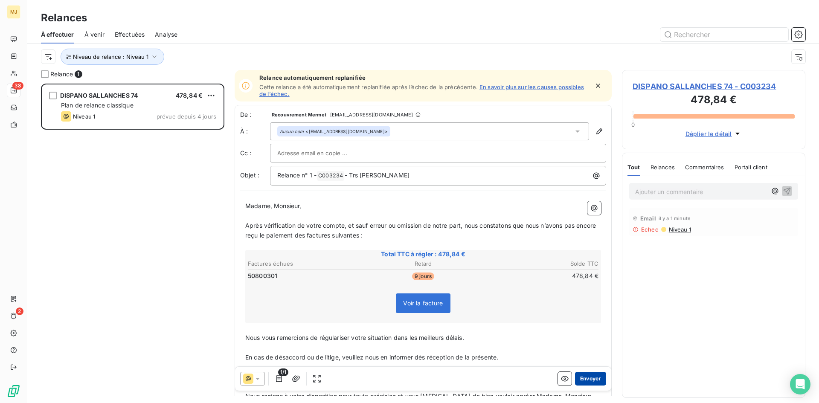
click at [585, 381] on button "Envoyer" at bounding box center [590, 379] width 31 height 14
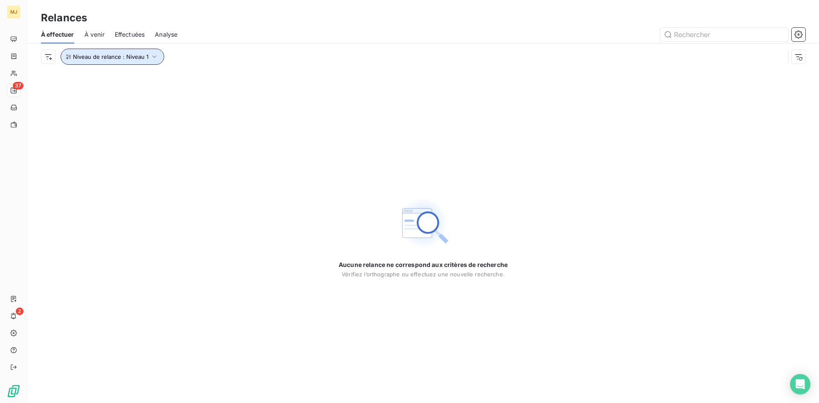
click at [137, 53] on span "Niveau de relance : Niveau 1" at bounding box center [110, 56] width 75 height 7
click at [219, 74] on div "Niveau 1" at bounding box center [238, 79] width 123 height 18
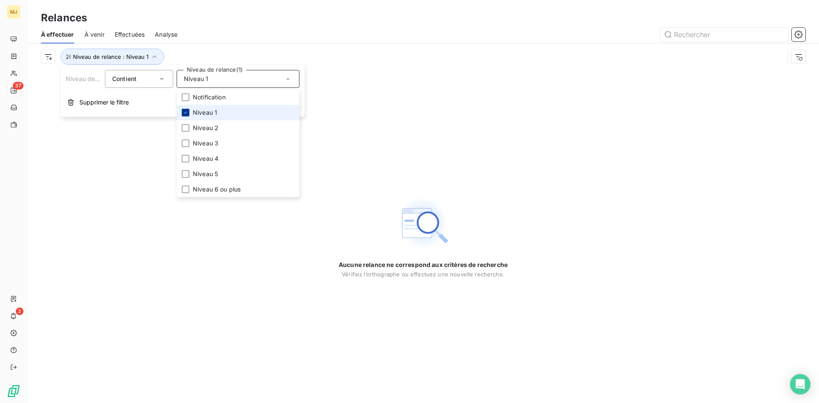
click at [187, 112] on icon at bounding box center [185, 112] width 5 height 5
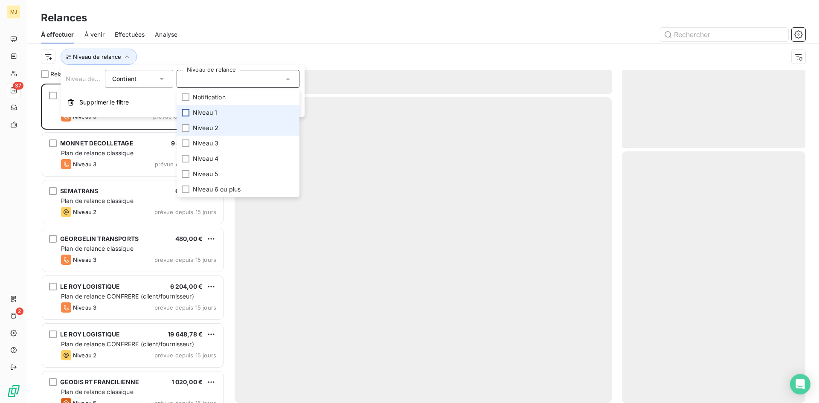
scroll to position [313, 177]
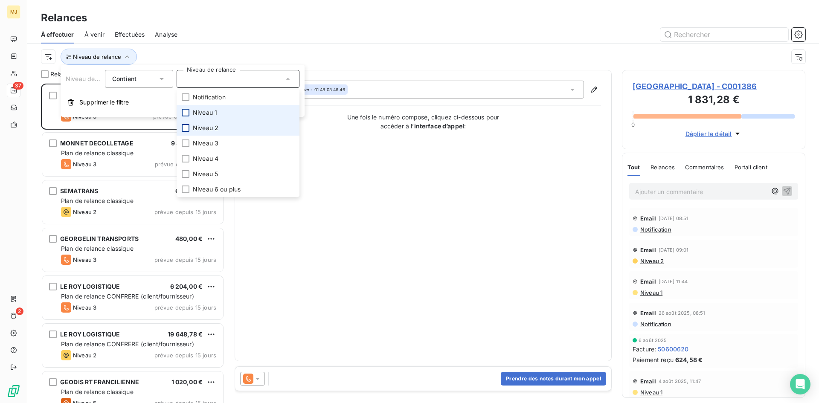
click at [186, 128] on div at bounding box center [186, 128] width 8 height 8
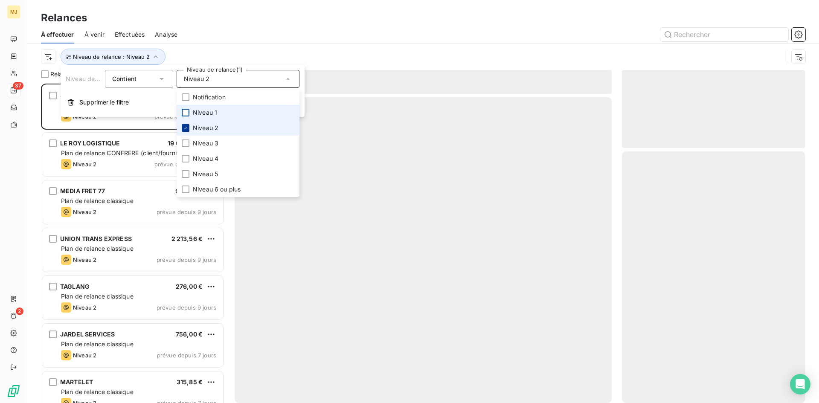
scroll to position [313, 177]
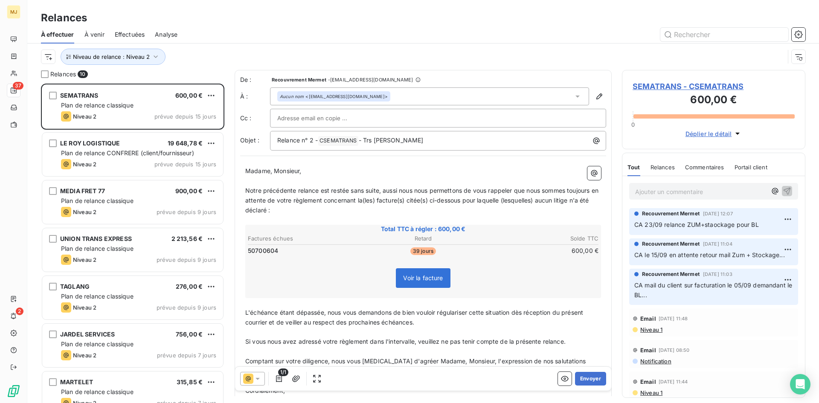
click at [206, 33] on div at bounding box center [497, 35] width 618 height 14
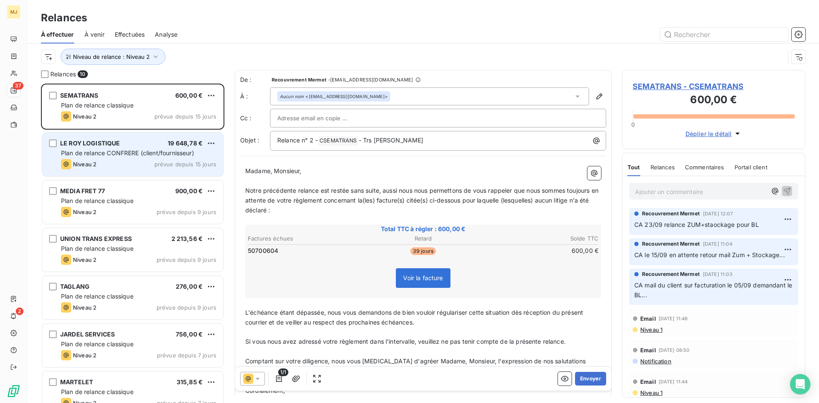
click at [99, 145] on span "LE ROY LOGISTIQUE" at bounding box center [90, 142] width 60 height 7
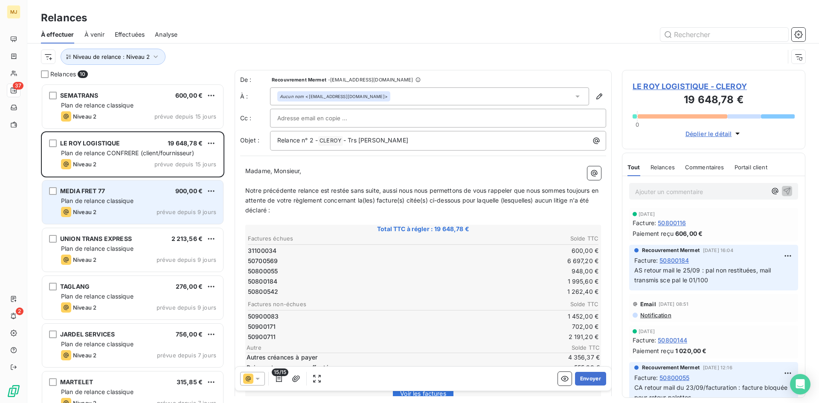
click at [114, 187] on div "MEDIA FRET 77 900,00 €" at bounding box center [138, 191] width 155 height 8
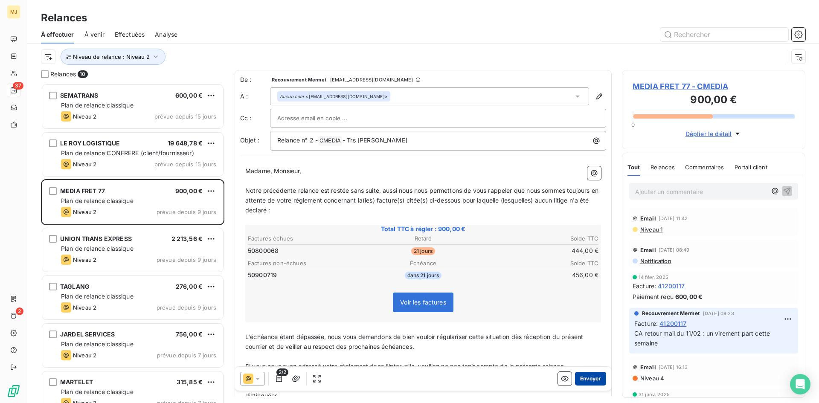
click at [577, 378] on button "Envoyer" at bounding box center [590, 379] width 31 height 14
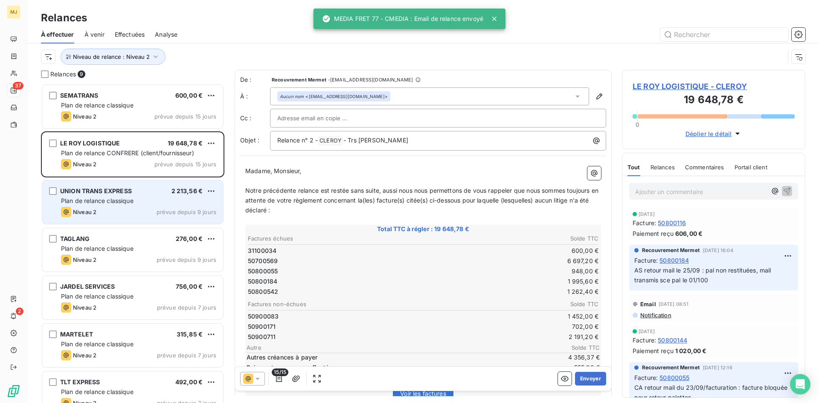
click at [128, 203] on span "Plan de relance classique" at bounding box center [97, 200] width 73 height 7
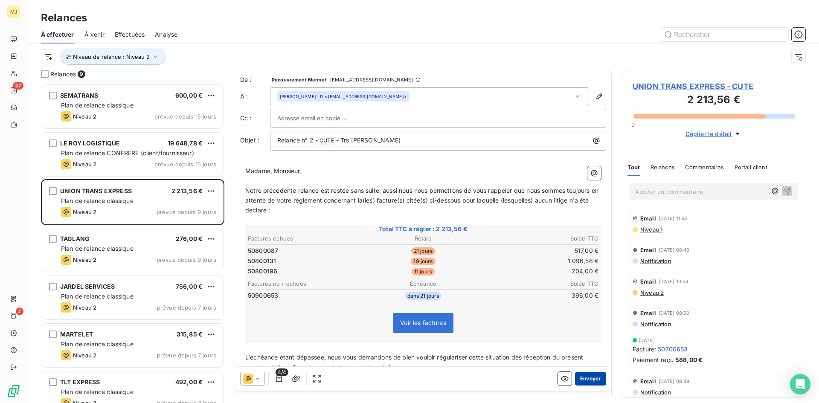
click at [589, 377] on button "Envoyer" at bounding box center [590, 379] width 31 height 14
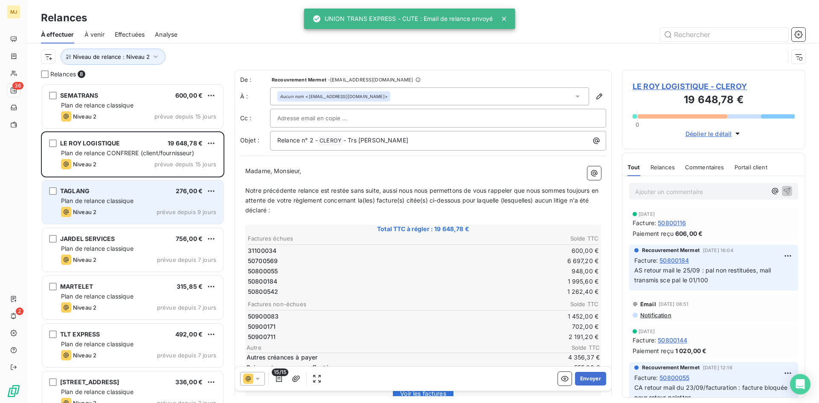
click at [119, 197] on span "Plan de relance classique" at bounding box center [97, 200] width 73 height 7
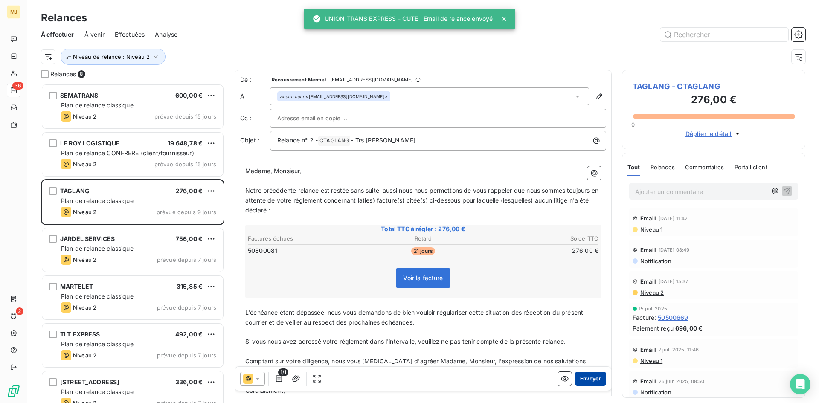
click at [587, 376] on button "Envoyer" at bounding box center [590, 379] width 31 height 14
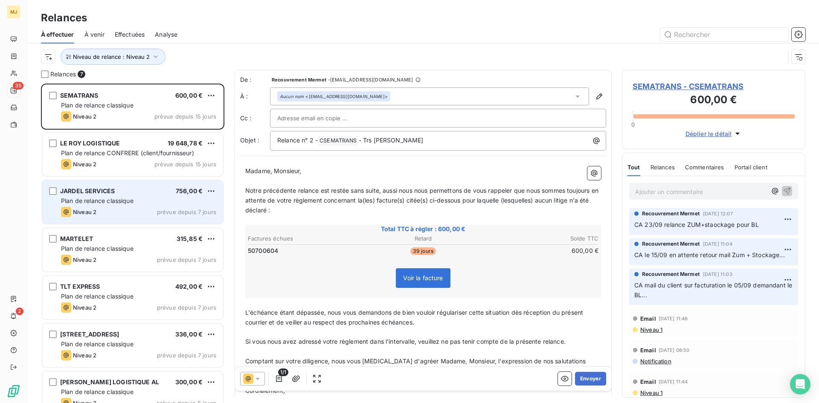
click at [154, 193] on div "JARDEL SERVICES 756,00 €" at bounding box center [138, 191] width 155 height 8
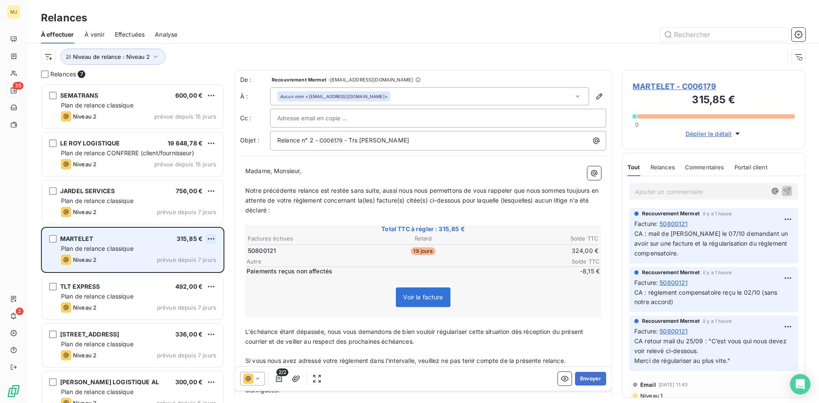
click at [211, 237] on html "MJ 35 2 Relances À effectuer À venir Effectuées Analyse Niveau de relance : Niv…" at bounding box center [409, 201] width 819 height 403
click at [194, 255] on div "Replanifier cette action" at bounding box center [174, 256] width 76 height 14
select select "9"
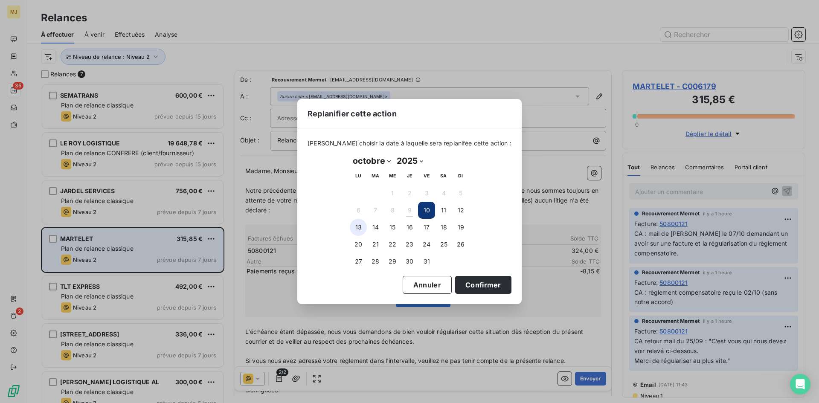
click at [355, 229] on button "13" at bounding box center [358, 227] width 17 height 17
click at [458, 284] on button "Confirmer" at bounding box center [483, 285] width 56 height 18
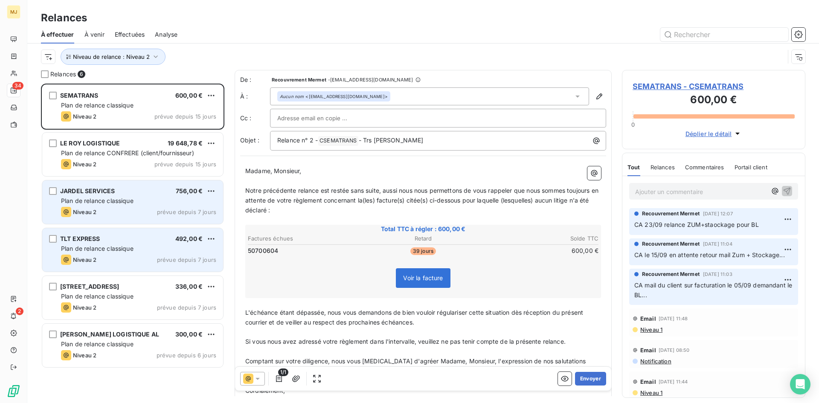
click at [81, 196] on div "JARDEL SERVICES 756,00 € Plan de relance classique Niveau 2 prévue depuis 7 jou…" at bounding box center [132, 202] width 181 height 44
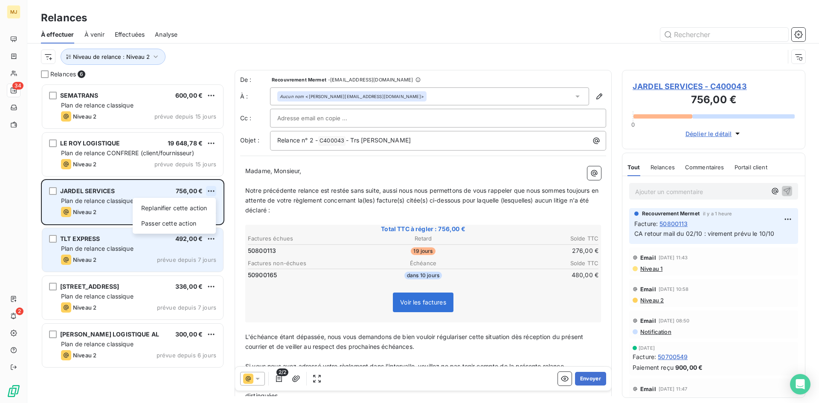
click at [212, 189] on html "MJ 34 2 Relances À effectuer À venir Effectuées Analyse Niveau de relance : Niv…" at bounding box center [409, 201] width 819 height 403
click at [179, 205] on div "Replanifier cette action" at bounding box center [174, 208] width 76 height 14
select select "9"
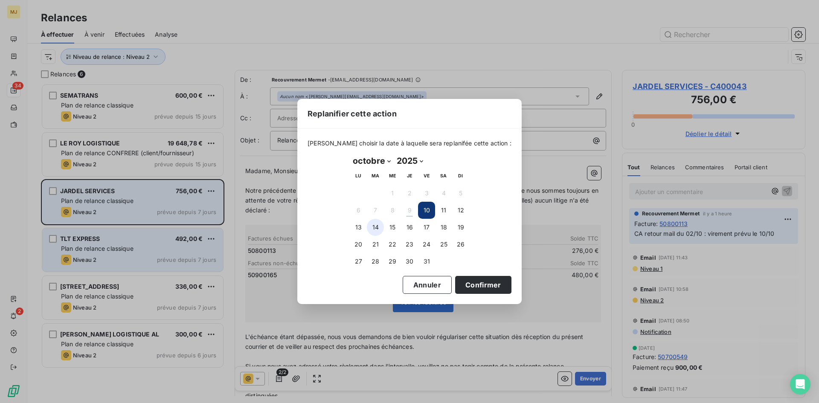
click at [375, 226] on button "14" at bounding box center [375, 227] width 17 height 17
click at [470, 289] on button "Confirmer" at bounding box center [483, 285] width 56 height 18
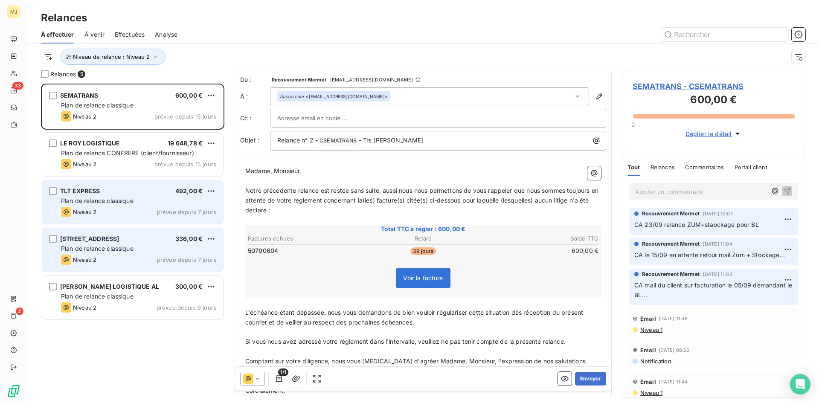
click at [146, 188] on div "TLT EXPRESS 492,00 €" at bounding box center [138, 191] width 155 height 8
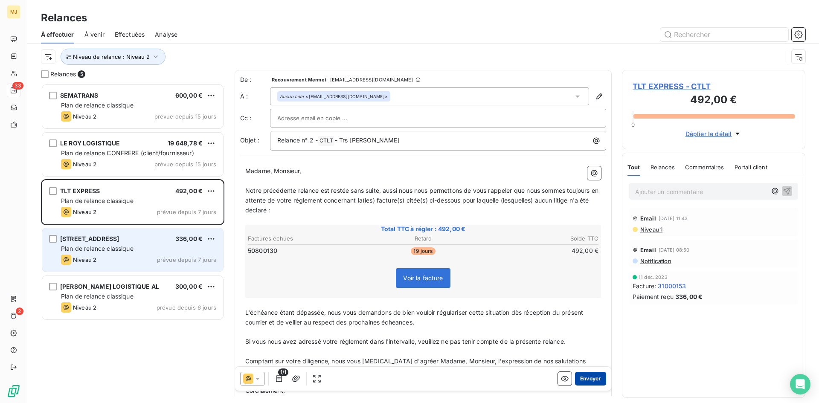
click at [587, 376] on button "Envoyer" at bounding box center [590, 379] width 31 height 14
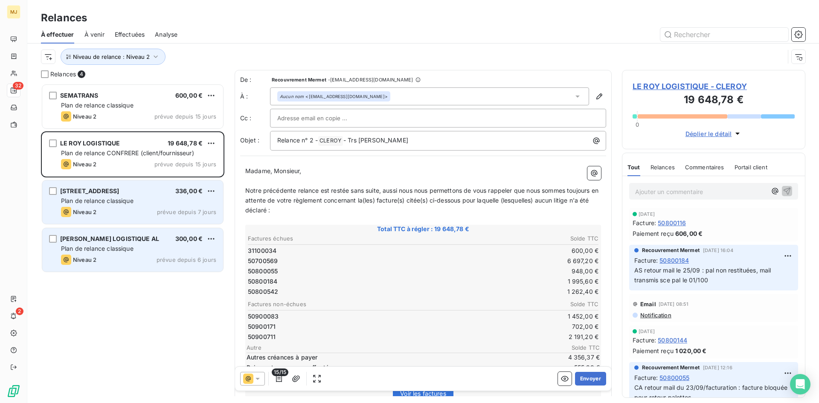
click at [152, 198] on div "Plan de relance classique" at bounding box center [138, 201] width 155 height 9
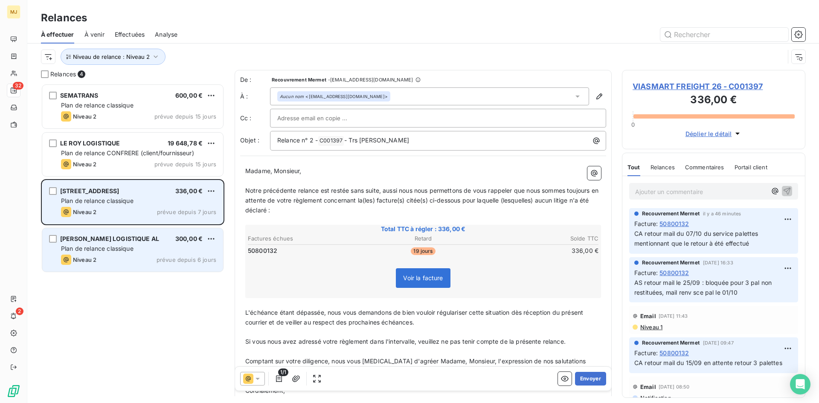
click at [118, 195] on div "[STREET_ADDRESS]" at bounding box center [89, 191] width 59 height 9
click at [157, 203] on div "Plan de relance classique" at bounding box center [138, 201] width 155 height 9
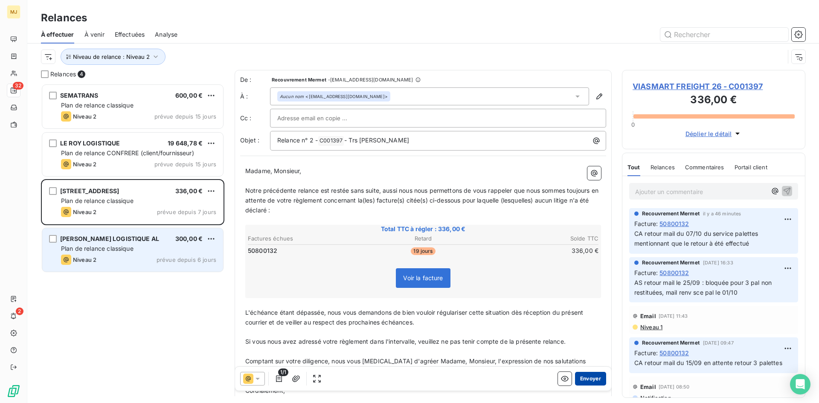
click at [583, 377] on button "Envoyer" at bounding box center [590, 379] width 31 height 14
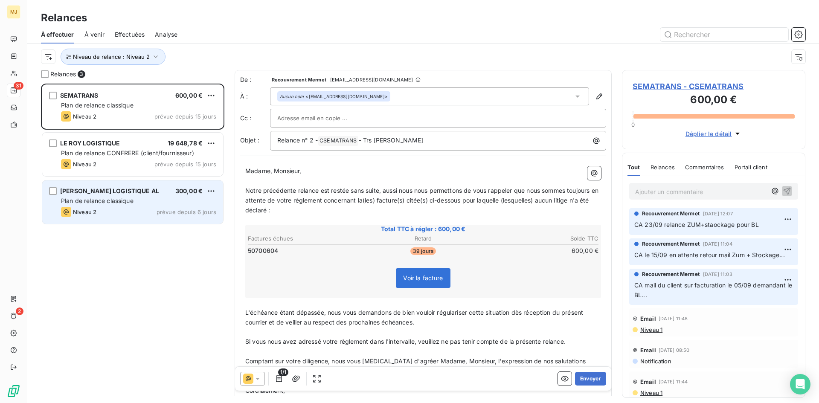
click at [81, 206] on div "LIBBRA PAUL LOGISTIQUE AL 300,00 € Plan de relance classique Niveau 2 prévue de…" at bounding box center [132, 202] width 181 height 44
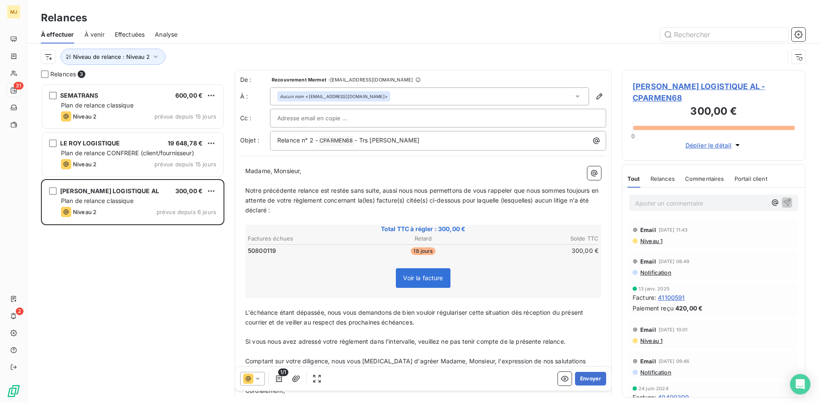
click at [664, 91] on span "LIBBRA PAUL LOGISTIQUE AL - CPARMEN68" at bounding box center [714, 92] width 162 height 23
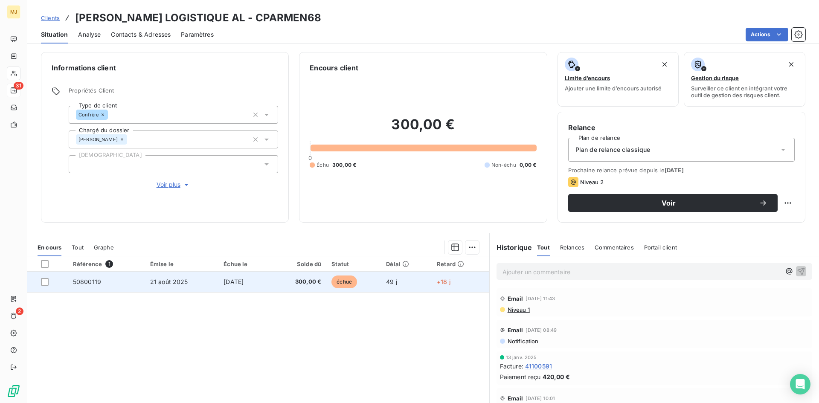
click at [74, 284] on span "50800119" at bounding box center [87, 281] width 28 height 7
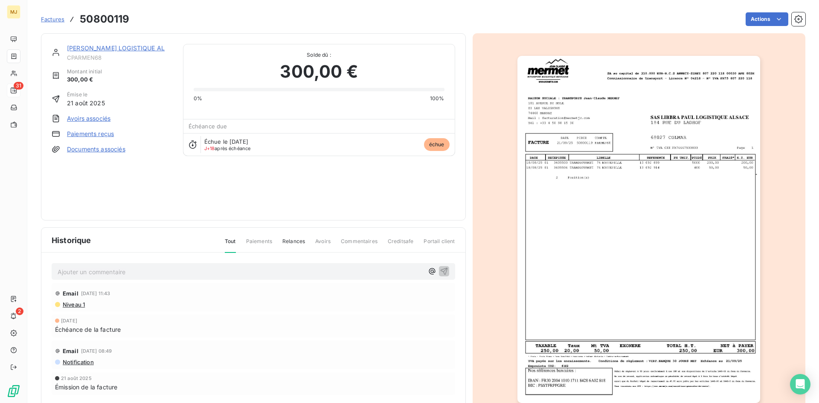
click at [82, 271] on p "Ajouter un commentaire ﻿" at bounding box center [241, 272] width 366 height 11
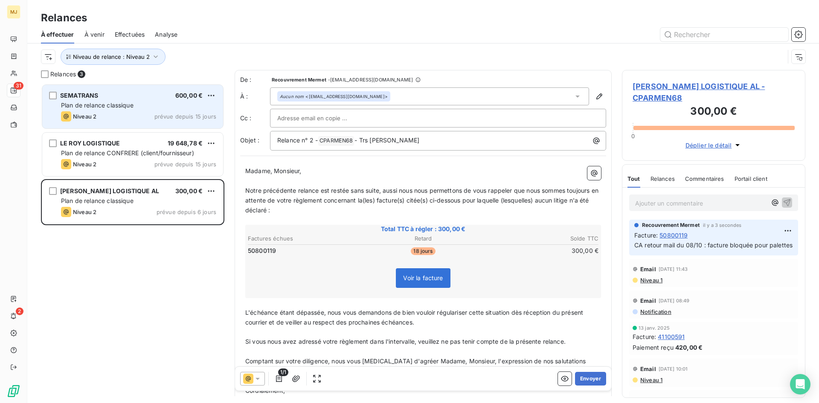
scroll to position [313, 177]
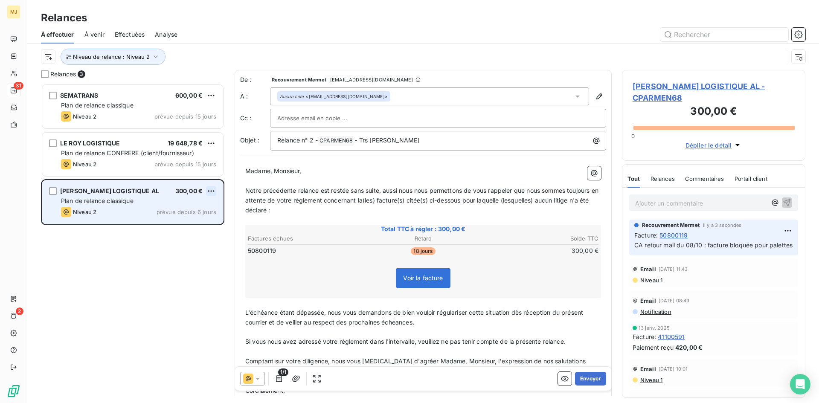
click at [215, 190] on html "MJ 31 2 Relances À effectuer À venir Effectuées Analyse Niveau de relance : Niv…" at bounding box center [409, 201] width 819 height 403
click at [202, 208] on div "Replanifier cette action" at bounding box center [174, 208] width 76 height 14
select select "9"
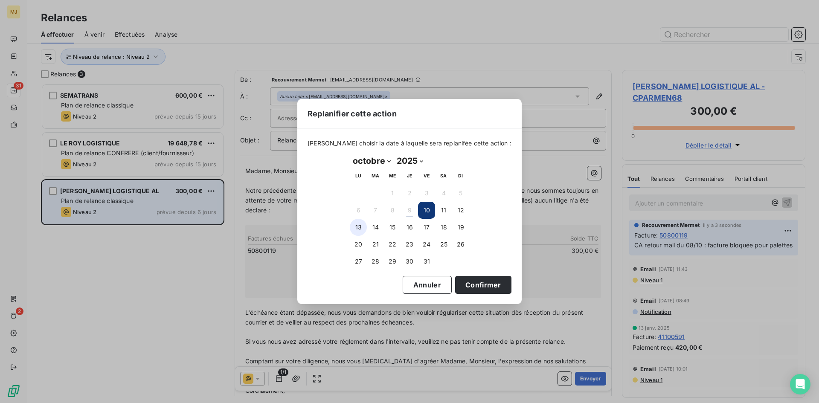
click at [364, 229] on button "13" at bounding box center [358, 227] width 17 height 17
click at [464, 288] on button "Confirmer" at bounding box center [483, 285] width 56 height 18
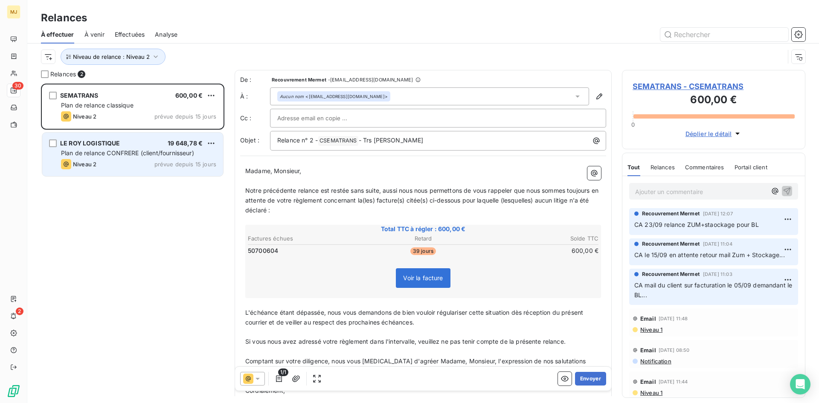
click at [154, 152] on span "Plan de relance CONFRERE (client/fournisseur)" at bounding box center [127, 152] width 133 height 7
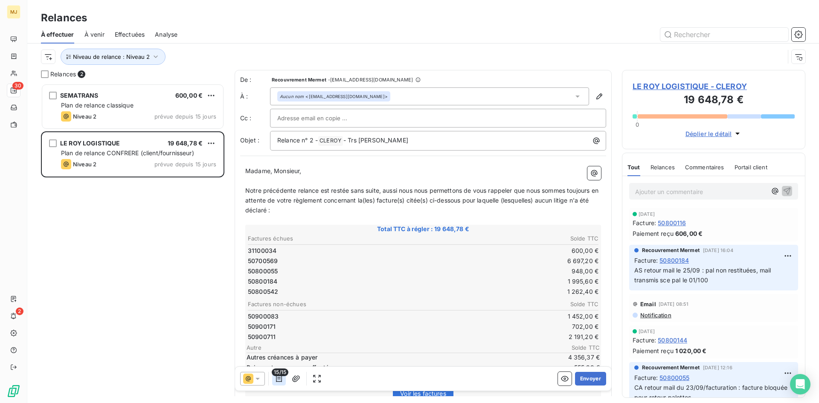
click at [278, 377] on icon "button" at bounding box center [279, 378] width 9 height 9
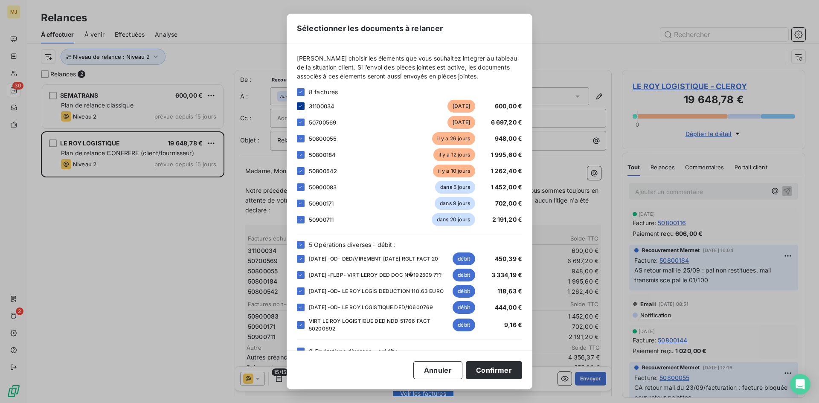
click at [302, 105] on icon at bounding box center [300, 106] width 3 height 2
click at [301, 241] on div at bounding box center [301, 245] width 8 height 8
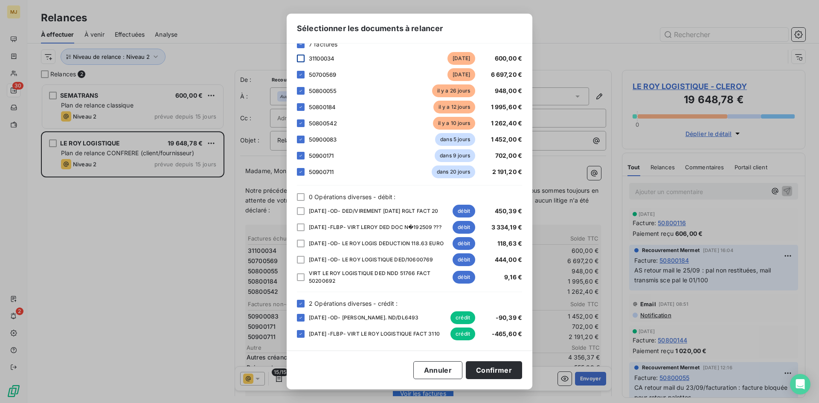
scroll to position [58, 0]
click at [300, 302] on icon at bounding box center [300, 303] width 3 height 2
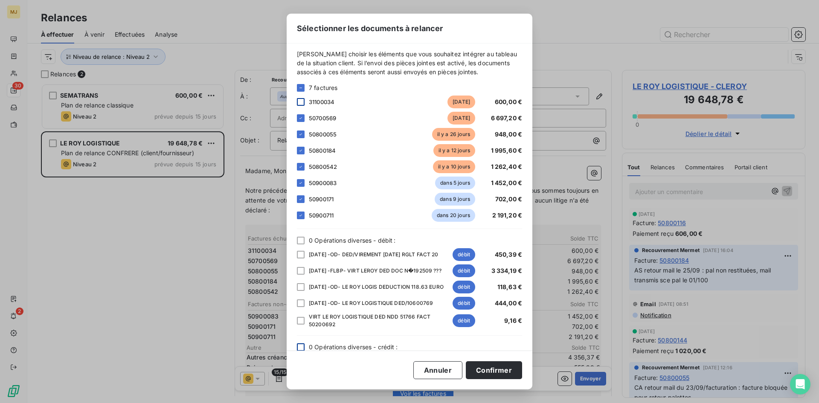
scroll to position [0, 0]
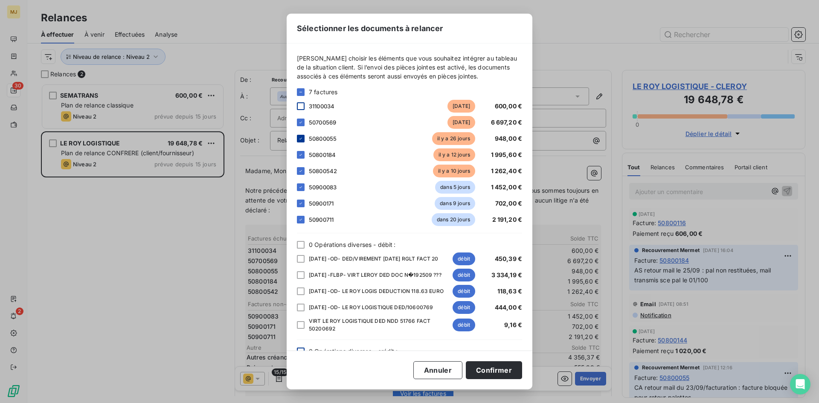
click at [300, 138] on icon at bounding box center [300, 138] width 5 height 5
click at [301, 156] on icon at bounding box center [300, 154] width 5 height 5
click at [300, 218] on icon at bounding box center [300, 219] width 5 height 5
click at [300, 205] on icon at bounding box center [300, 203] width 5 height 5
click at [302, 186] on icon at bounding box center [300, 187] width 3 height 2
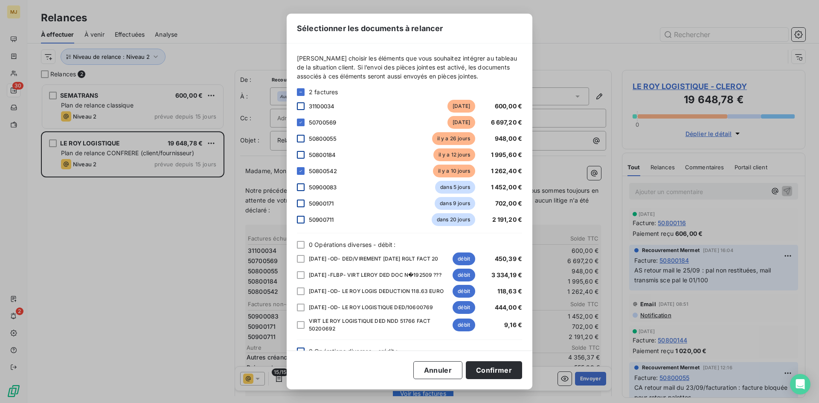
click at [298, 136] on div at bounding box center [301, 139] width 8 height 8
click at [299, 155] on div at bounding box center [301, 155] width 8 height 8
click at [300, 189] on div at bounding box center [301, 187] width 8 height 8
click at [301, 205] on div at bounding box center [301, 204] width 8 height 8
click at [302, 222] on div at bounding box center [301, 220] width 8 height 8
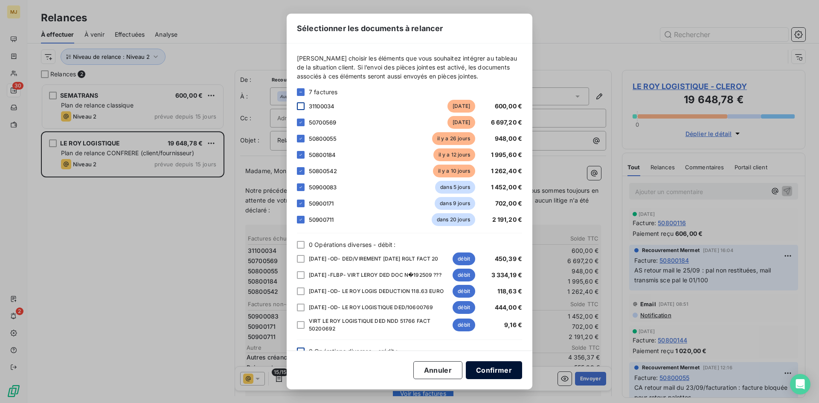
click at [499, 370] on button "Confirmer" at bounding box center [494, 370] width 56 height 18
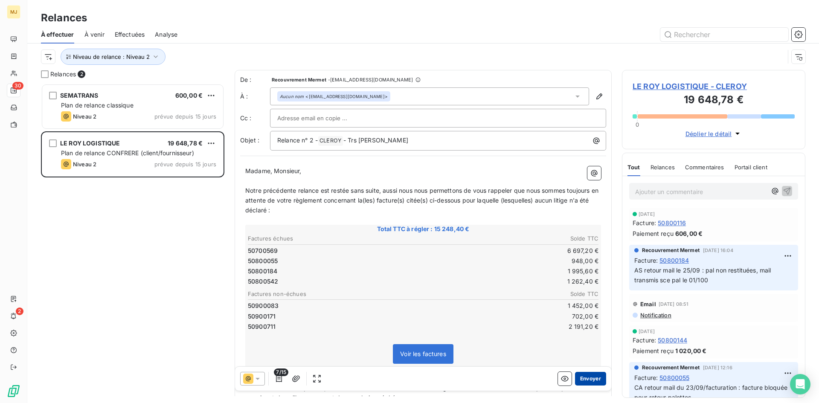
click at [581, 379] on button "Envoyer" at bounding box center [590, 379] width 31 height 14
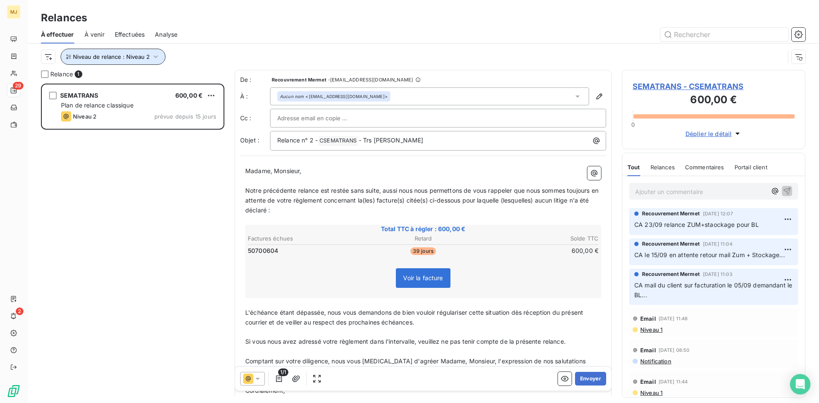
click at [140, 59] on span "Niveau de relance : Niveau 2" at bounding box center [111, 56] width 77 height 7
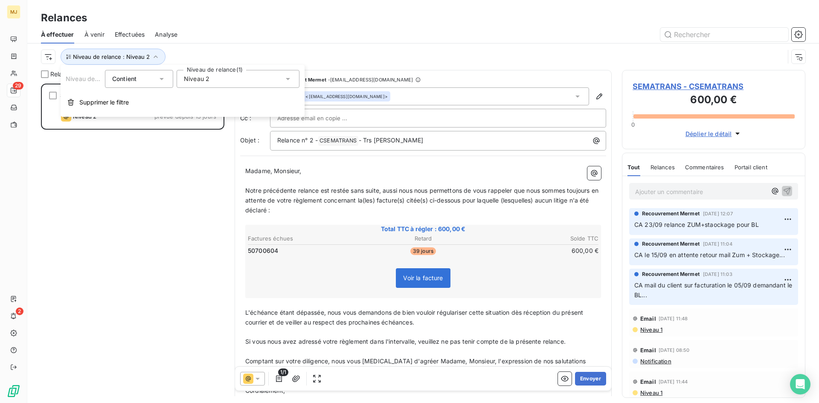
click at [203, 76] on span "Niveau 2" at bounding box center [197, 79] width 26 height 9
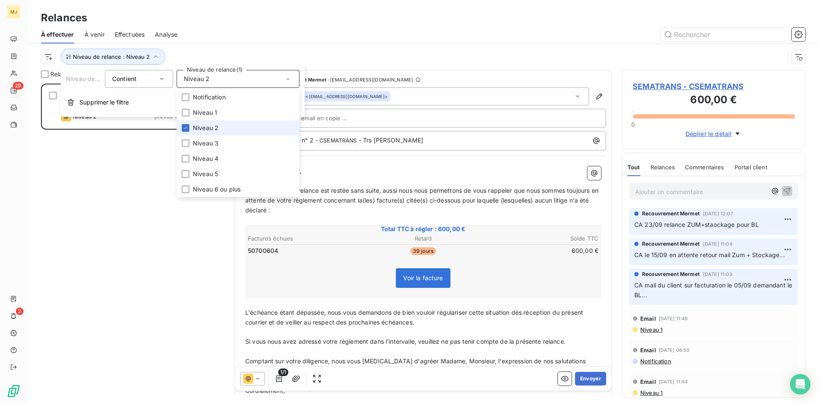
click at [200, 129] on span "Niveau 2" at bounding box center [206, 128] width 26 height 9
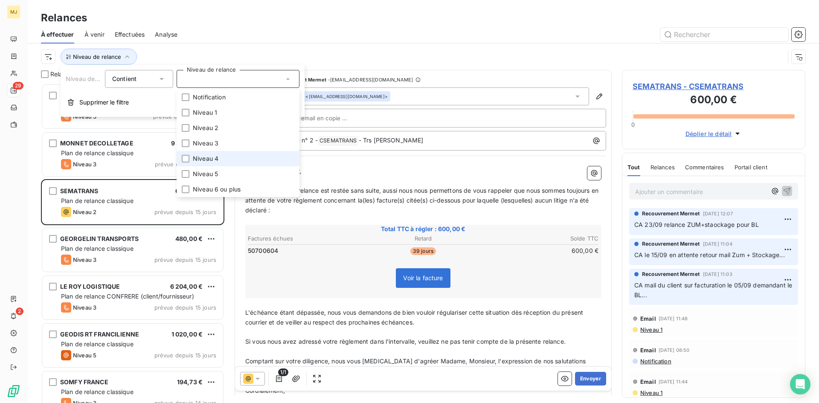
click at [202, 159] on span "Niveau 4" at bounding box center [206, 158] width 26 height 9
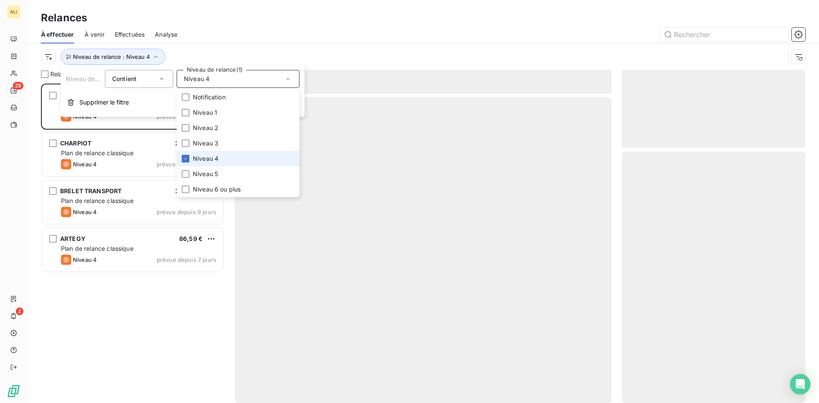
scroll to position [313, 177]
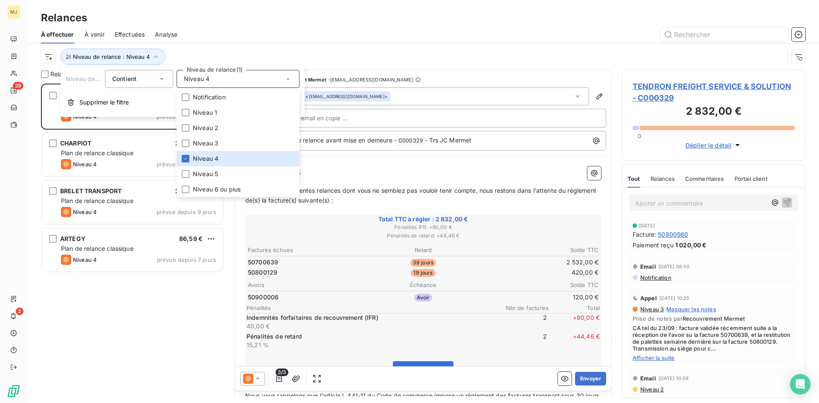
click at [108, 291] on div "TENDRON FREIGHT SERVICE & SOLUTION 2 832,00 € Plan de relance classique Niveau …" at bounding box center [132, 243] width 183 height 319
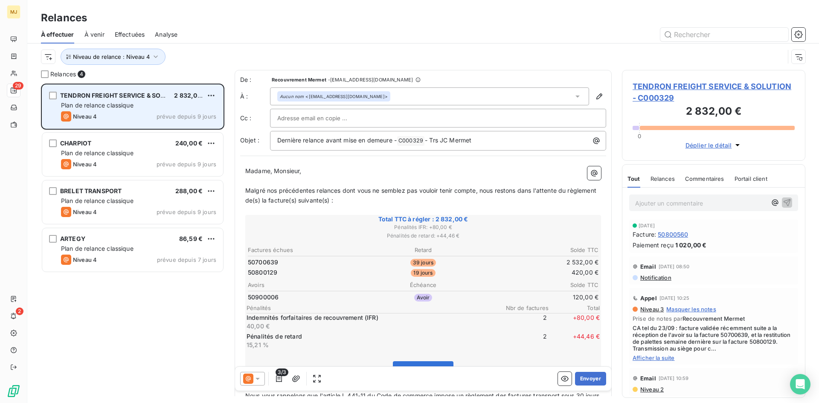
click at [141, 110] on div "TENDRON FREIGHT SERVICE & SOLUTION 2 832,00 € Plan de relance classique Niveau …" at bounding box center [132, 107] width 181 height 44
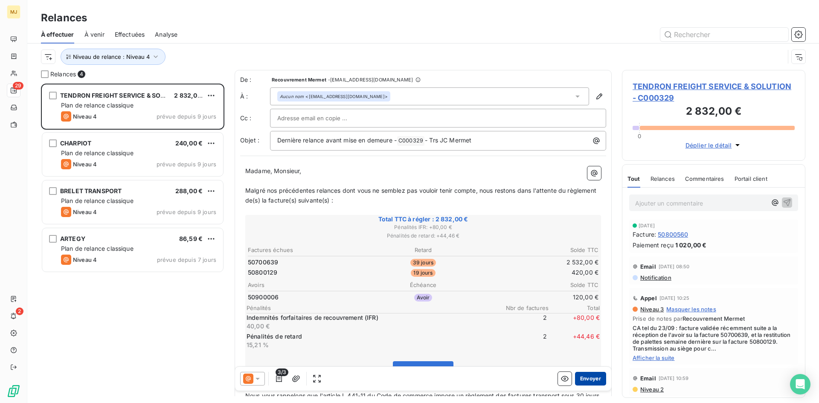
click at [593, 381] on button "Envoyer" at bounding box center [590, 379] width 31 height 14
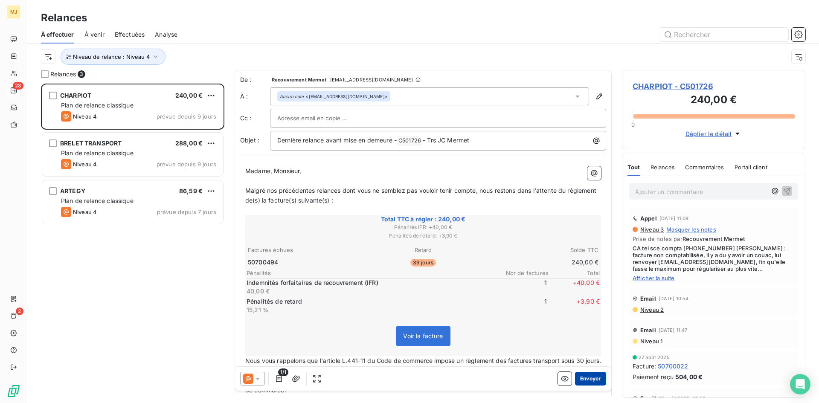
click at [590, 381] on button "Envoyer" at bounding box center [590, 379] width 31 height 14
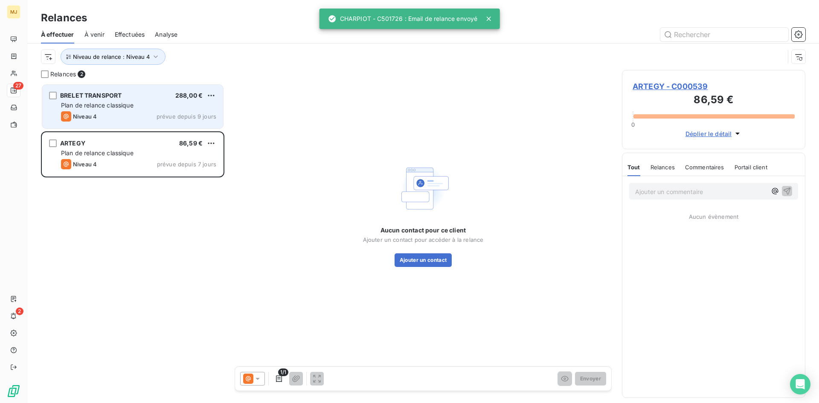
click at [146, 101] on div "Plan de relance classique" at bounding box center [138, 105] width 155 height 9
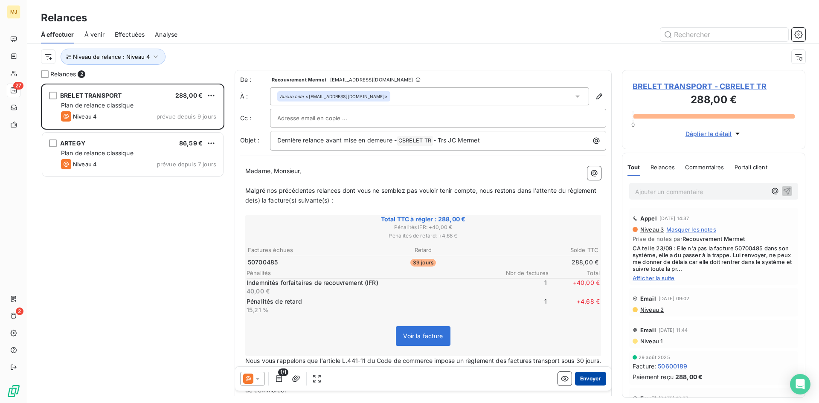
click at [583, 380] on button "Envoyer" at bounding box center [590, 379] width 31 height 14
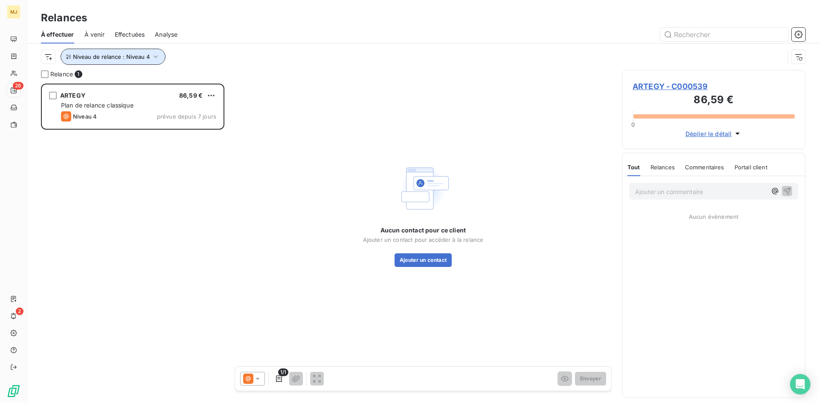
click at [142, 56] on span "Niveau de relance : Niveau 4" at bounding box center [111, 56] width 77 height 7
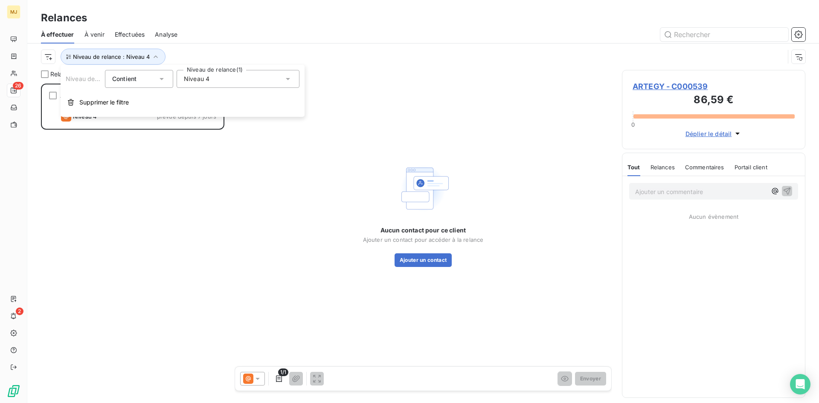
click at [212, 78] on div "Niveau 4" at bounding box center [238, 79] width 123 height 18
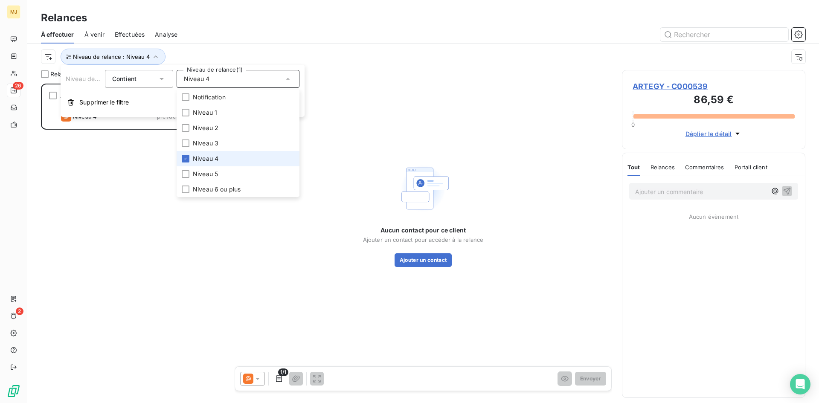
click at [213, 158] on span "Niveau 4" at bounding box center [206, 158] width 26 height 9
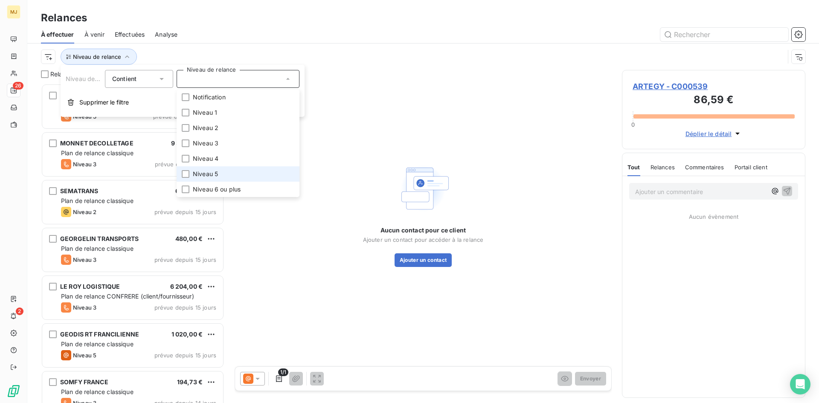
click at [210, 174] on span "Niveau 5" at bounding box center [205, 174] width 25 height 9
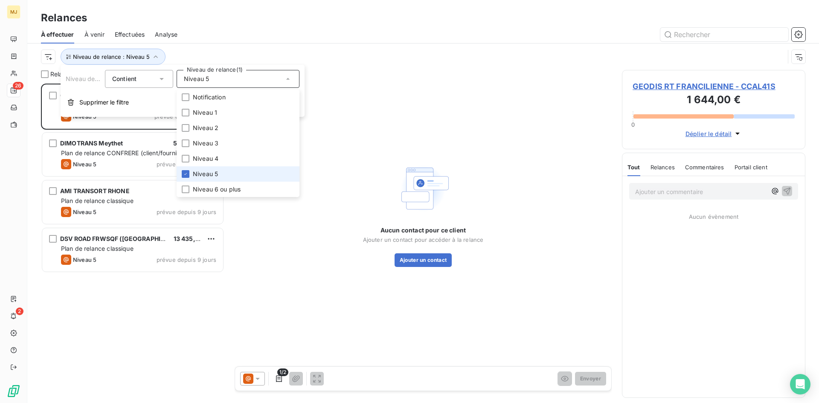
scroll to position [313, 177]
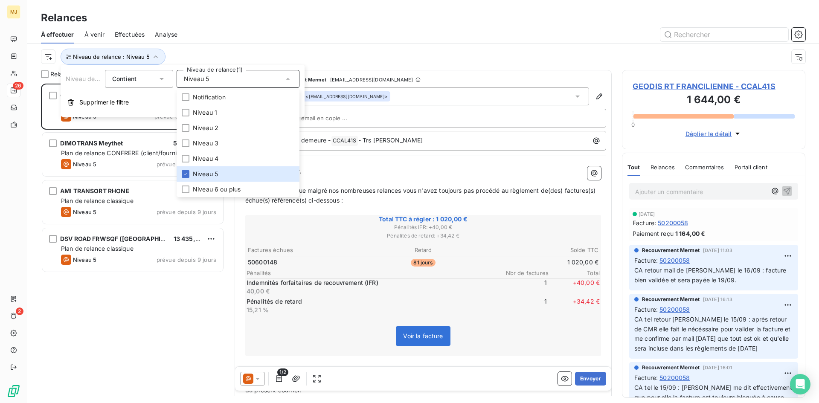
click at [213, 40] on div at bounding box center [497, 35] width 618 height 14
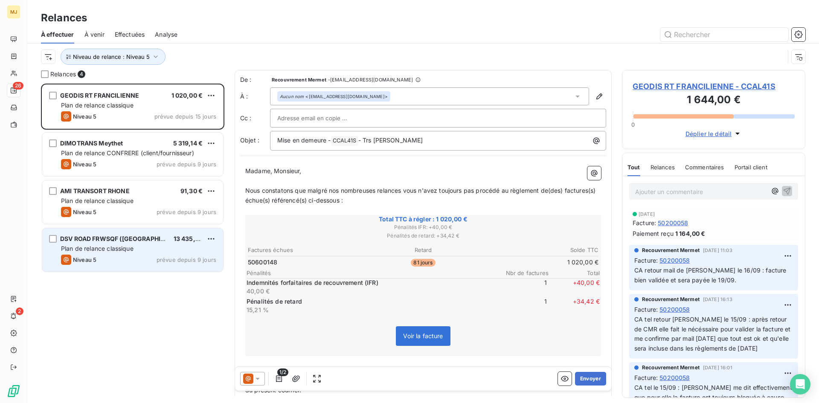
click at [139, 261] on div "Niveau 5 prévue depuis 9 jours" at bounding box center [138, 260] width 155 height 10
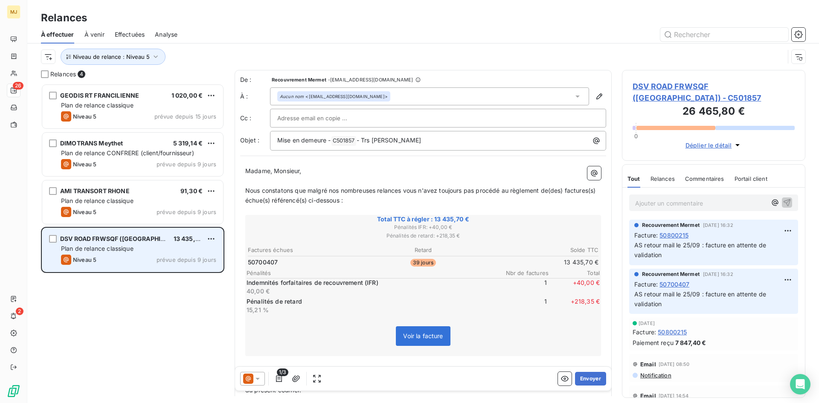
click at [139, 255] on div "Niveau 5 prévue depuis 9 jours" at bounding box center [138, 260] width 155 height 10
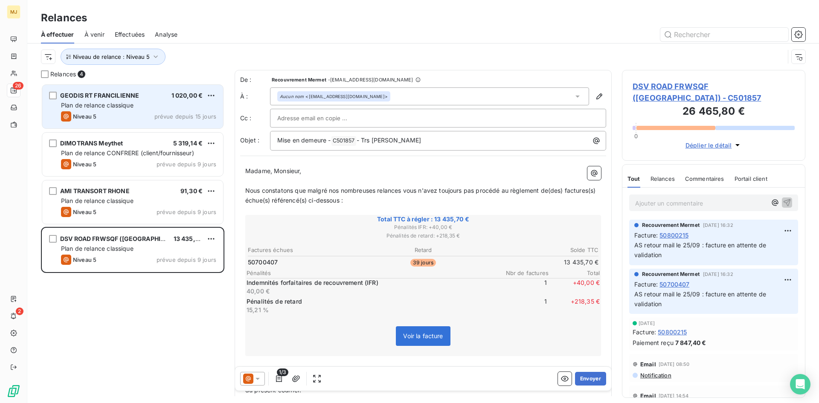
click at [125, 95] on span "GEODIS RT FRANCILIENNE" at bounding box center [99, 95] width 79 height 7
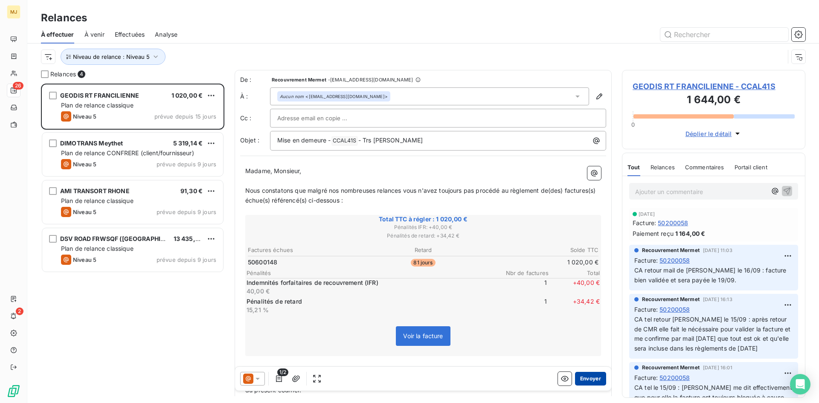
click at [587, 379] on button "Envoyer" at bounding box center [590, 379] width 31 height 14
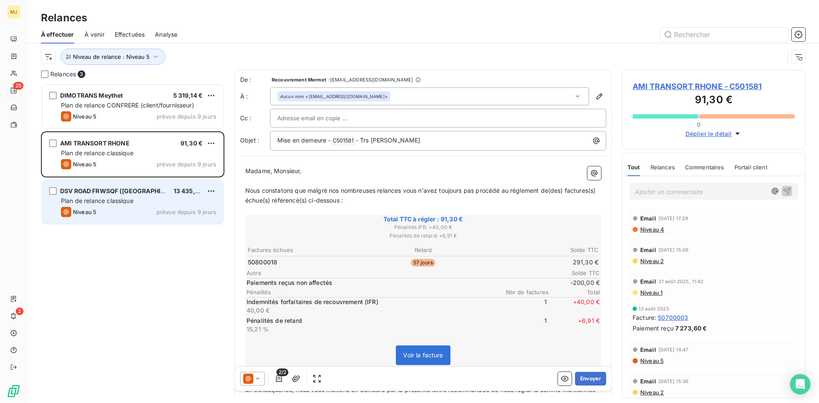
click at [99, 199] on span "Plan de relance classique" at bounding box center [97, 200] width 73 height 7
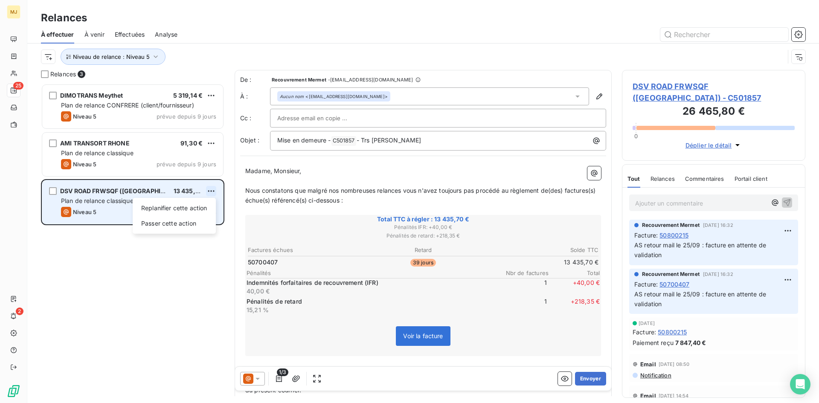
click at [207, 194] on html "MJ 25 2 Relances À effectuer À venir Effectuées Analyse Niveau de relance : Niv…" at bounding box center [409, 201] width 819 height 403
click at [190, 205] on div "Replanifier cette action" at bounding box center [174, 208] width 76 height 14
select select "9"
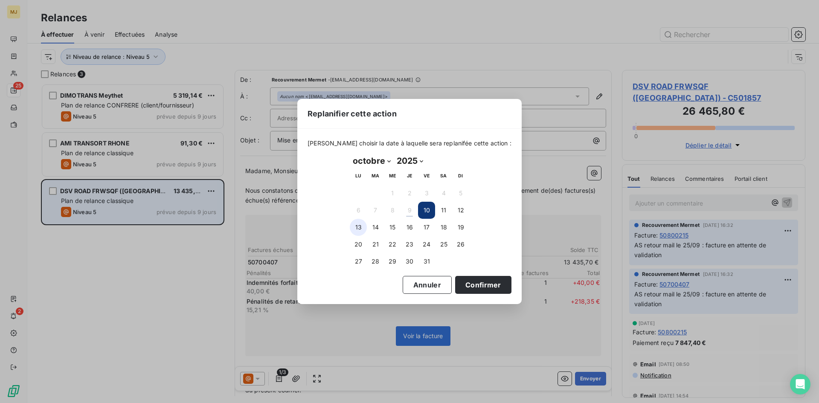
click at [357, 224] on button "13" at bounding box center [358, 227] width 17 height 17
click at [464, 287] on button "Confirmer" at bounding box center [483, 285] width 56 height 18
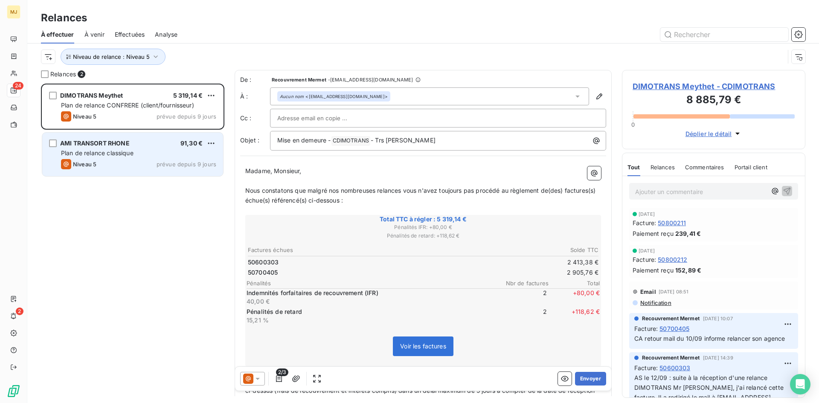
click at [93, 151] on span "Plan de relance classique" at bounding box center [97, 152] width 73 height 7
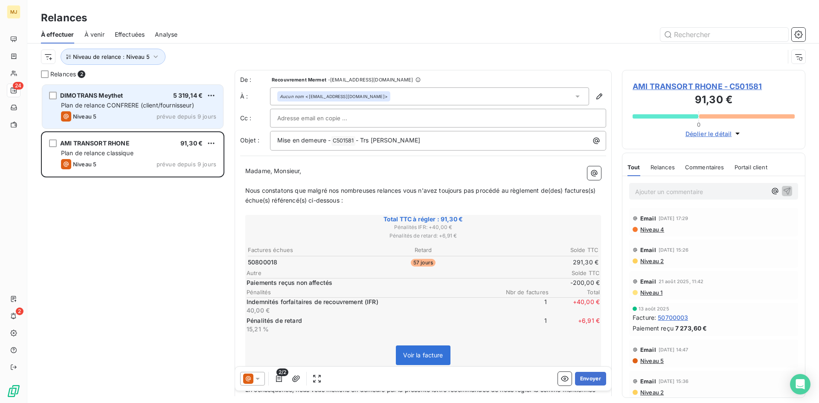
click at [117, 112] on div "Niveau 5 prévue depuis 9 jours" at bounding box center [138, 116] width 155 height 10
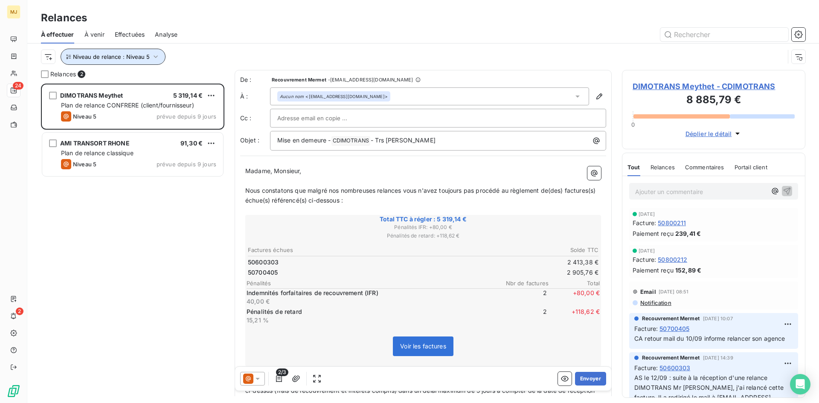
click at [151, 58] on icon "button" at bounding box center [155, 56] width 9 height 9
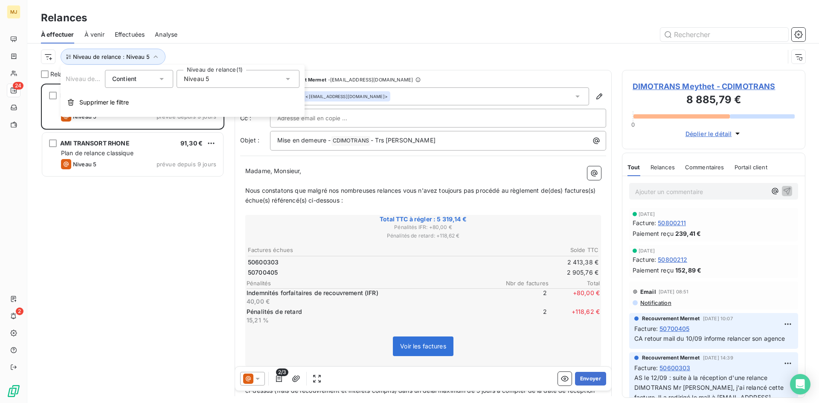
click at [196, 78] on span "Niveau 5" at bounding box center [196, 79] width 25 height 9
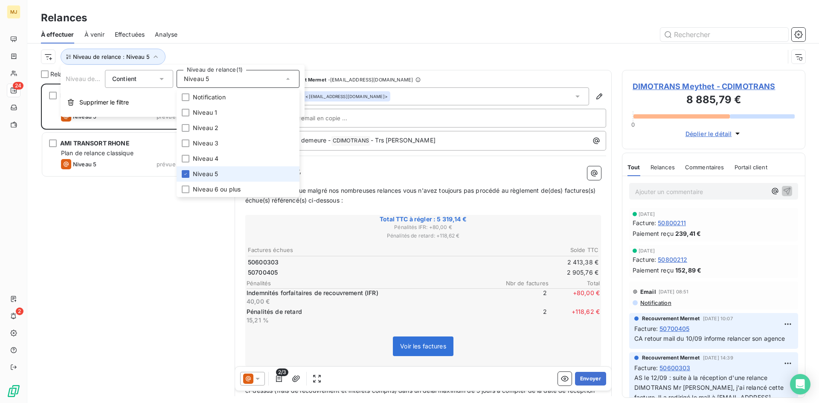
click at [196, 173] on span "Niveau 5" at bounding box center [205, 174] width 25 height 9
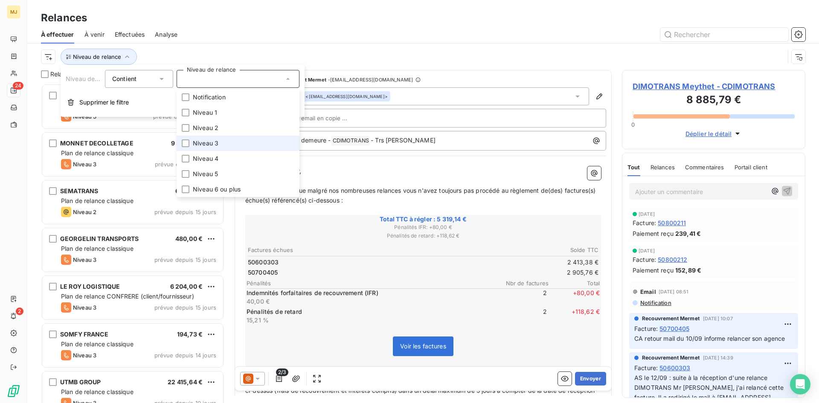
click at [200, 145] on span "Niveau 3" at bounding box center [206, 143] width 26 height 9
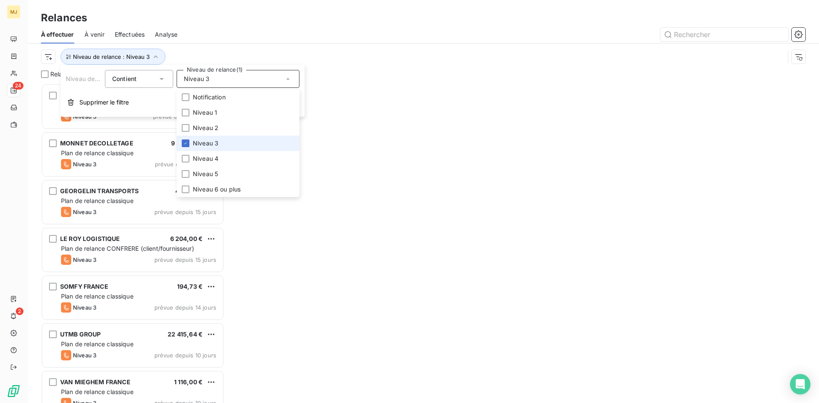
scroll to position [313, 177]
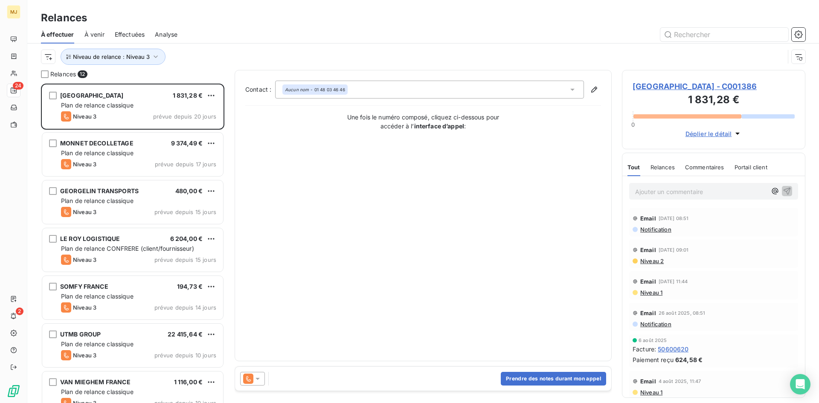
click at [223, 35] on div at bounding box center [497, 35] width 618 height 14
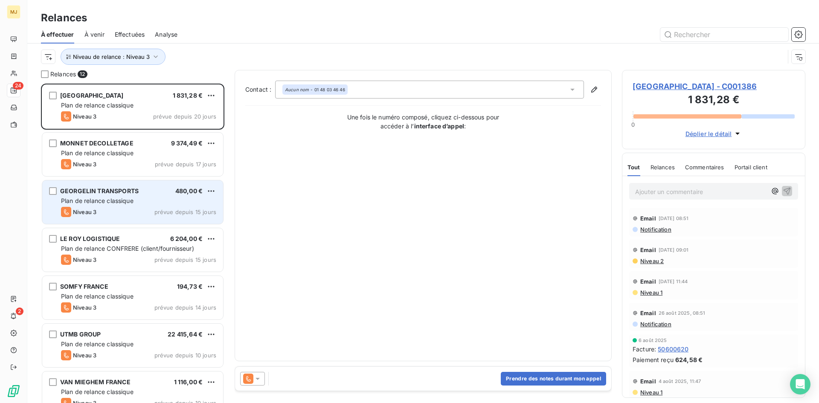
click at [107, 216] on div "Niveau 3 prévue depuis 15 jours" at bounding box center [138, 212] width 155 height 10
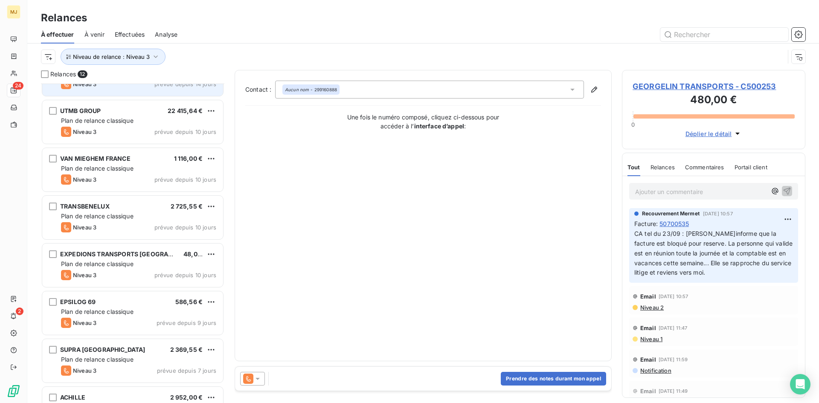
scroll to position [254, 0]
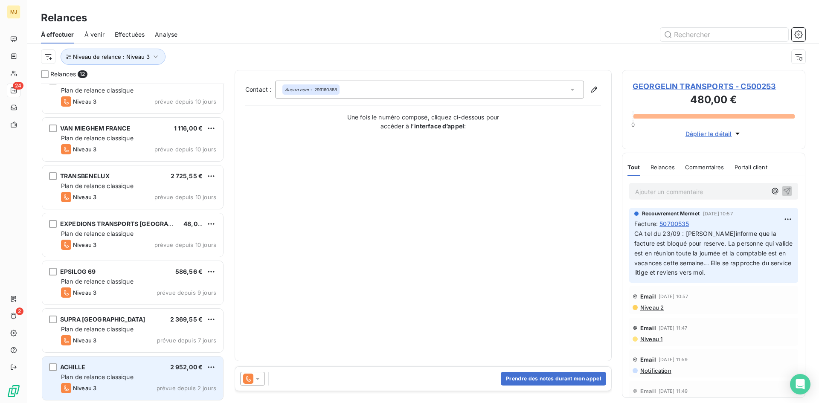
click at [132, 377] on span "Plan de relance classique" at bounding box center [97, 376] width 73 height 7
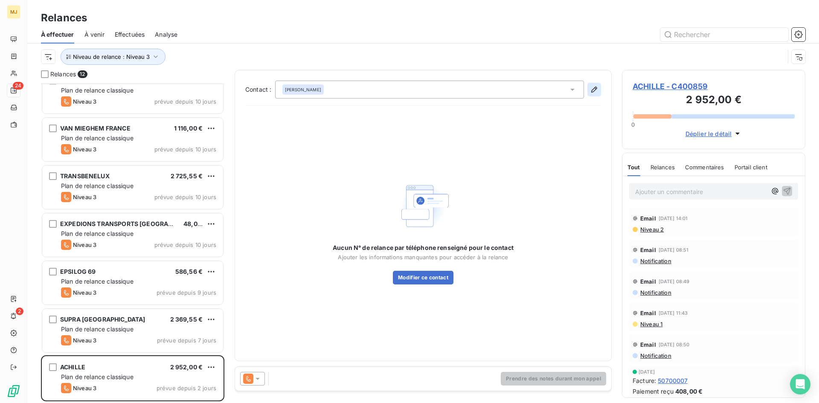
click at [592, 90] on icon "button" at bounding box center [594, 89] width 9 height 9
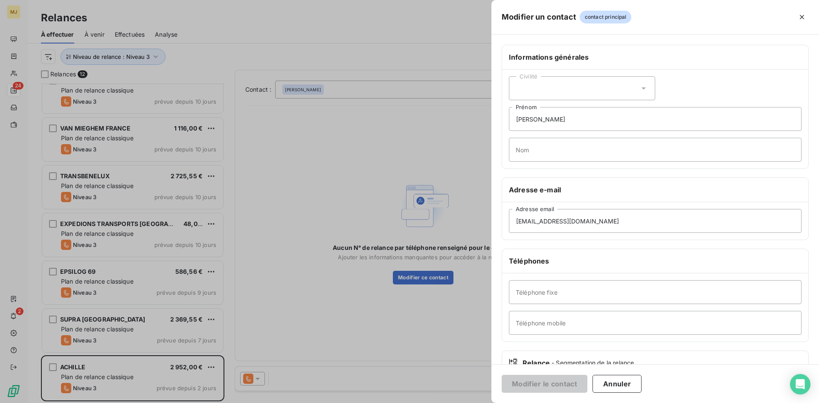
click at [395, 316] on div at bounding box center [409, 201] width 819 height 403
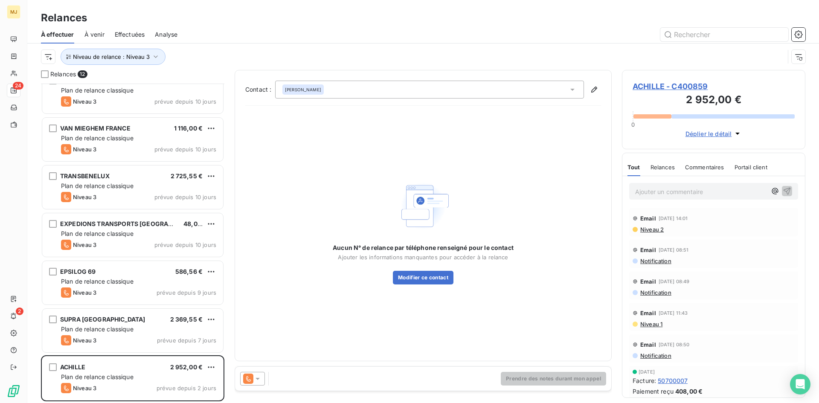
click at [257, 377] on icon at bounding box center [257, 378] width 9 height 9
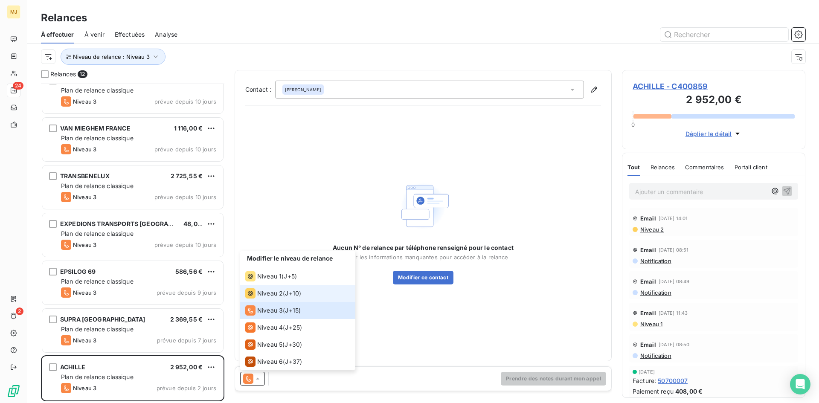
click at [295, 293] on span "J+10 )" at bounding box center [293, 293] width 16 height 9
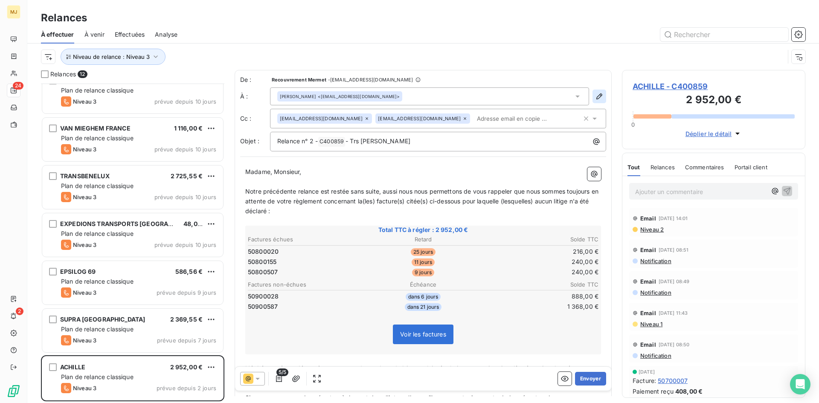
click at [595, 93] on icon "button" at bounding box center [599, 96] width 9 height 9
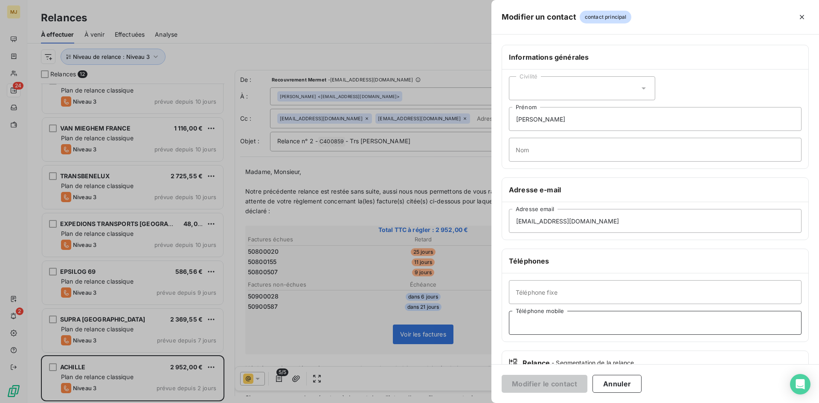
click at [605, 316] on input "Téléphone mobile" at bounding box center [655, 323] width 293 height 24
click at [534, 324] on input "0619593431" at bounding box center [655, 323] width 293 height 24
type input "0619593431"
click at [555, 384] on button "Modifier le contact" at bounding box center [545, 384] width 86 height 18
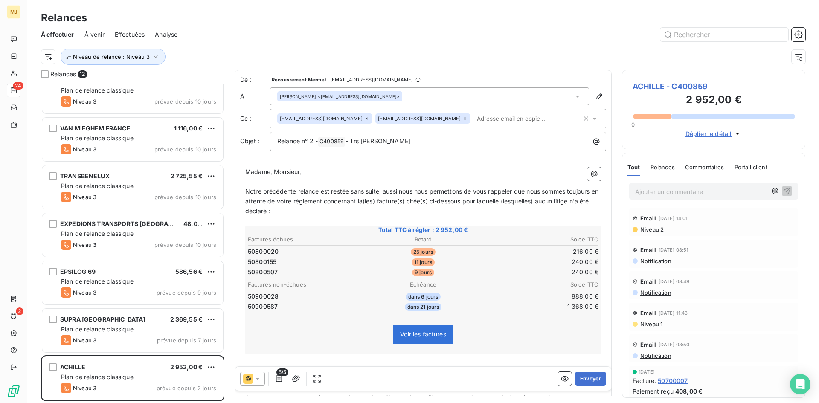
click at [652, 190] on p "Ajouter un commentaire ﻿" at bounding box center [700, 191] width 131 height 11
drag, startPoint x: 664, startPoint y: 192, endPoint x: 465, endPoint y: 180, distance: 199.2
click at [465, 180] on div "Relances 12 SOMFY FRANCE 194,73 € Plan de relance classique Niveau 3 prévue dep…" at bounding box center [423, 236] width 792 height 333
click at [260, 380] on icon at bounding box center [257, 378] width 9 height 9
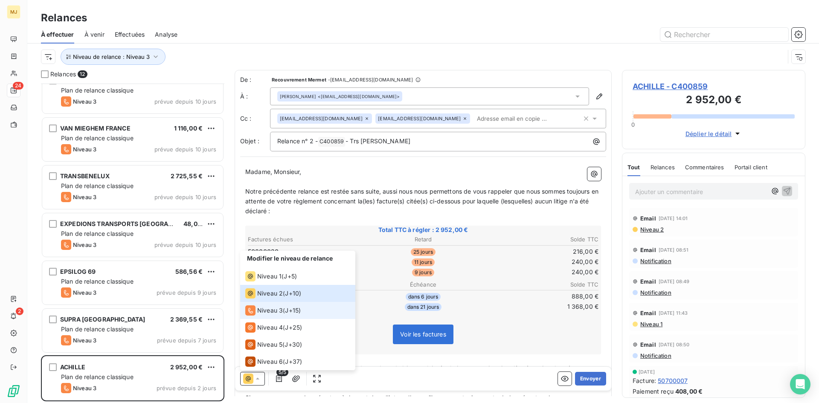
click at [288, 306] on div "Niveau 3 ( J+15 )" at bounding box center [272, 310] width 55 height 10
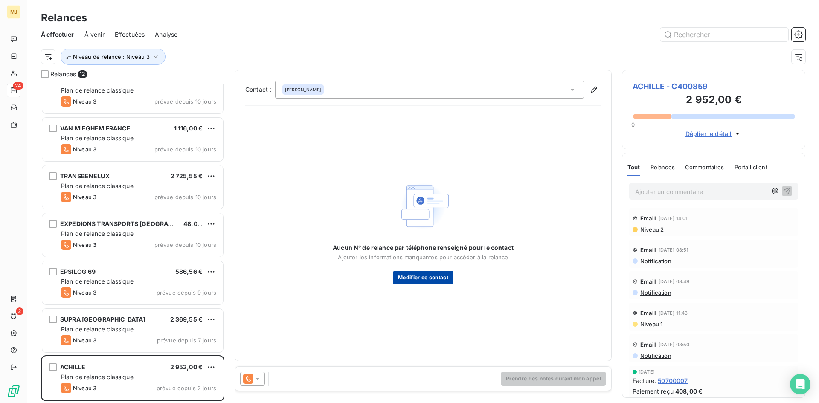
click at [441, 276] on button "Modifier ce contact" at bounding box center [423, 278] width 61 height 14
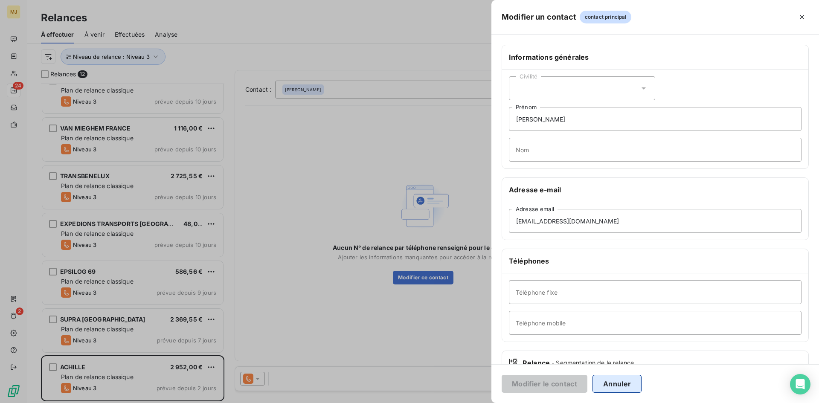
click at [612, 383] on button "Annuler" at bounding box center [616, 384] width 49 height 18
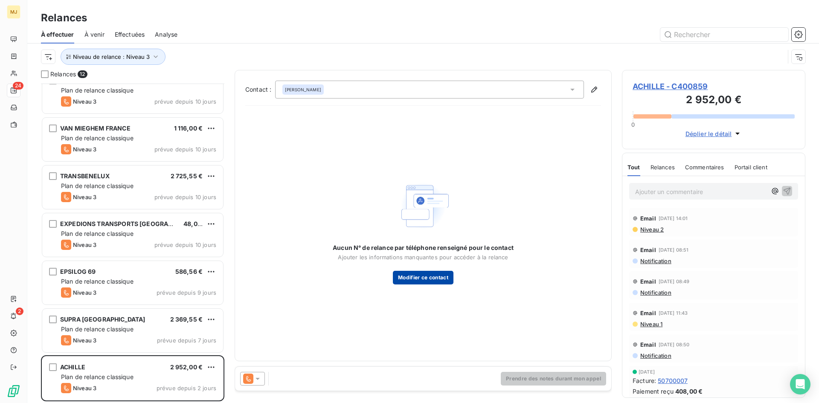
click at [425, 278] on button "Modifier ce contact" at bounding box center [423, 278] width 61 height 14
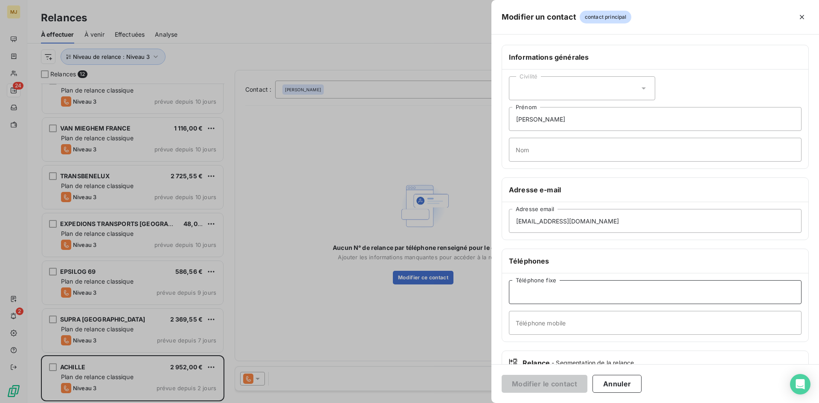
click at [533, 293] on input "Téléphone fixe" at bounding box center [655, 292] width 293 height 24
click at [526, 327] on input "Téléphone mobile" at bounding box center [655, 323] width 293 height 24
paste input "0619593431"
type input "0619593431"
click at [548, 382] on button "Modifier le contact" at bounding box center [545, 384] width 86 height 18
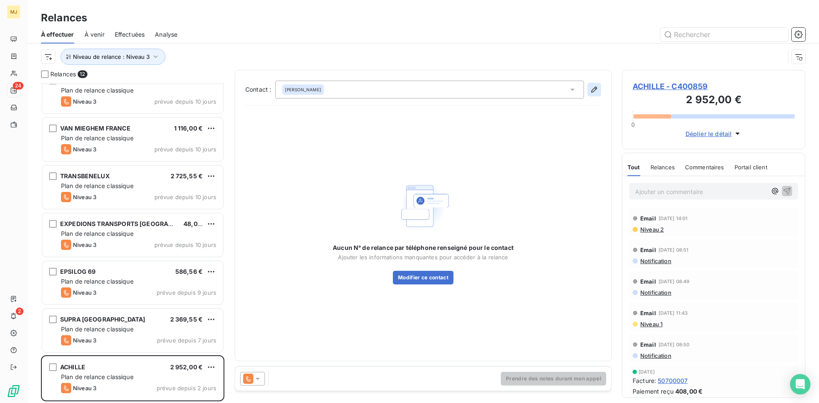
click at [597, 90] on icon "button" at bounding box center [594, 89] width 9 height 9
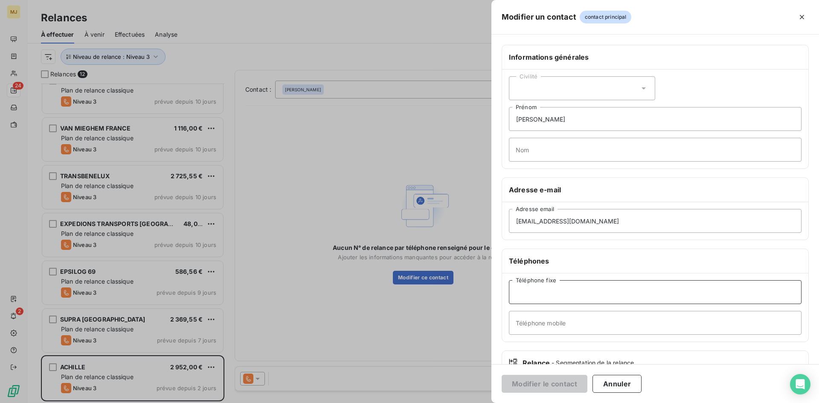
click at [595, 290] on input "Téléphone fixe" at bounding box center [655, 292] width 293 height 24
paste input "0619593431"
type input "0619593431"
click at [563, 385] on button "Modifier le contact" at bounding box center [545, 384] width 86 height 18
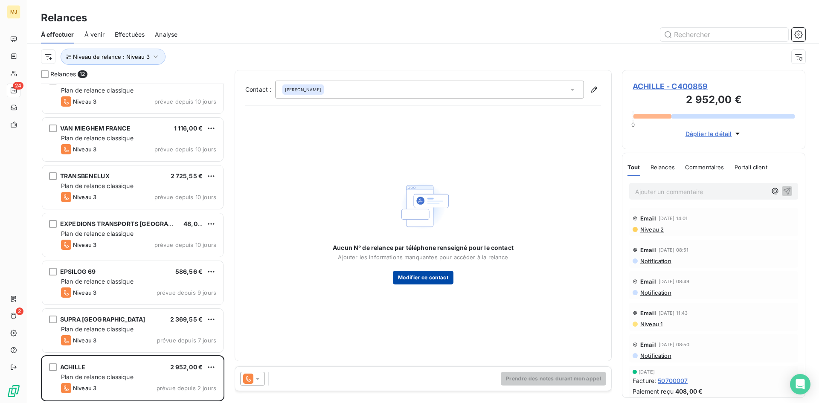
click at [453, 276] on button "Modifier ce contact" at bounding box center [423, 278] width 61 height 14
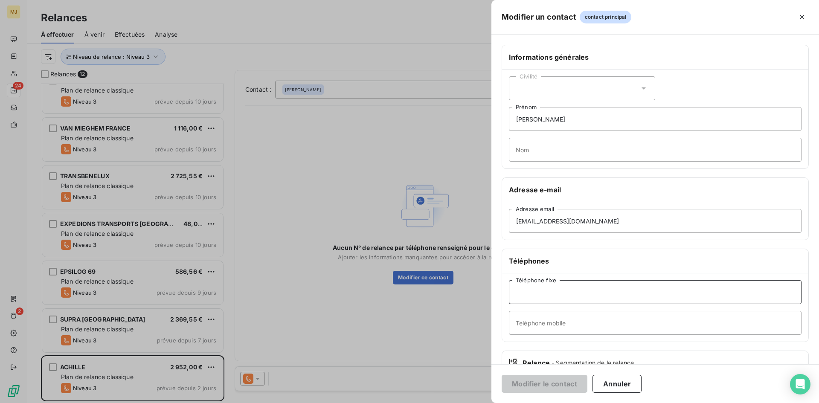
click at [548, 287] on input "Téléphone fixe" at bounding box center [655, 292] width 293 height 24
paste input "0619593431"
type input "0619593431"
click at [567, 380] on button "Modifier le contact" at bounding box center [545, 384] width 86 height 18
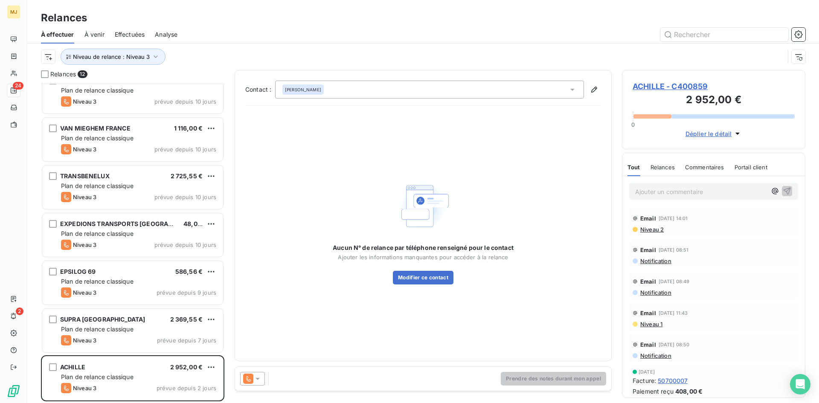
click at [653, 81] on span "ACHILLE - C400859" at bounding box center [714, 87] width 162 height 12
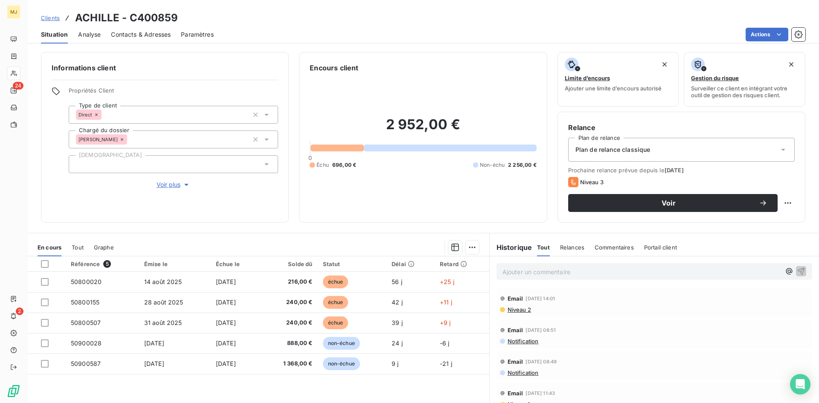
click at [157, 29] on div "Contacts & Adresses" at bounding box center [141, 35] width 60 height 18
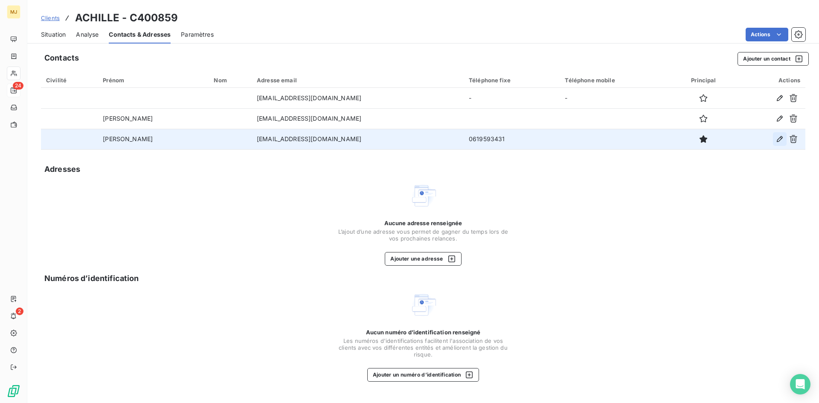
click at [781, 137] on icon "button" at bounding box center [780, 139] width 6 height 6
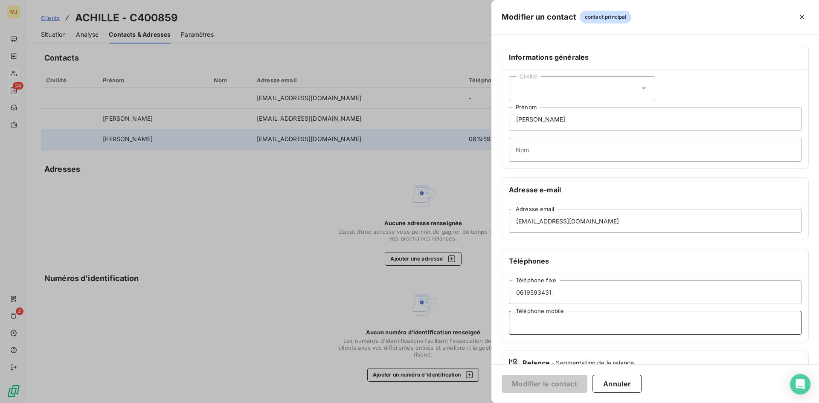
click at [587, 325] on input "Téléphone mobile" at bounding box center [655, 323] width 293 height 24
paste input "0619593431"
type input "0619593431"
click at [551, 384] on button "Modifier le contact" at bounding box center [545, 384] width 86 height 18
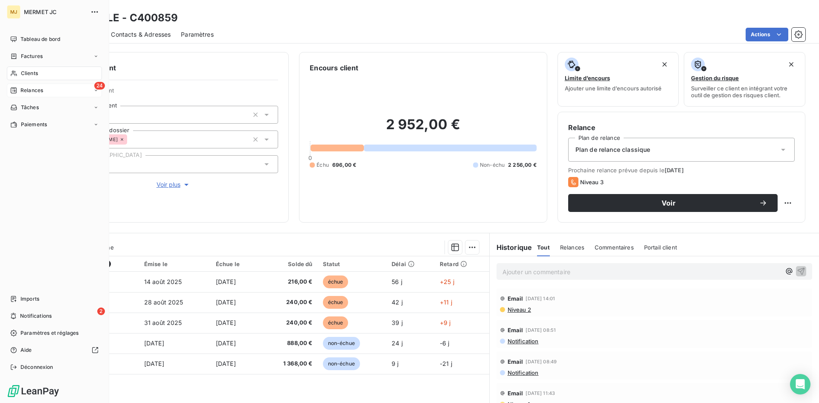
click at [29, 85] on div "24 Relances" at bounding box center [54, 91] width 95 height 14
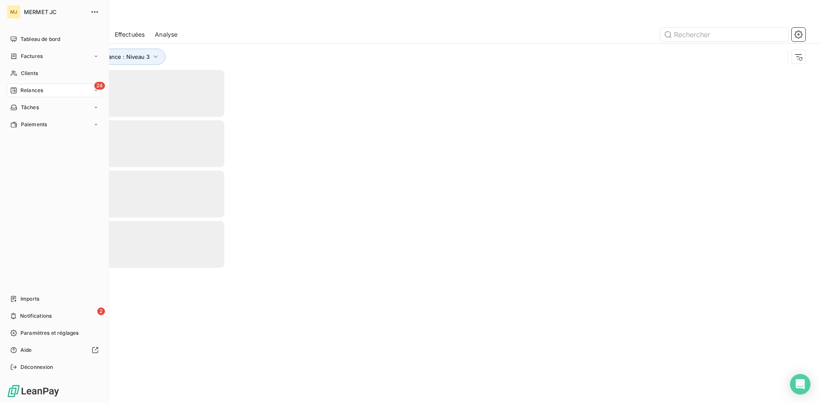
click at [36, 89] on span "Relances" at bounding box center [31, 91] width 23 height 8
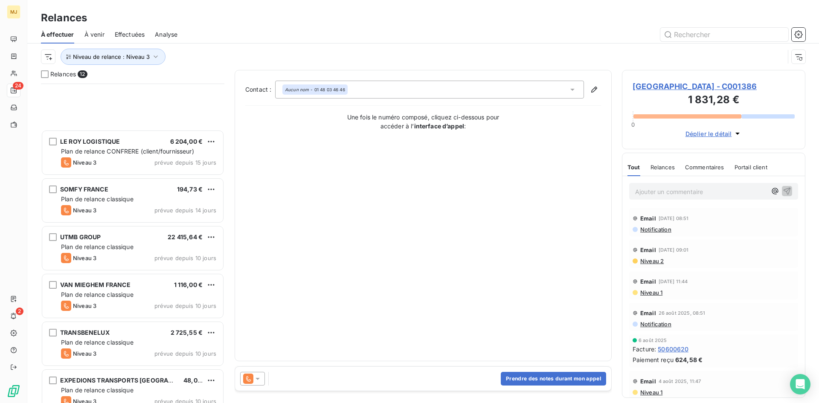
scroll to position [254, 0]
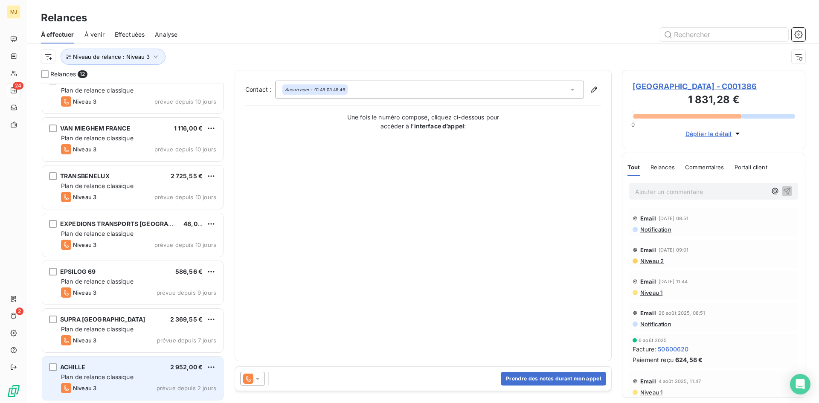
click at [155, 369] on div "ACHILLE 2 952,00 €" at bounding box center [138, 367] width 155 height 8
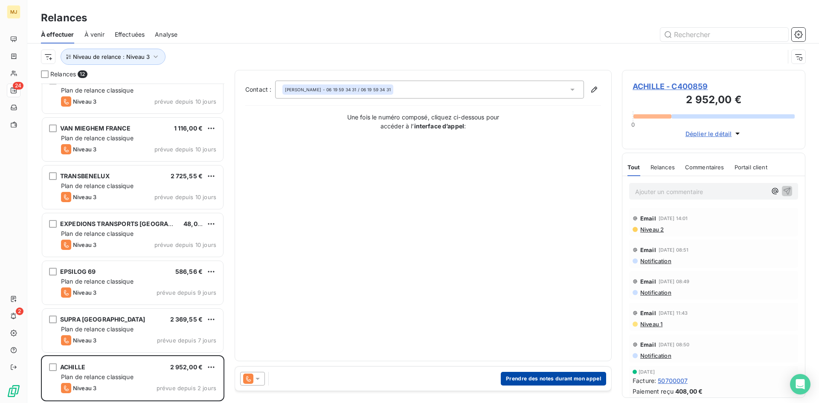
click at [517, 380] on button "Prendre des notes durant mon appel" at bounding box center [553, 379] width 105 height 14
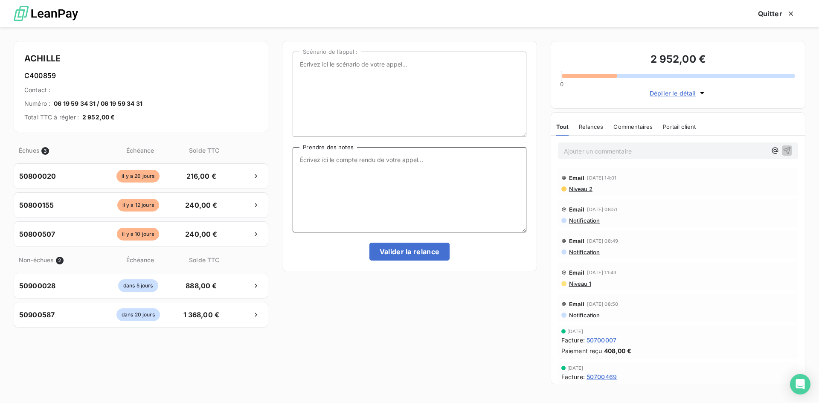
click at [450, 207] on textarea "Prendre des notes" at bounding box center [409, 189] width 233 height 85
click at [348, 157] on textarea "CA tel du 09/10 : informe que les 3 factures d'aout sont prévu dans le lot de r…" at bounding box center [409, 189] width 233 height 85
click at [492, 157] on textarea "CA tel du 09/10 : Emilie informe que les 3 factures d'aout sont prévu dans le l…" at bounding box center [409, 189] width 233 height 85
click at [495, 175] on textarea "CA tel du 09/10 : Emilie informe que les 3 factures d'aout sont prévues dans le…" at bounding box center [409, 189] width 233 height 85
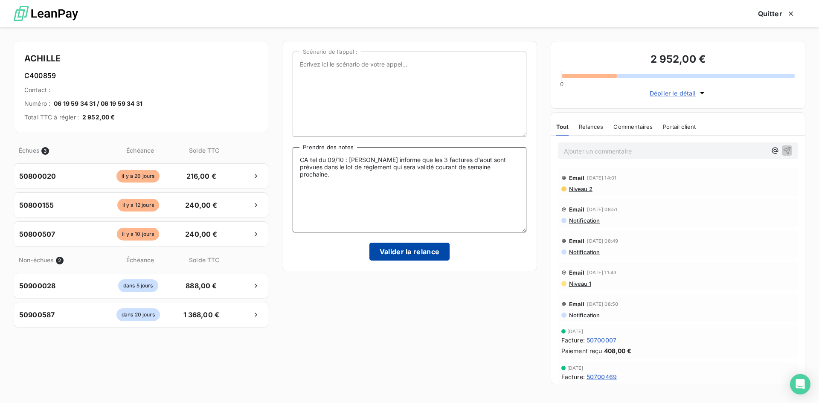
type textarea "CA tel du 09/10 : Emilie informe que les 3 factures d'aout sont prévues dans le…"
click at [425, 249] on button "Valider la relance" at bounding box center [409, 252] width 81 height 18
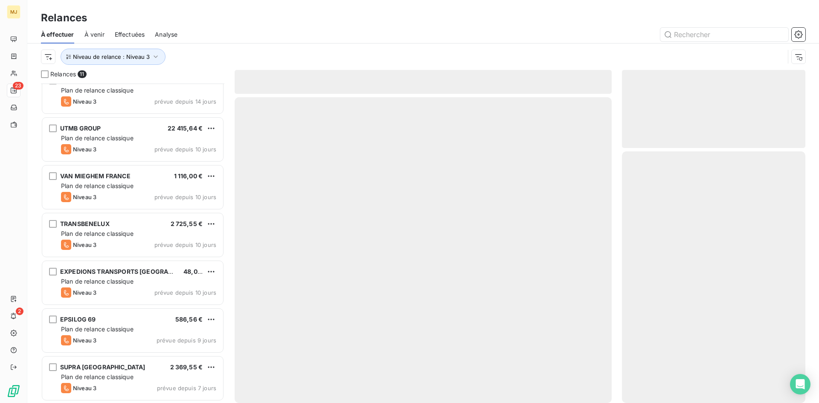
scroll to position [206, 0]
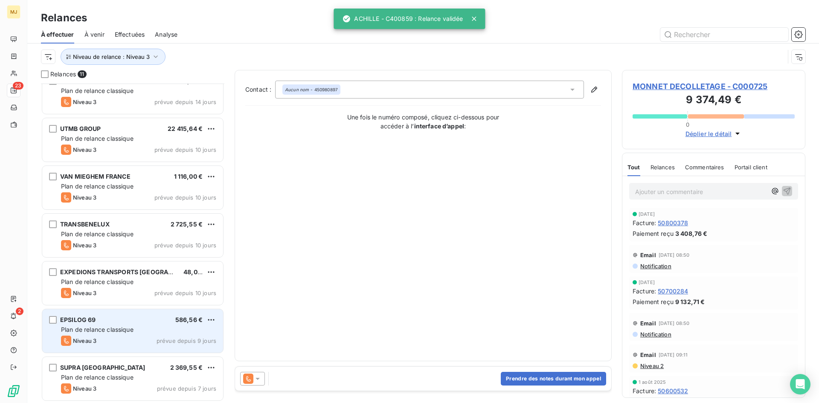
click at [130, 336] on div "Niveau 3 prévue depuis 9 jours" at bounding box center [138, 341] width 155 height 10
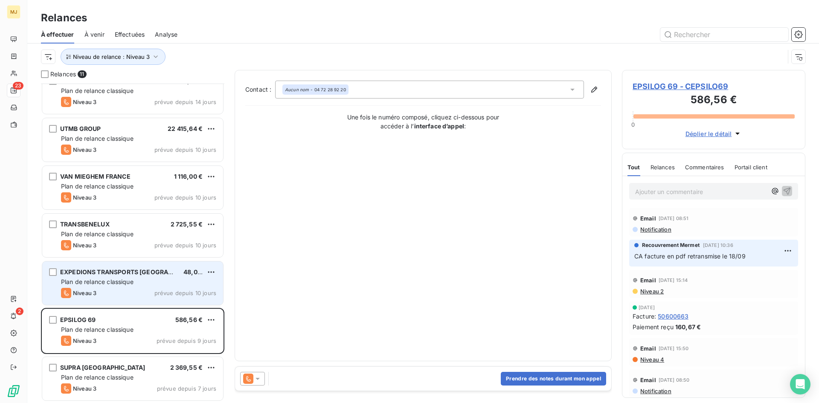
click at [127, 290] on div "Niveau 3 prévue depuis 10 jours" at bounding box center [138, 293] width 155 height 10
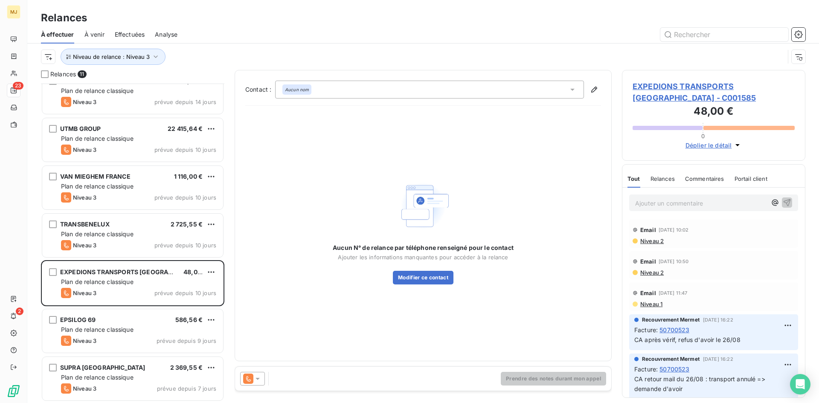
click at [258, 378] on icon at bounding box center [257, 379] width 4 height 2
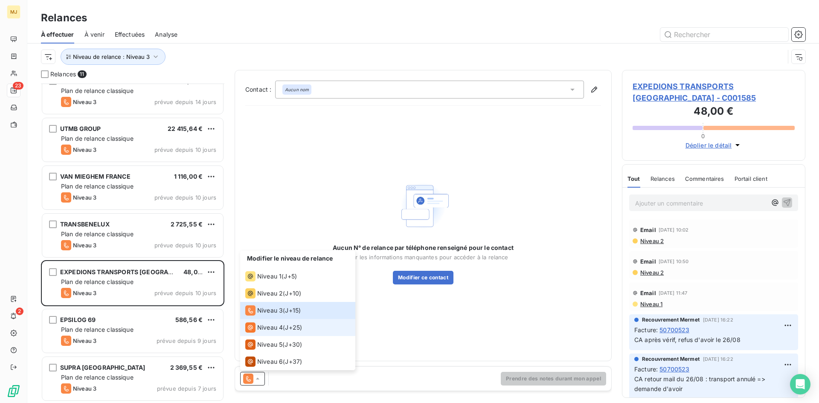
click at [266, 332] on div "Niveau 4" at bounding box center [264, 327] width 38 height 10
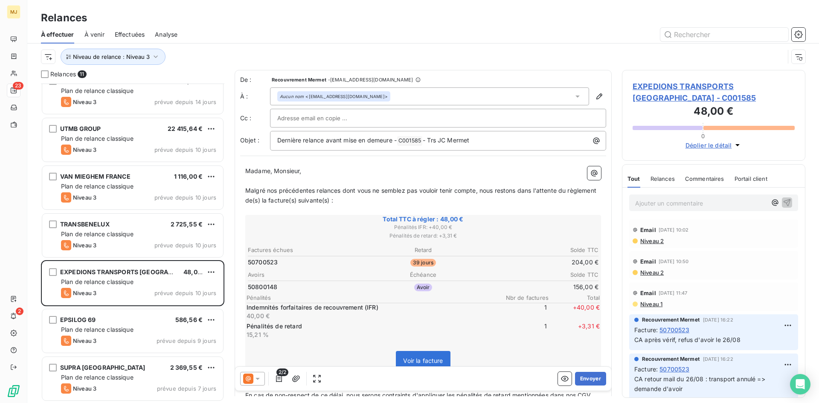
click at [258, 378] on icon at bounding box center [257, 379] width 4 height 2
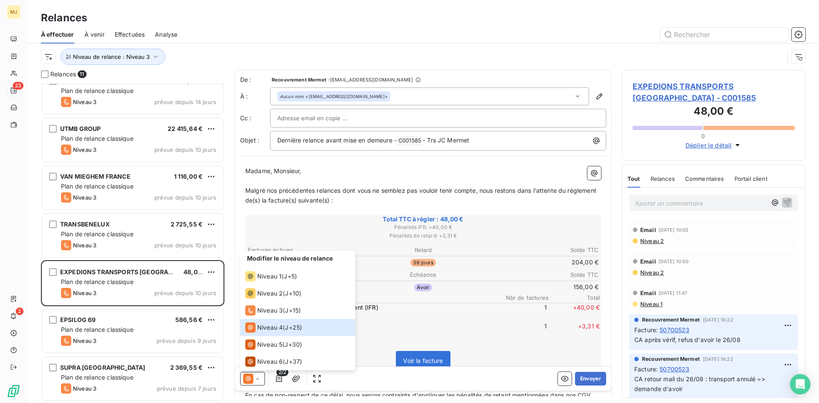
click at [430, 324] on p "Pénalités de retard" at bounding box center [370, 326] width 247 height 9
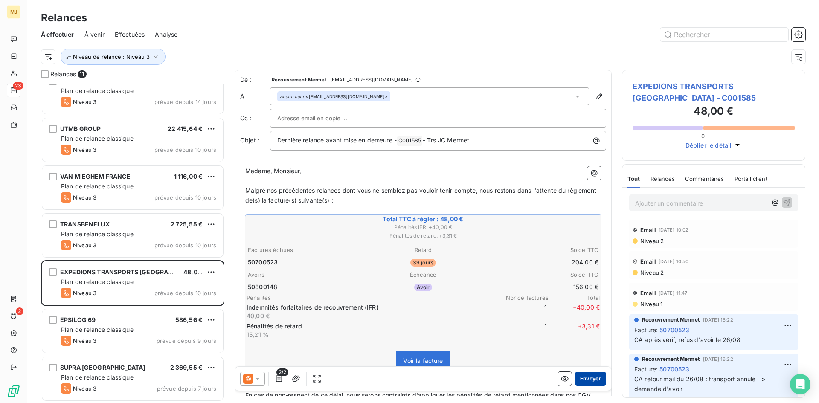
click at [584, 381] on button "Envoyer" at bounding box center [590, 379] width 31 height 14
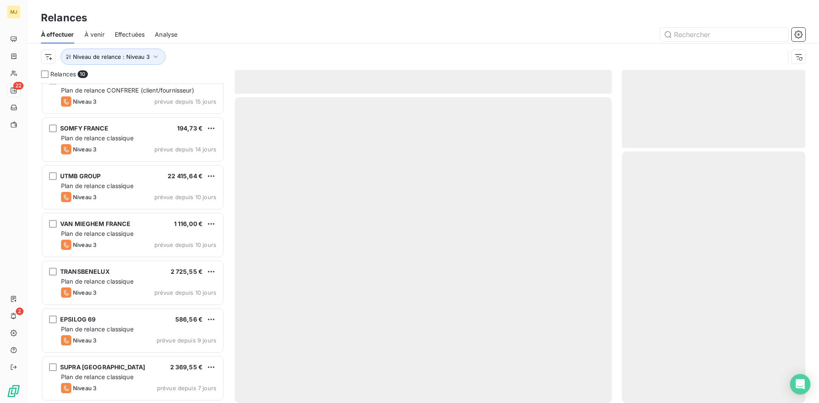
scroll to position [158, 0]
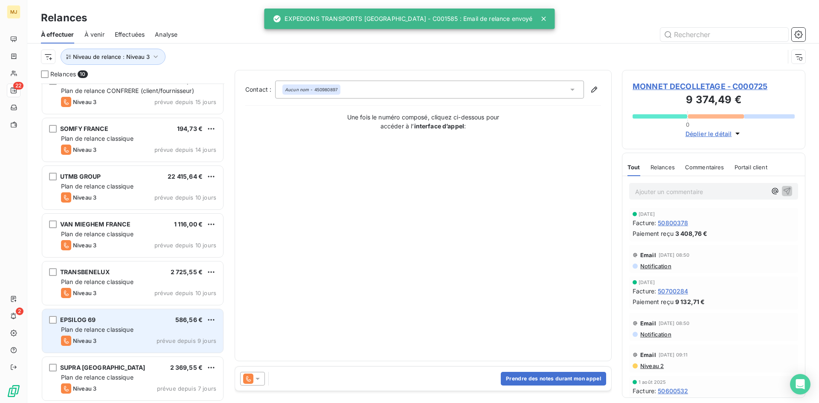
click at [126, 316] on div "EPSILOG 69 586,56 €" at bounding box center [138, 320] width 155 height 8
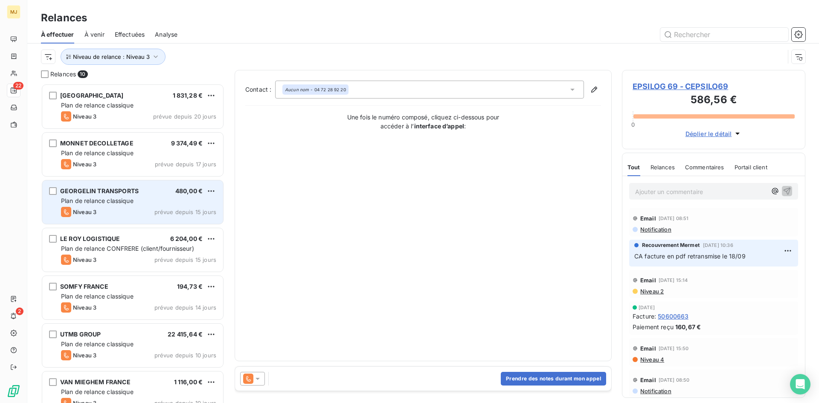
click at [131, 197] on div "Plan de relance classique" at bounding box center [138, 201] width 155 height 9
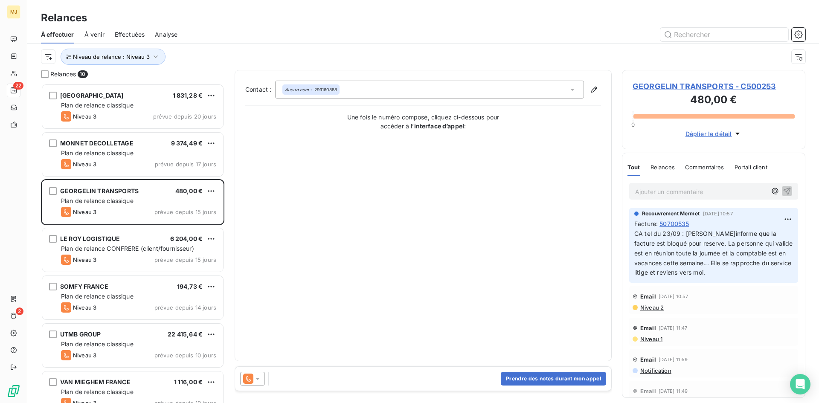
click at [574, 88] on icon at bounding box center [572, 89] width 9 height 9
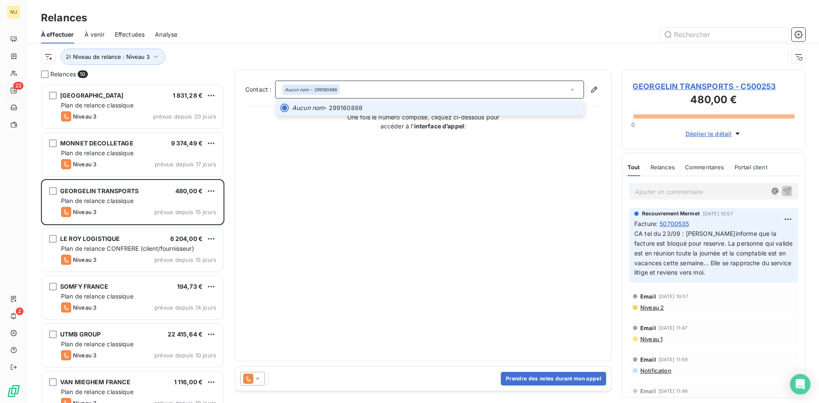
click at [574, 88] on icon at bounding box center [572, 89] width 9 height 9
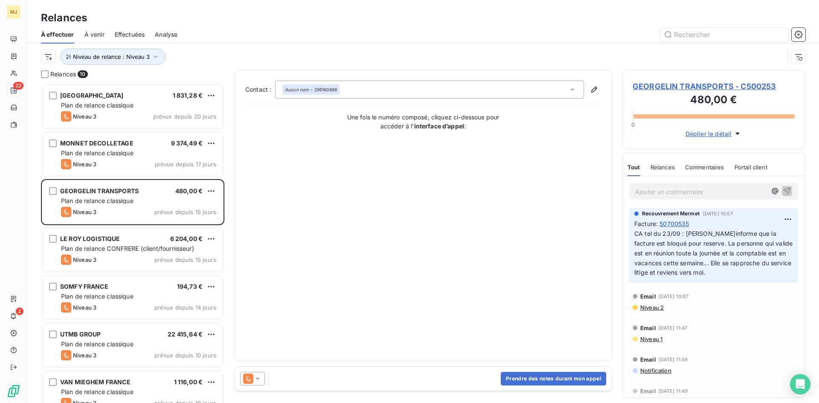
click at [262, 378] on div at bounding box center [252, 379] width 25 height 14
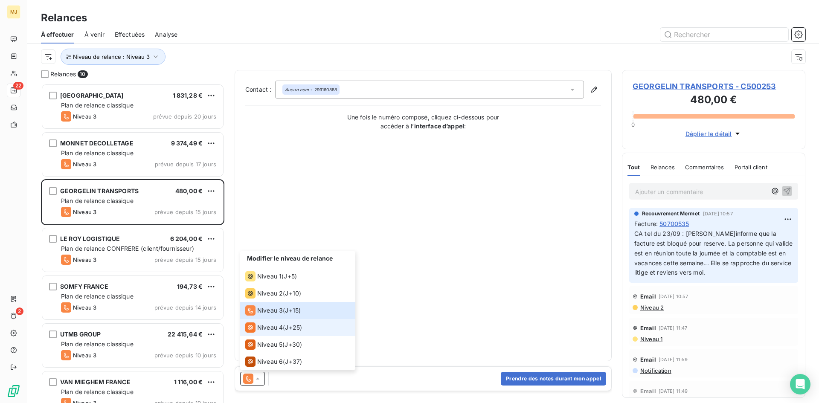
click at [296, 326] on span "J+25 )" at bounding box center [293, 327] width 17 height 9
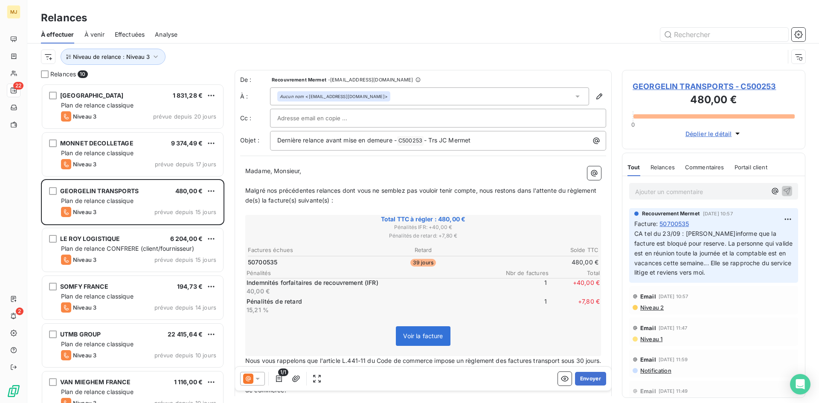
click at [261, 378] on icon at bounding box center [257, 378] width 9 height 9
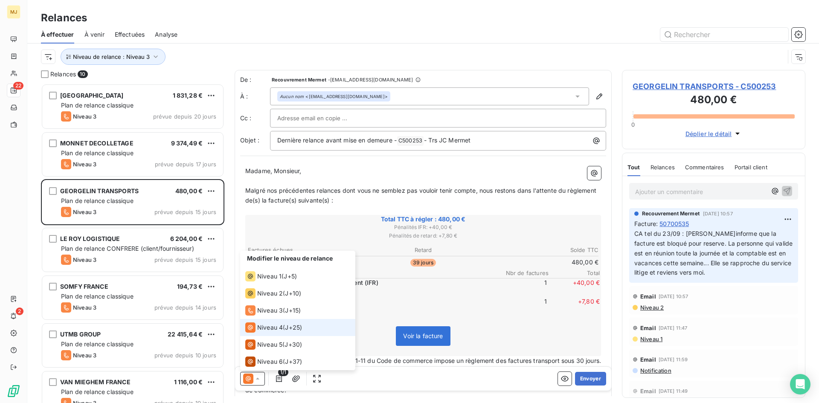
click at [271, 326] on span "Niveau 4" at bounding box center [270, 327] width 26 height 9
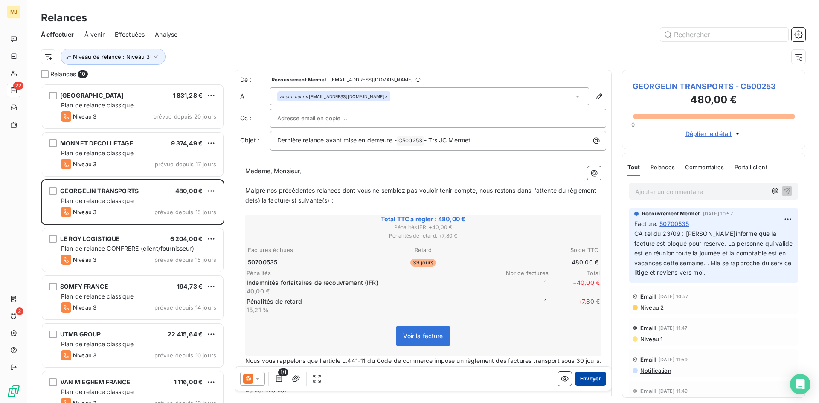
click at [590, 375] on button "Envoyer" at bounding box center [590, 379] width 31 height 14
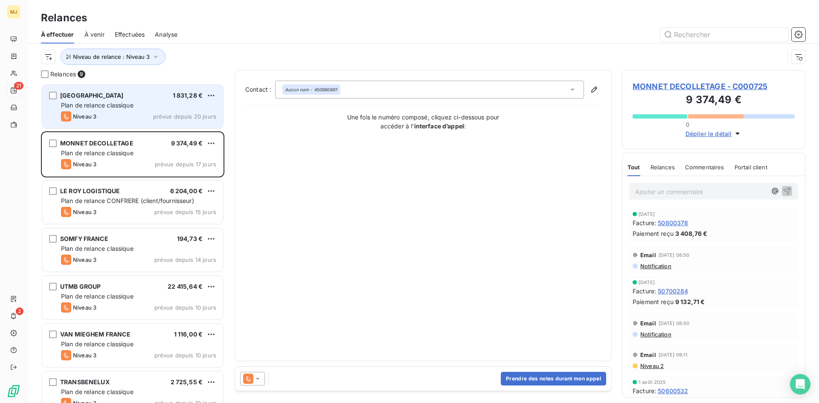
click at [87, 109] on div "Plan de relance classique" at bounding box center [138, 105] width 155 height 9
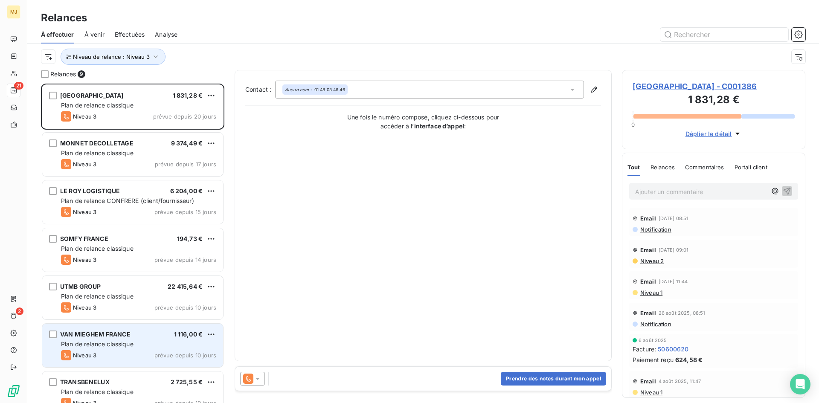
click at [135, 340] on div "Plan de relance classique" at bounding box center [138, 344] width 155 height 9
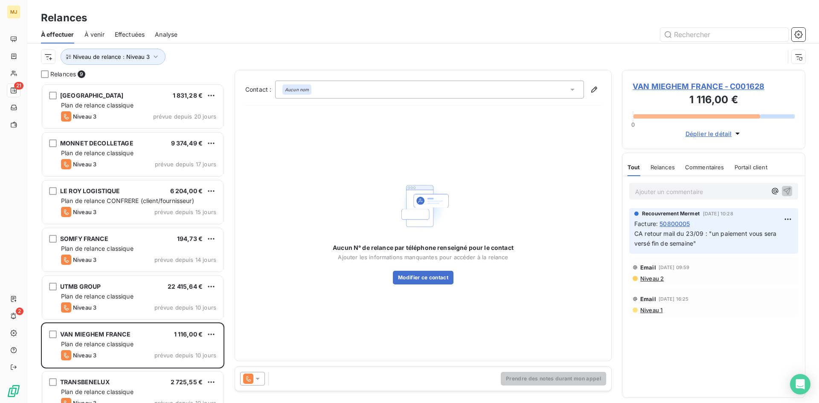
click at [240, 374] on div at bounding box center [252, 379] width 25 height 14
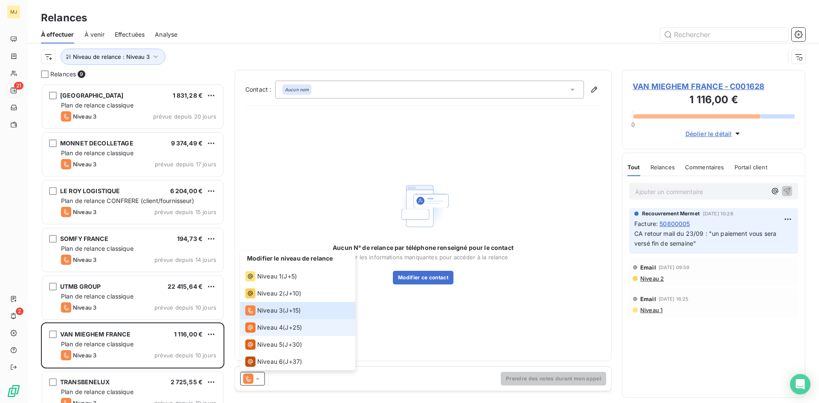
click at [268, 323] on span "Niveau 4" at bounding box center [270, 327] width 26 height 9
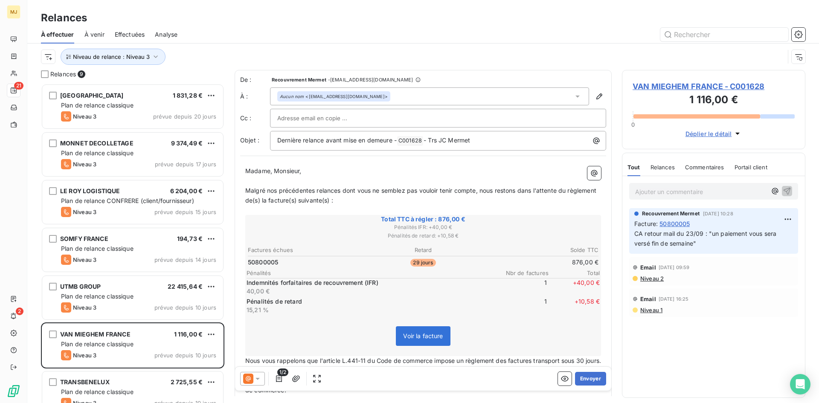
click at [259, 380] on icon at bounding box center [257, 378] width 9 height 9
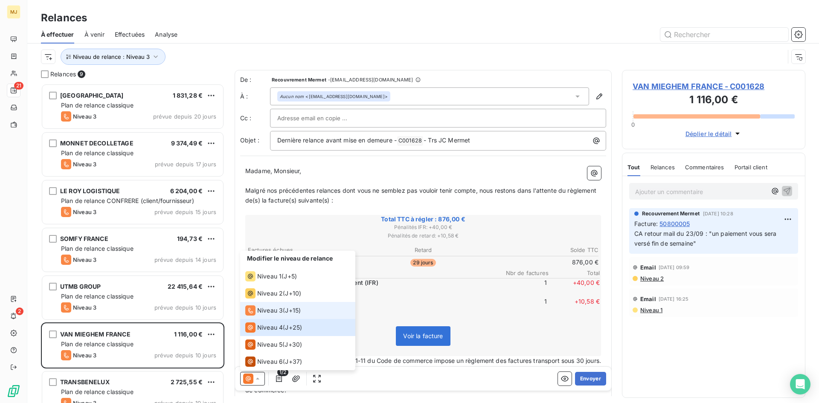
click at [274, 312] on span "Niveau 3" at bounding box center [270, 310] width 26 height 9
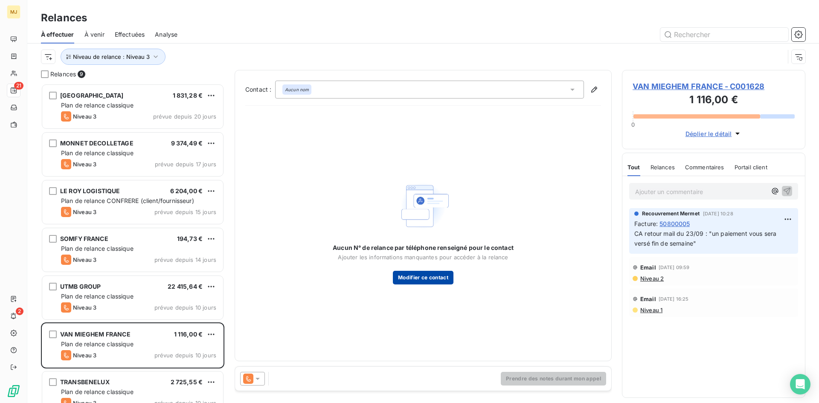
click at [409, 276] on button "Modifier ce contact" at bounding box center [423, 278] width 61 height 14
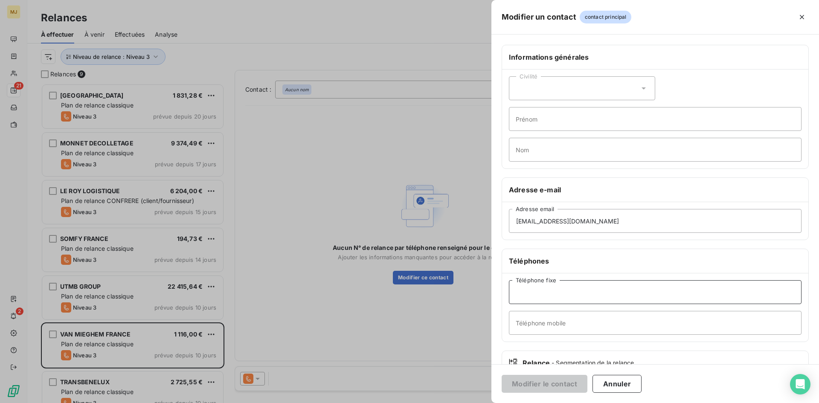
click at [624, 294] on input "Téléphone fixe" at bounding box center [655, 292] width 293 height 24
type input "0178906721"
click at [557, 387] on button "Modifier le contact" at bounding box center [545, 384] width 86 height 18
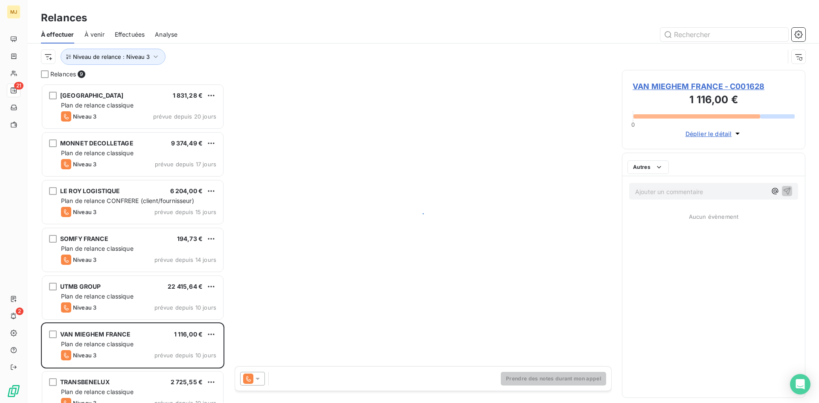
scroll to position [313, 177]
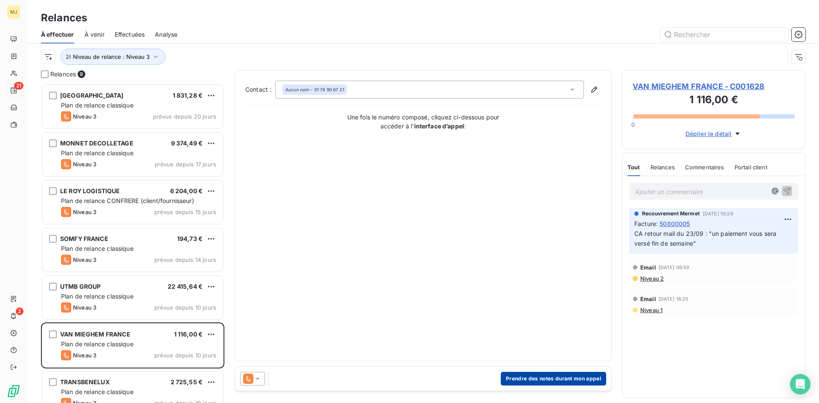
click at [583, 377] on button "Prendre des notes durant mon appel" at bounding box center [553, 379] width 105 height 14
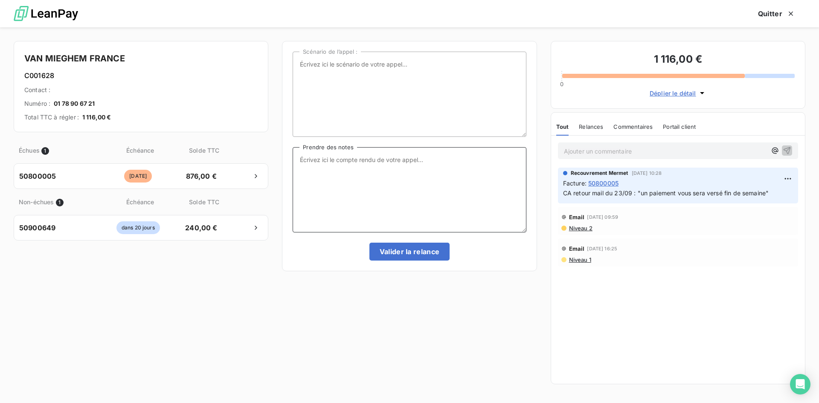
click at [337, 186] on textarea "Prendre des notes" at bounding box center [409, 189] width 233 height 85
click at [391, 161] on textarea "CA tel du 09/10" at bounding box center [409, 189] width 233 height 85
click at [407, 167] on textarea "CA tel du 09/10 : la dame m'assure que la facture n'est pas bloqué et que elle …" at bounding box center [409, 189] width 233 height 85
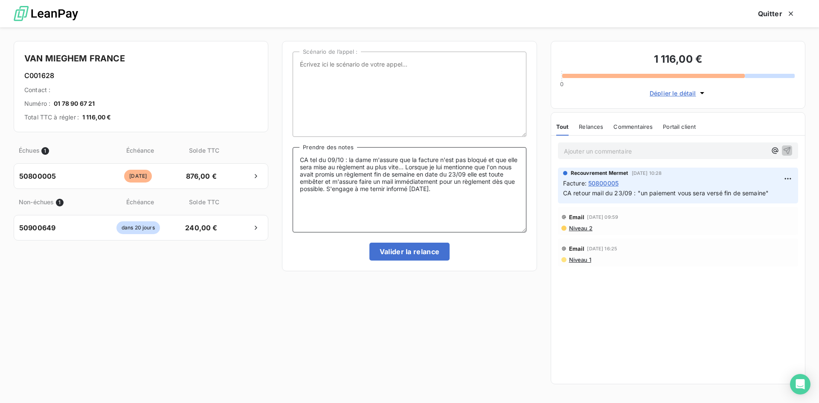
type textarea "CA tel du 09/10 : la dame m'assure que la facture n'est pas bloqué et que elle …"
click at [412, 249] on button "Valider la relance" at bounding box center [409, 252] width 81 height 18
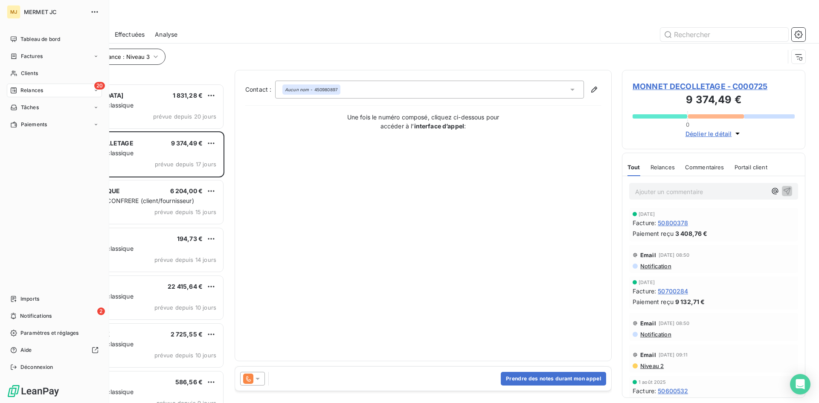
drag, startPoint x: 22, startPoint y: 58, endPoint x: 157, endPoint y: 53, distance: 134.9
click at [22, 58] on span "Factures" at bounding box center [32, 56] width 22 height 8
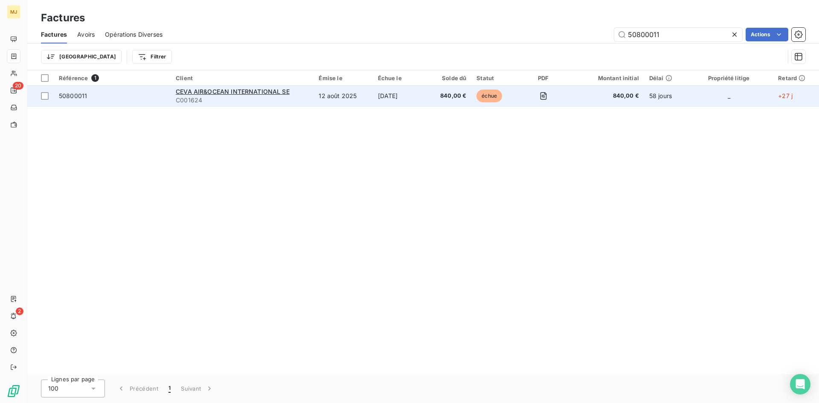
type input "50800011"
click at [84, 97] on span "50800011" at bounding box center [73, 95] width 28 height 7
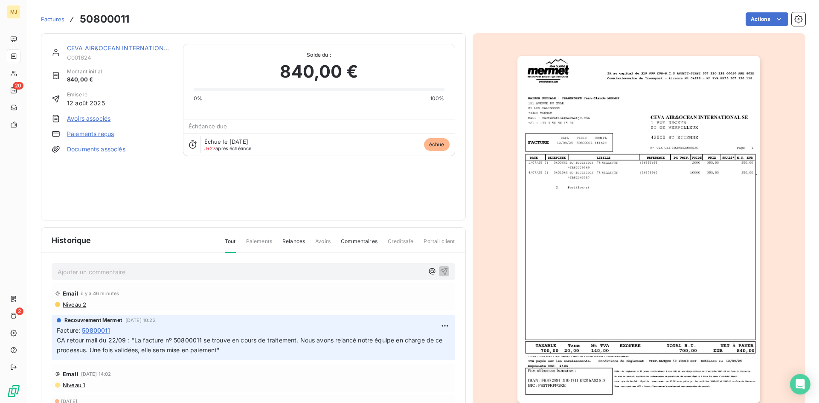
click at [197, 271] on p "Ajouter un commentaire ﻿" at bounding box center [241, 272] width 366 height 11
click at [222, 269] on span "CA retour mail du 09/10 : facture inconnue dans notre sytème" at bounding box center [146, 270] width 176 height 7
click at [221, 269] on span "CA retour mail du 09/10 : facture inconnue dans notre sytème" at bounding box center [146, 270] width 176 height 7
click at [245, 270] on p "CA retour mail du 09/10 : facture inconnue dans notre système" at bounding box center [241, 272] width 366 height 10
click at [323, 267] on p "CA retour mail du 09/10 : facture inconnue dans notre système" at bounding box center [241, 272] width 366 height 10
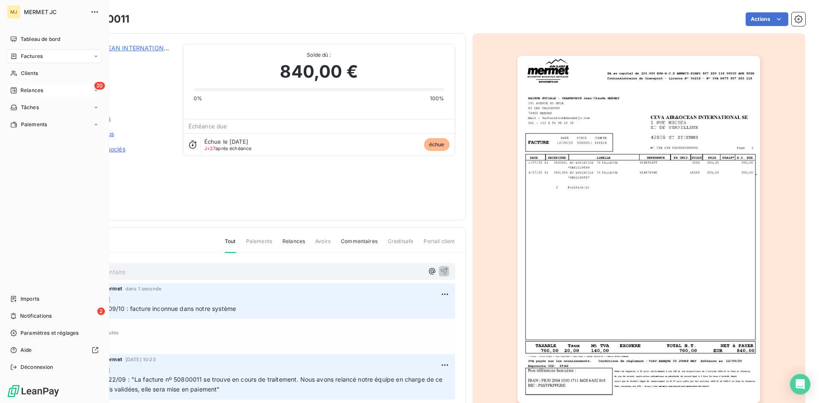
click at [34, 92] on span "Relances" at bounding box center [31, 91] width 23 height 8
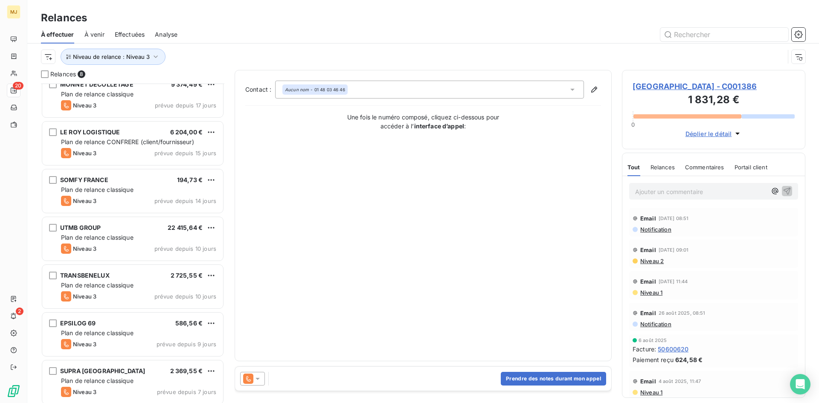
scroll to position [63, 0]
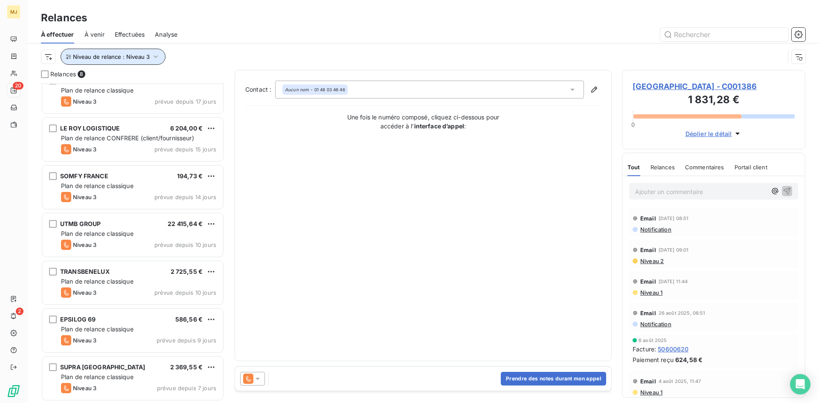
click at [114, 52] on button "Niveau de relance : Niveau 3" at bounding box center [113, 57] width 105 height 16
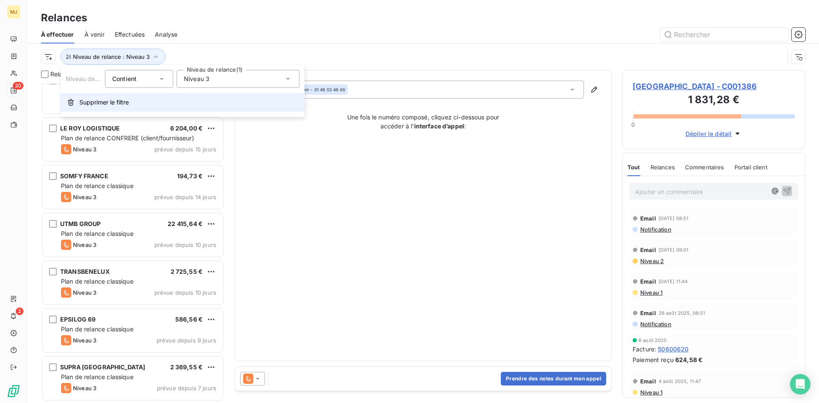
click at [102, 101] on span "Supprimer le filtre" at bounding box center [103, 102] width 49 height 9
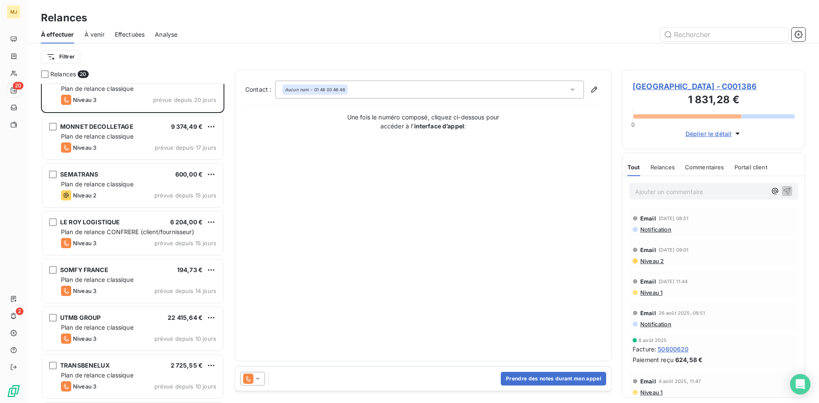
scroll to position [0, 0]
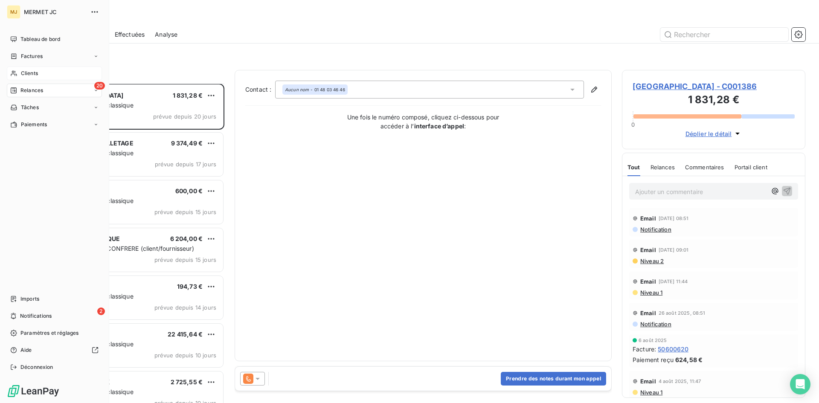
click at [30, 75] on span "Clients" at bounding box center [29, 74] width 17 height 8
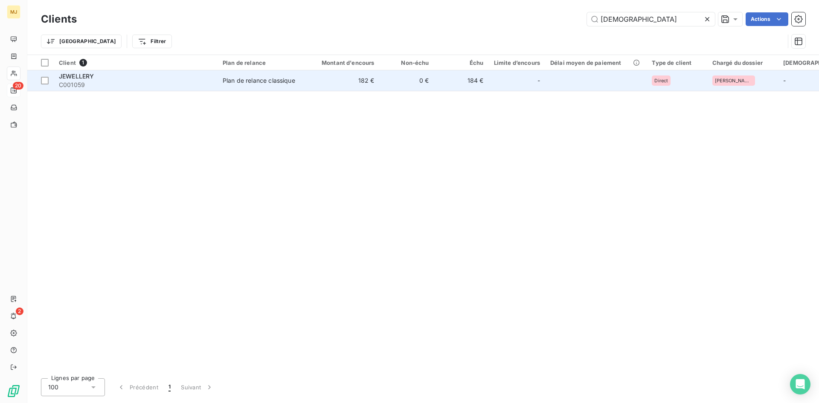
type input "jew"
click at [72, 78] on span "JEWELLERY" at bounding box center [76, 76] width 35 height 7
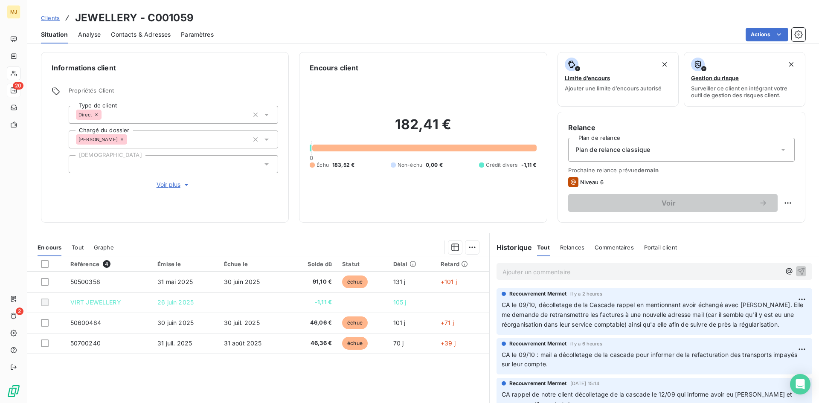
click at [631, 267] on p "Ajouter un commentaire ﻿" at bounding box center [641, 272] width 278 height 11
click at [615, 271] on p "CA retour mail du 09/10 :" at bounding box center [641, 272] width 278 height 10
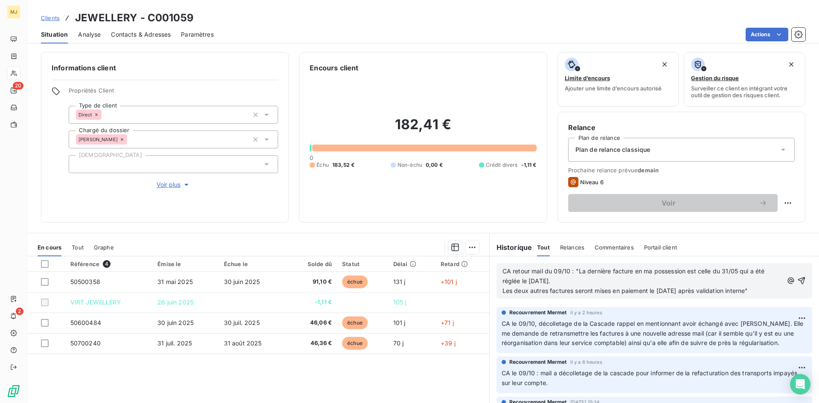
click at [566, 281] on p "CA retour mail du 09/10 : "La dernière facture en ma possession est celle du 31…" at bounding box center [642, 277] width 280 height 20
click at [634, 291] on p "CA retour mail du 09/10 : "La dernière facture en ma possession est celle du 31…" at bounding box center [642, 281] width 281 height 29
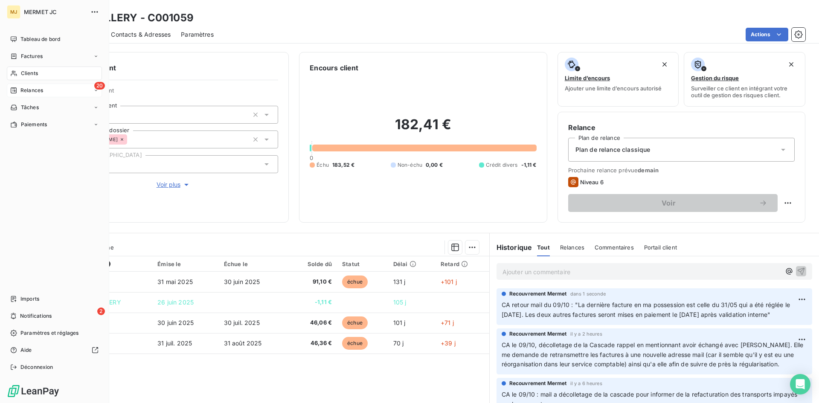
drag, startPoint x: 25, startPoint y: 74, endPoint x: 30, endPoint y: 74, distance: 5.1
click at [25, 74] on span "Clients" at bounding box center [29, 74] width 17 height 8
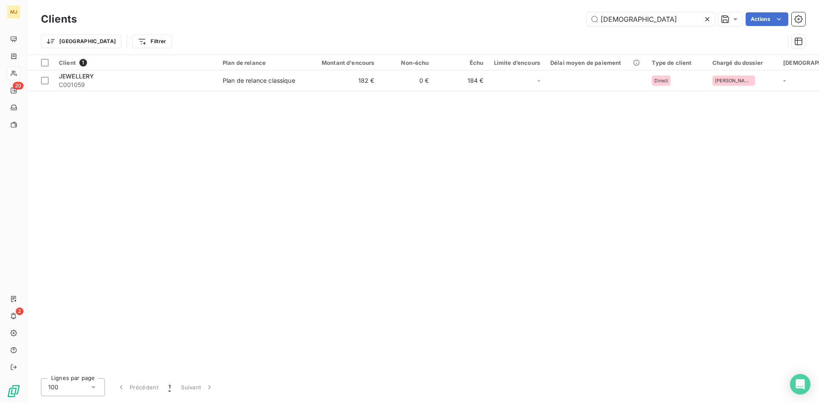
drag, startPoint x: 629, startPoint y: 19, endPoint x: 346, endPoint y: 7, distance: 283.4
click at [348, 9] on div "Clients jew Actions Trier Filtrer" at bounding box center [423, 27] width 792 height 55
type input "s"
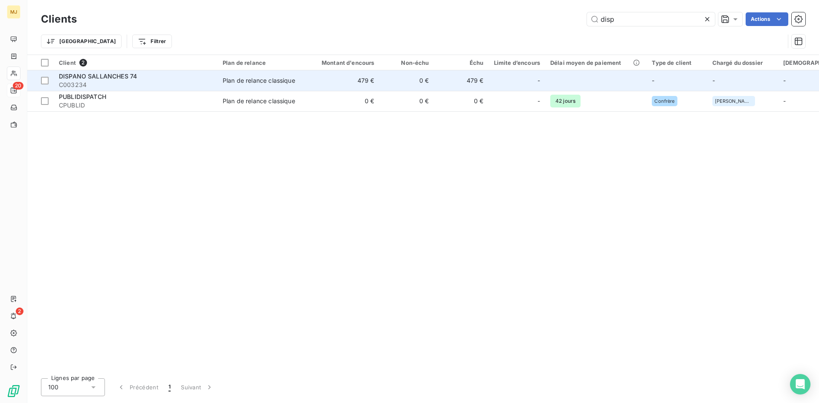
type input "disp"
click at [90, 79] on span "DISPANO SALLANCHES 74" at bounding box center [98, 76] width 78 height 7
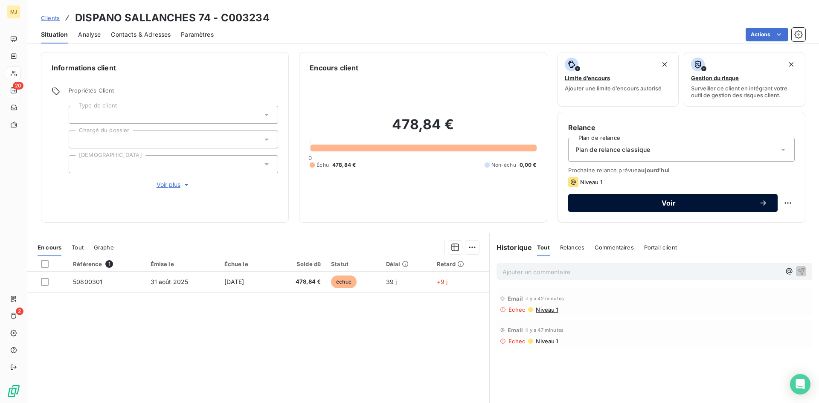
click at [653, 206] on span "Voir" at bounding box center [668, 203] width 180 height 7
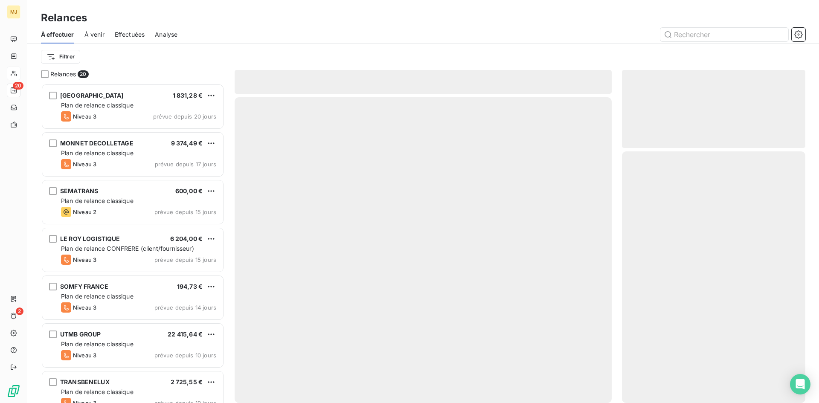
scroll to position [313, 177]
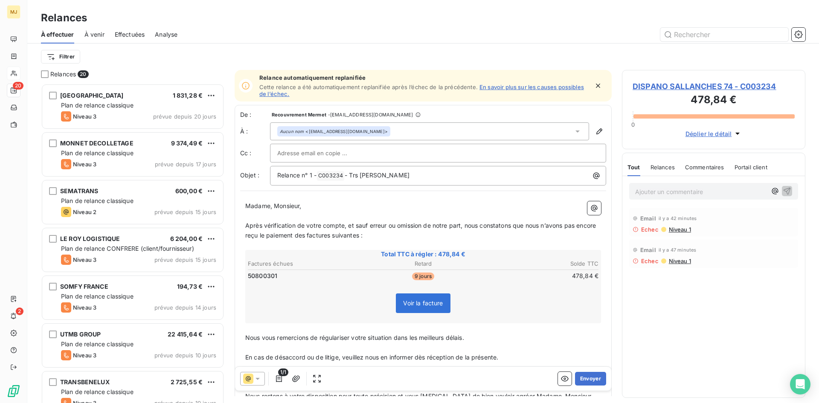
click at [547, 87] on link "En savoir plus sur les causes possibles de l’échec." at bounding box center [421, 91] width 325 height 14
click at [586, 380] on button "Envoyer" at bounding box center [590, 379] width 31 height 14
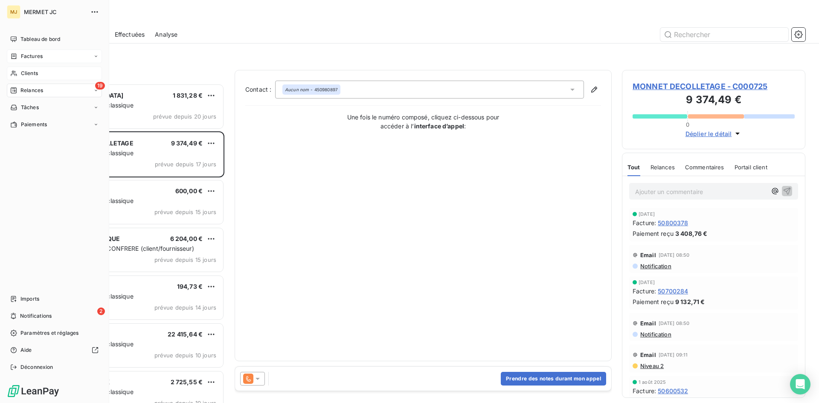
click at [43, 55] on div "Factures" at bounding box center [54, 56] width 95 height 14
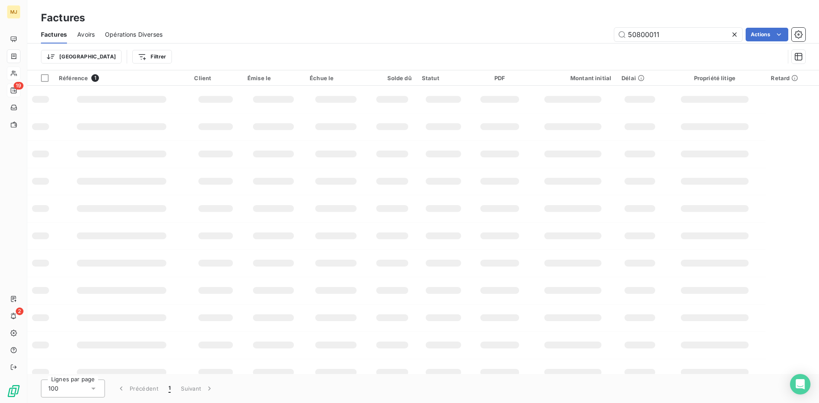
drag, startPoint x: 526, startPoint y: 12, endPoint x: 449, endPoint y: 7, distance: 77.3
click at [449, 7] on div "Factures Factures Avoirs Opérations Diverses 50800011 Actions Trier Filtrer" at bounding box center [423, 35] width 792 height 70
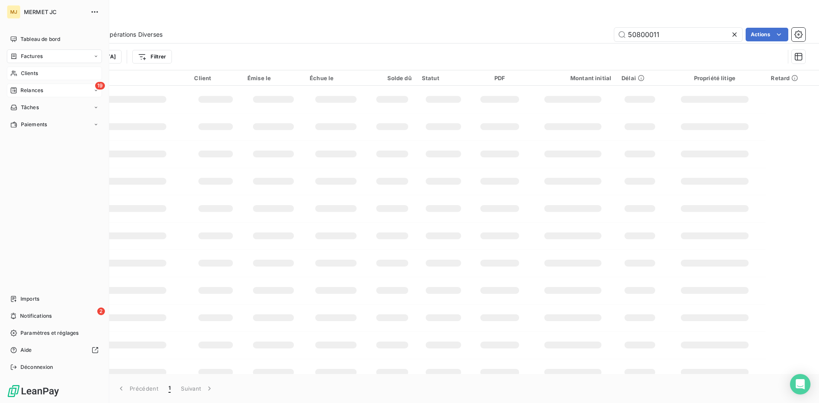
click at [25, 73] on span "Clients" at bounding box center [29, 74] width 17 height 8
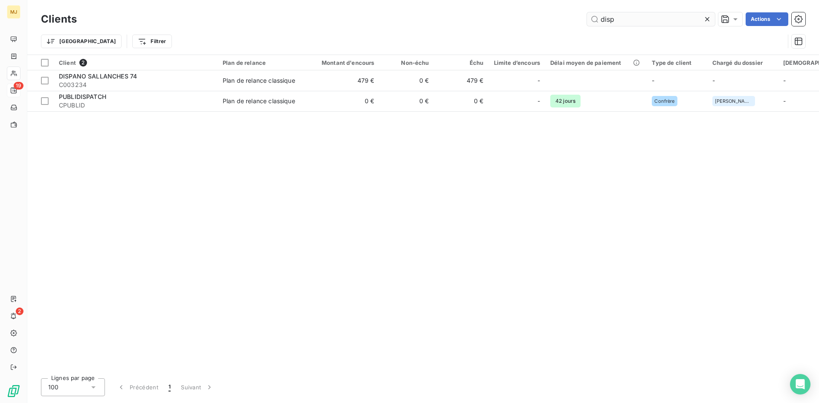
click at [625, 20] on input "disp" at bounding box center [651, 19] width 128 height 14
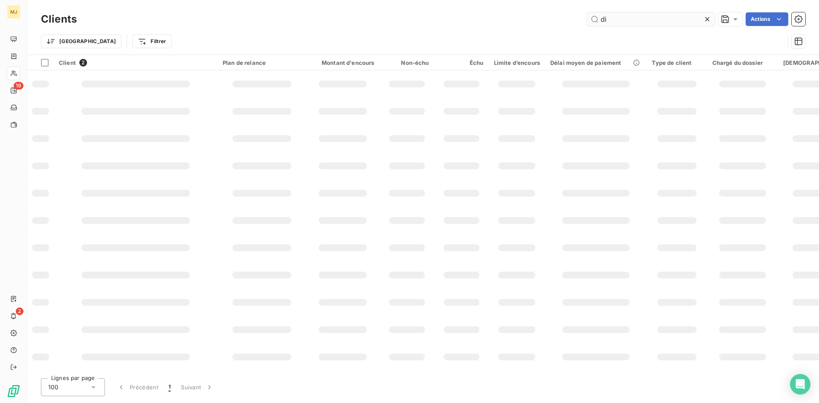
type input "d"
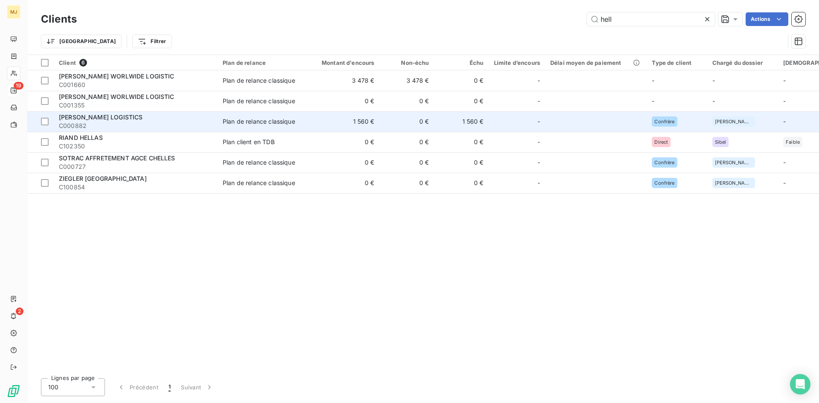
type input "hell"
click at [120, 119] on span "[PERSON_NAME] LOGISTICS" at bounding box center [101, 116] width 84 height 7
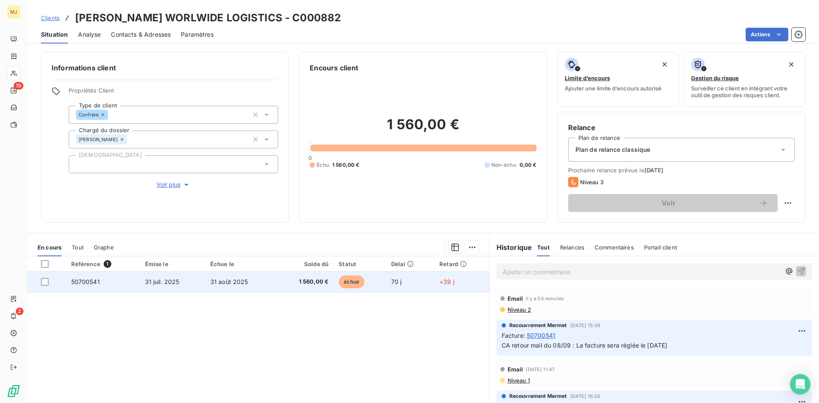
click at [77, 283] on span "50700541" at bounding box center [85, 281] width 29 height 7
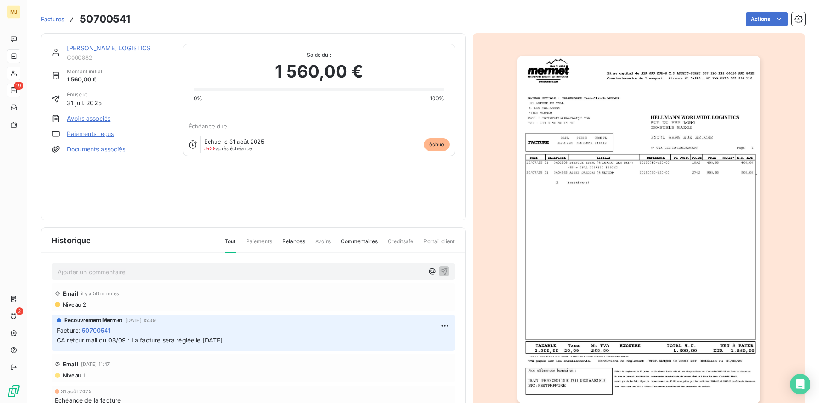
click at [82, 273] on p "Ajouter un commentaire ﻿" at bounding box center [241, 272] width 366 height 11
click at [267, 269] on p "Ajouter un commentaire ﻿" at bounding box center [241, 272] width 366 height 11
click at [162, 272] on p "CA retour mail du 09/10 "" at bounding box center [241, 272] width 366 height 10
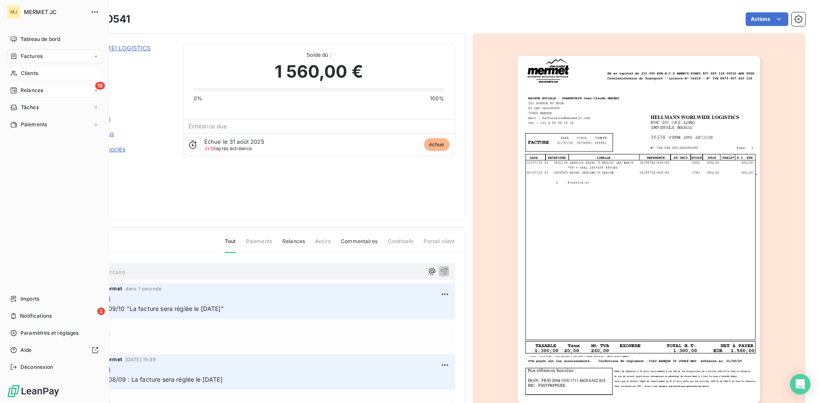
click at [30, 90] on span "Relances" at bounding box center [31, 91] width 23 height 8
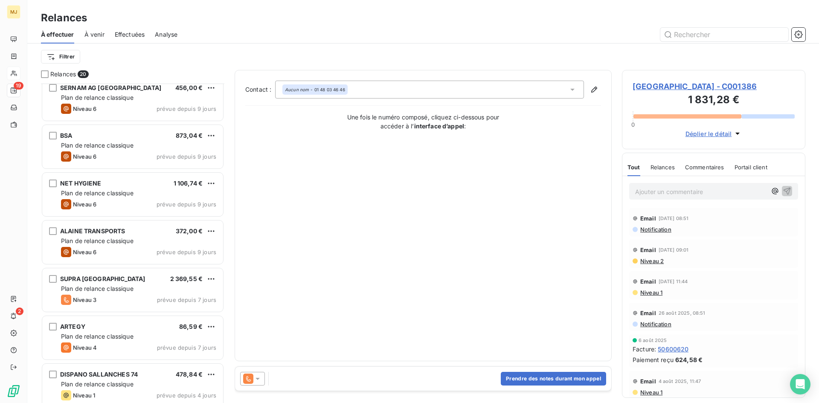
scroll to position [636, 0]
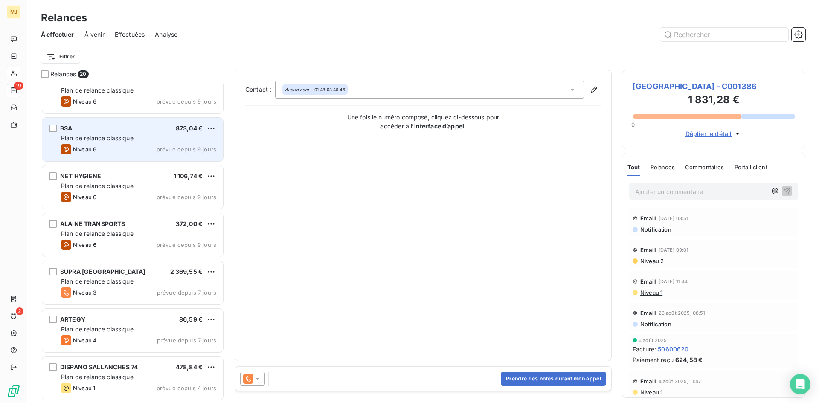
click at [105, 122] on div "BSA 873,04 € Plan de relance classique Niveau 6 prévue depuis 9 jours" at bounding box center [132, 140] width 181 height 44
